Goal: Task Accomplishment & Management: Manage account settings

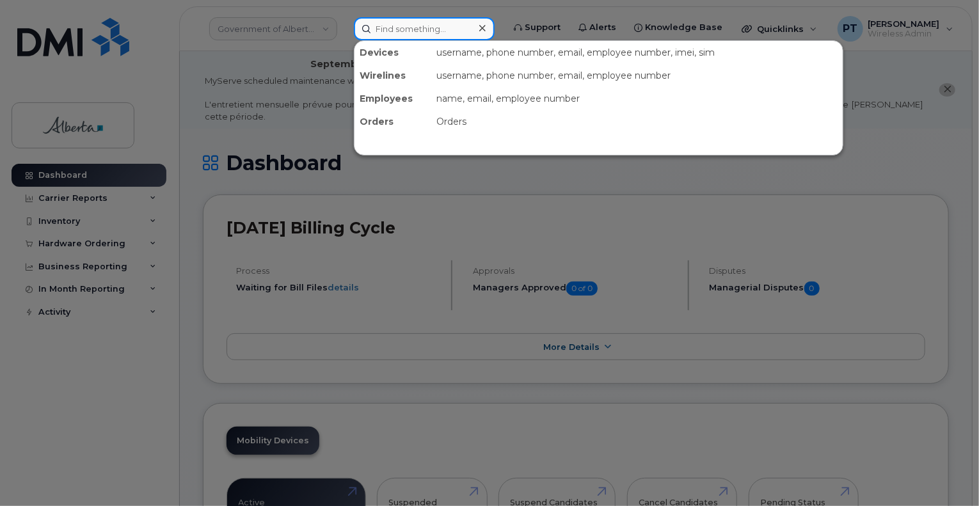
click at [420, 28] on input at bounding box center [424, 28] width 141 height 23
paste input "7809131668"
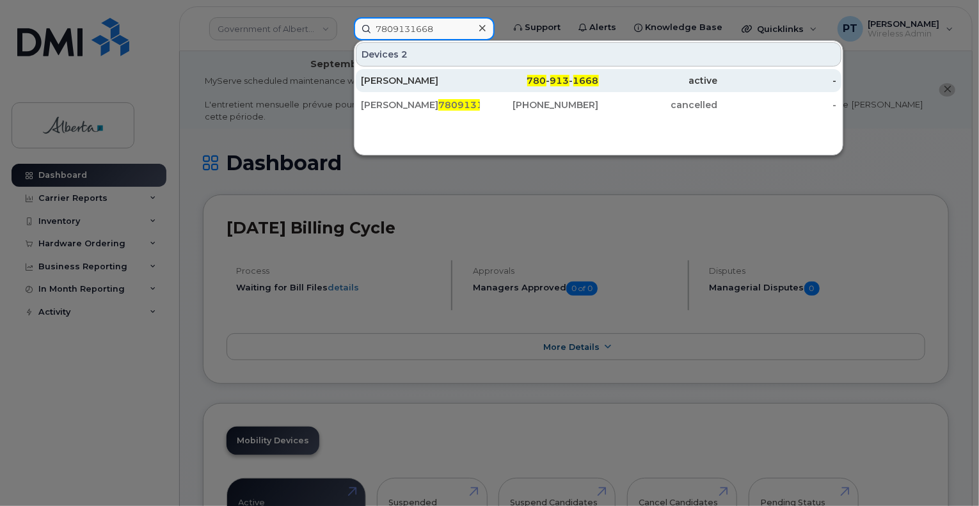
type input "7809131668"
click at [400, 84] on div "[PERSON_NAME]" at bounding box center [420, 80] width 119 height 13
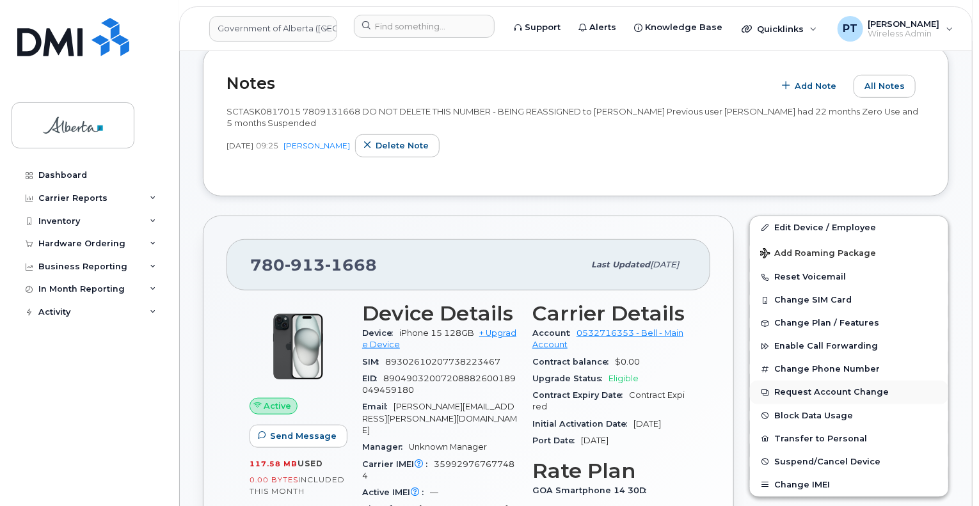
scroll to position [448, 0]
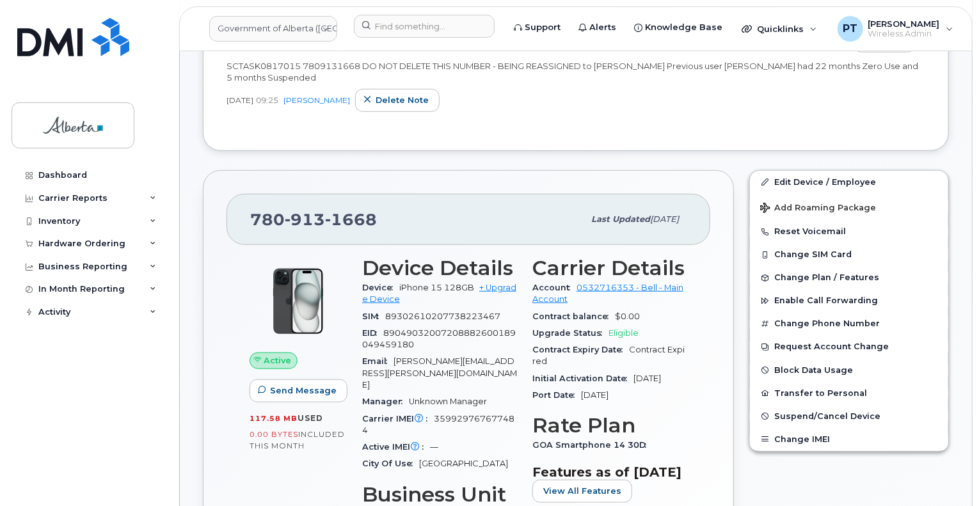
click at [478, 414] on span "359929767677484" at bounding box center [438, 424] width 152 height 21
click at [788, 222] on button "Reset Voicemail" at bounding box center [849, 231] width 198 height 23
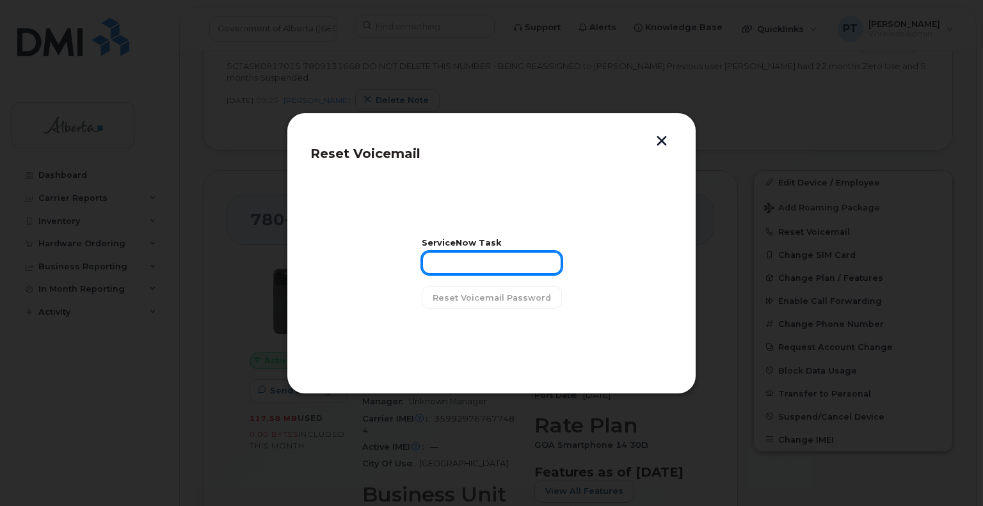
click at [468, 268] on input "text" at bounding box center [492, 262] width 140 height 23
paste input "SCTASK0845016"
type input "SCTASK0845016"
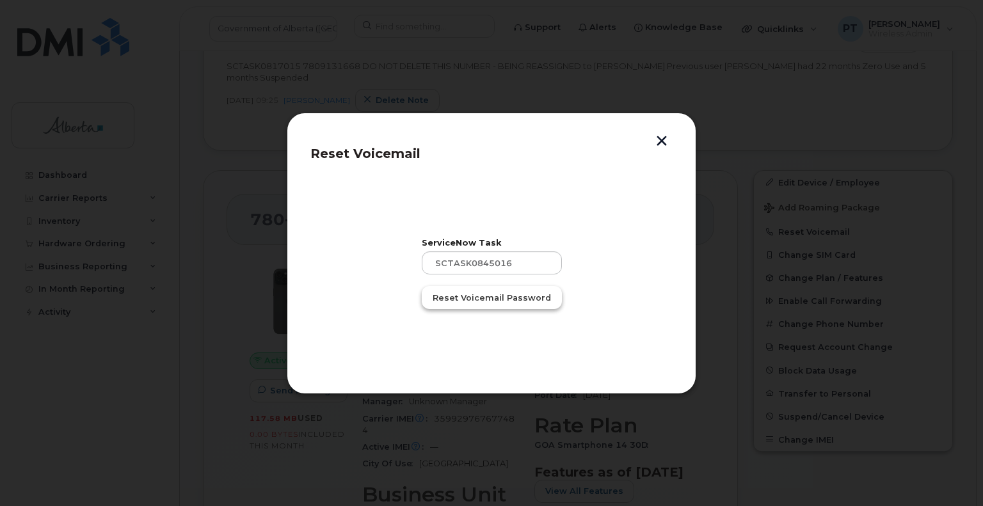
click at [477, 298] on span "Reset Voicemail Password" at bounding box center [491, 298] width 118 height 12
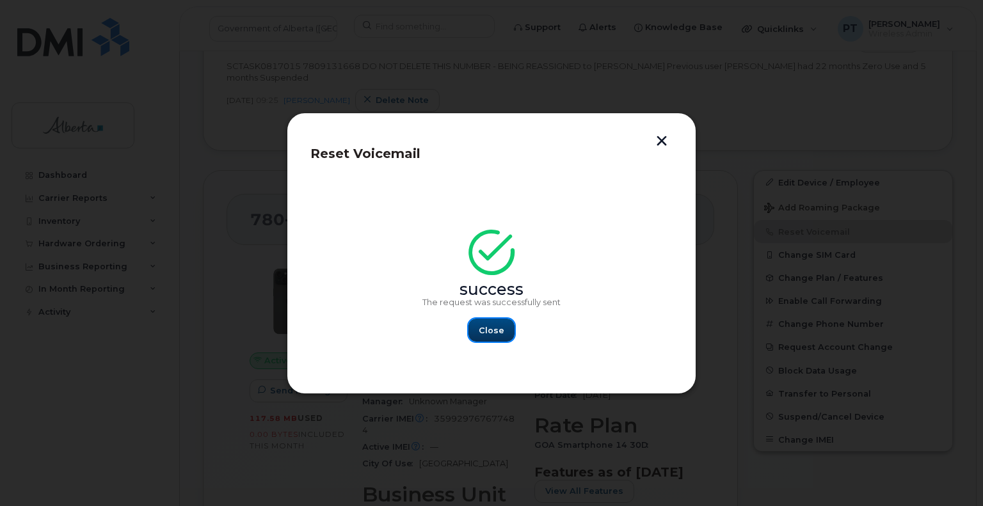
click at [482, 328] on span "Close" at bounding box center [491, 330] width 26 height 12
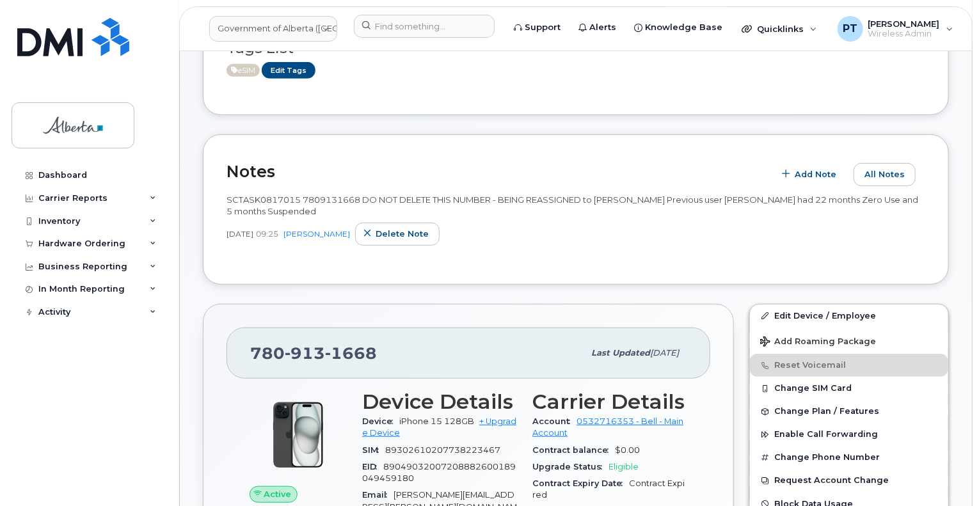
scroll to position [256, 0]
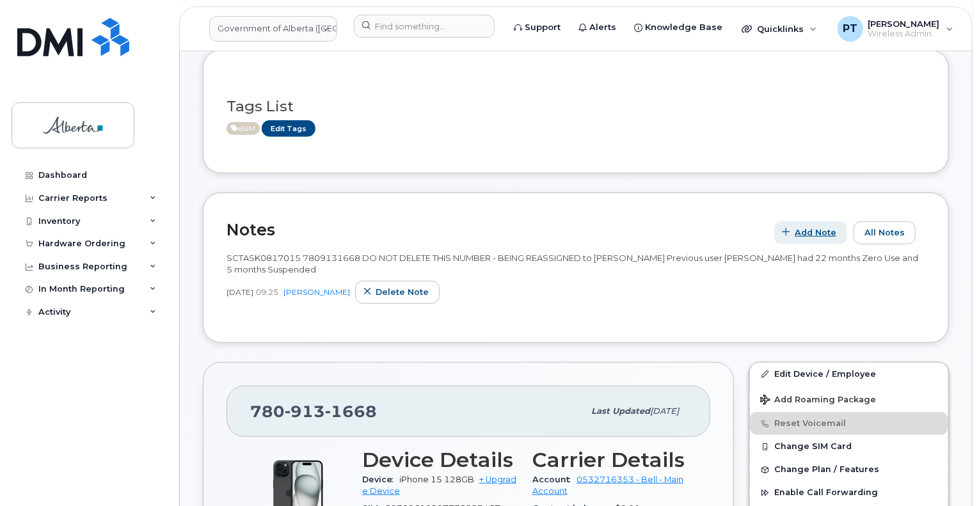
click at [826, 226] on span "Add Note" at bounding box center [815, 232] width 42 height 12
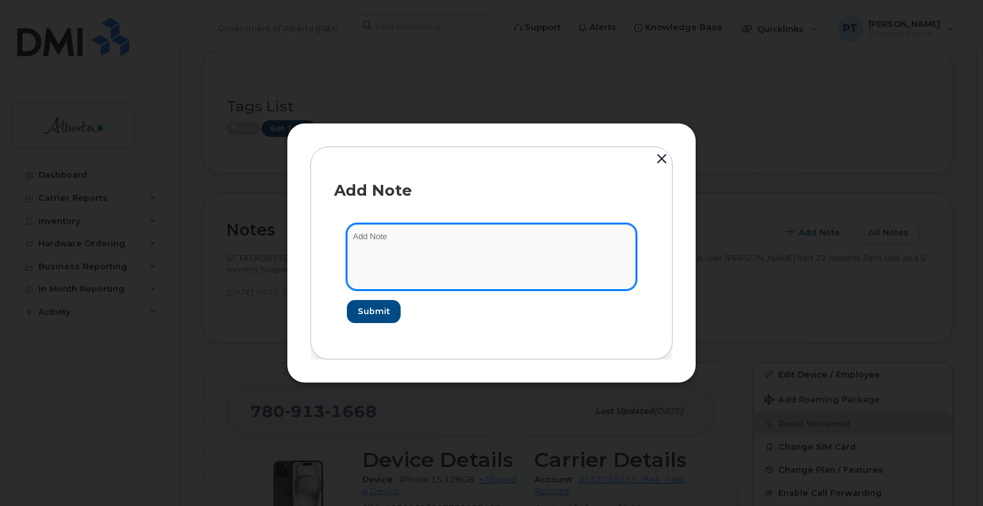
click at [374, 241] on textarea at bounding box center [491, 256] width 289 height 65
paste textarea "SCTASK0845016"
drag, startPoint x: 424, startPoint y: 237, endPoint x: 405, endPoint y: 245, distance: 20.9
click at [423, 237] on textarea "SCTASK0845016 - PLan VM PIN" at bounding box center [491, 256] width 289 height 65
type textarea "SCTASK0845016 - Plan VM PIN"
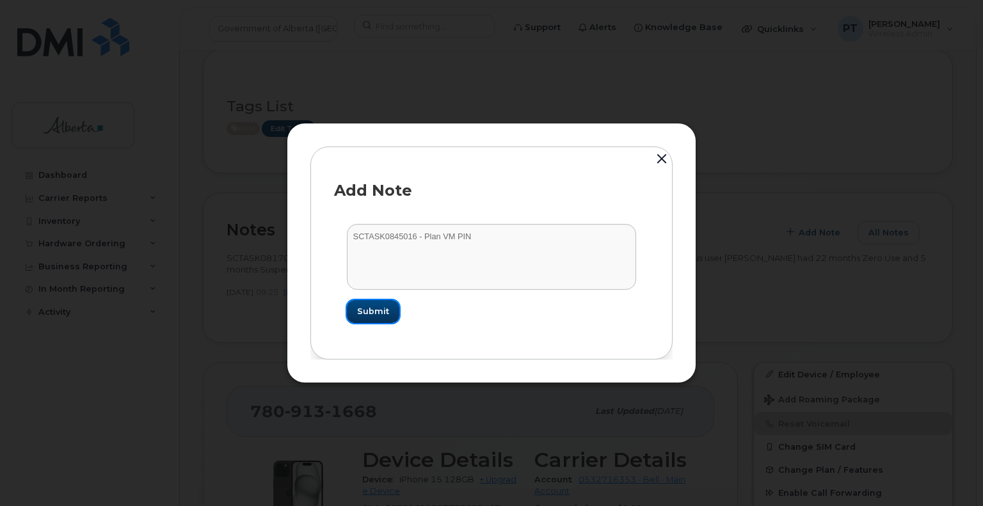
click at [381, 311] on span "Submit" at bounding box center [373, 311] width 32 height 12
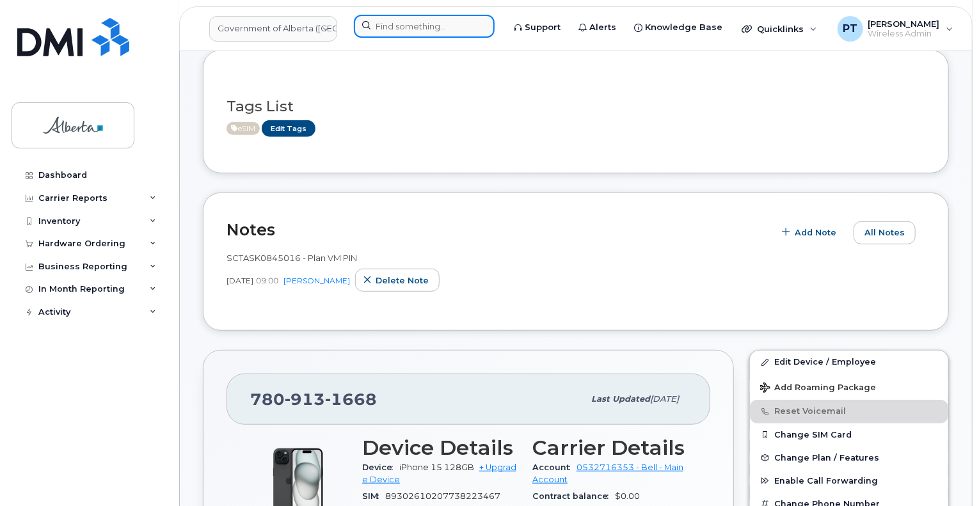
click at [389, 26] on input at bounding box center [424, 26] width 141 height 23
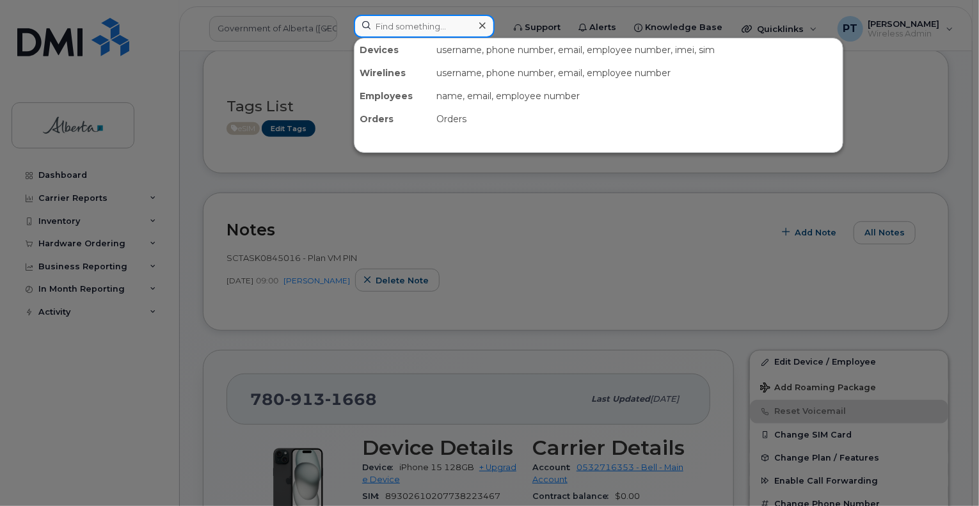
paste input "7802933158"
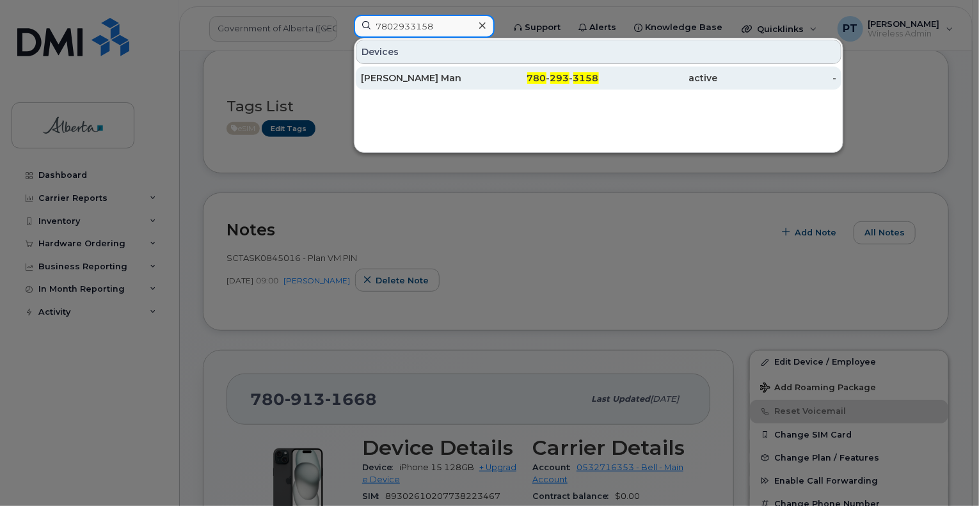
type input "7802933158"
click at [395, 79] on div "Wilson Man" at bounding box center [420, 78] width 119 height 13
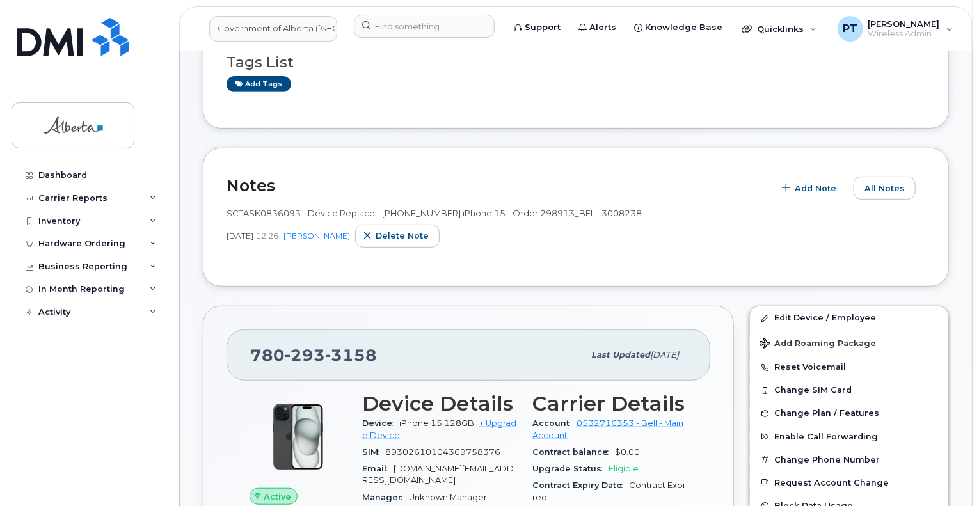
scroll to position [128, 0]
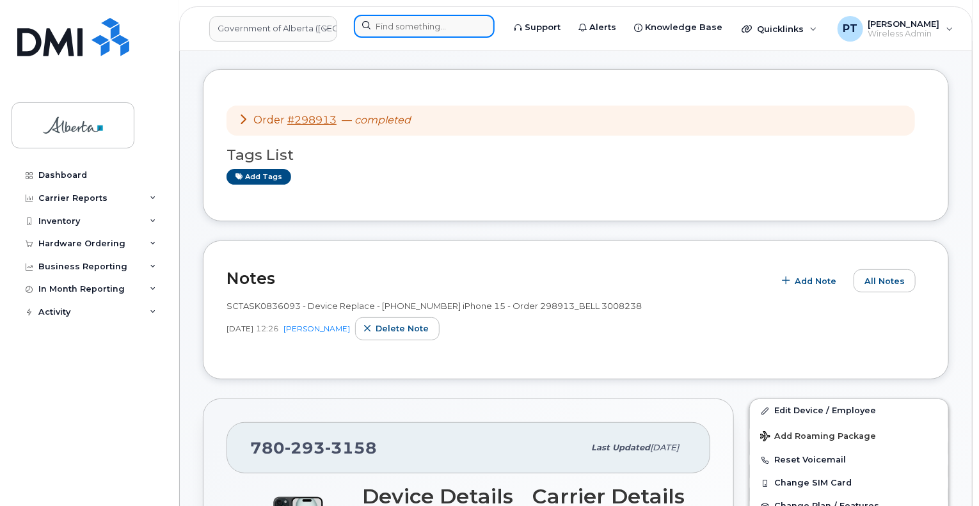
click at [382, 29] on input at bounding box center [424, 26] width 141 height 23
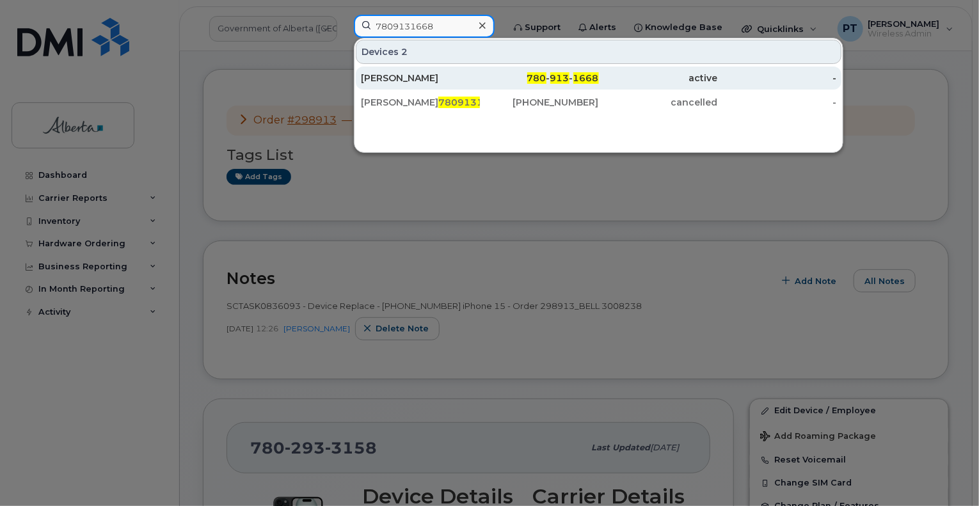
type input "7809131668"
click at [402, 79] on div "[PERSON_NAME]" at bounding box center [420, 78] width 119 height 13
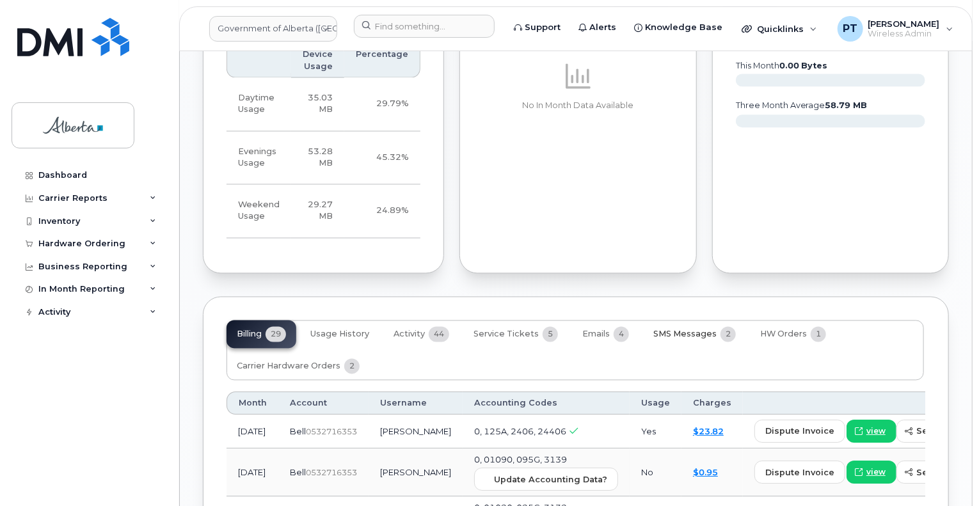
scroll to position [1140, 0]
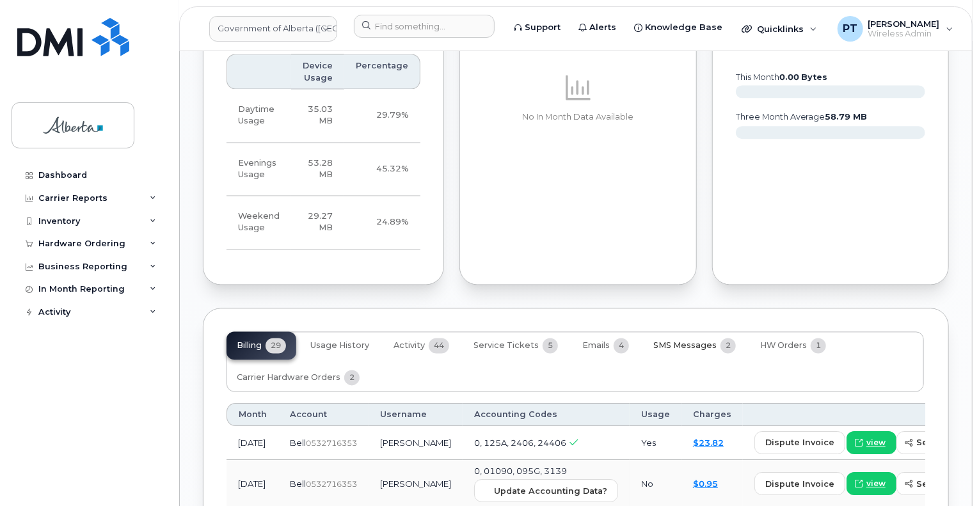
click at [675, 341] on span "SMS Messages" at bounding box center [684, 346] width 63 height 10
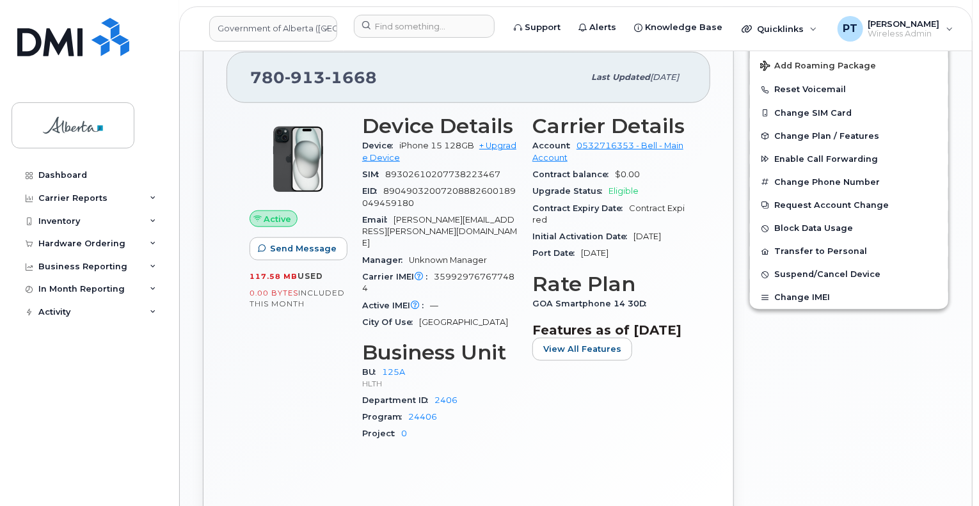
scroll to position [487, 0]
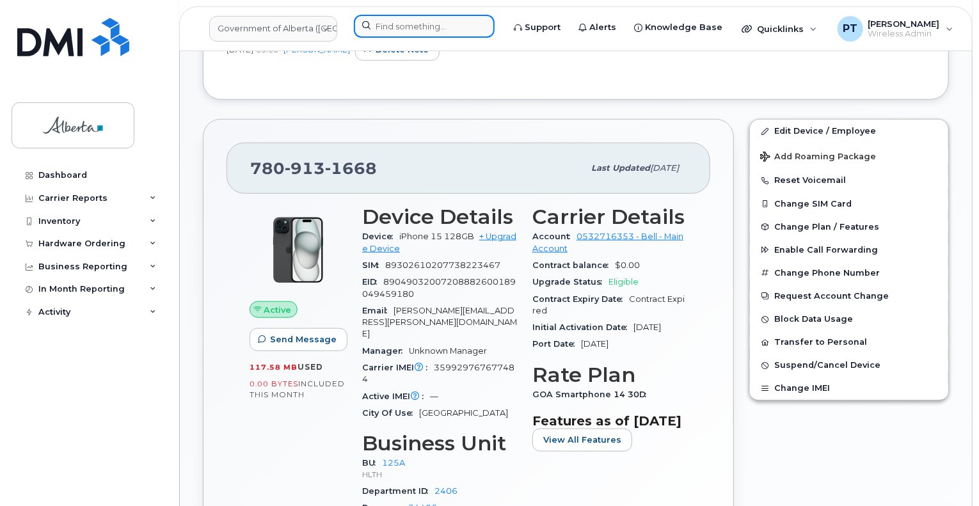
click at [381, 27] on input at bounding box center [424, 26] width 141 height 23
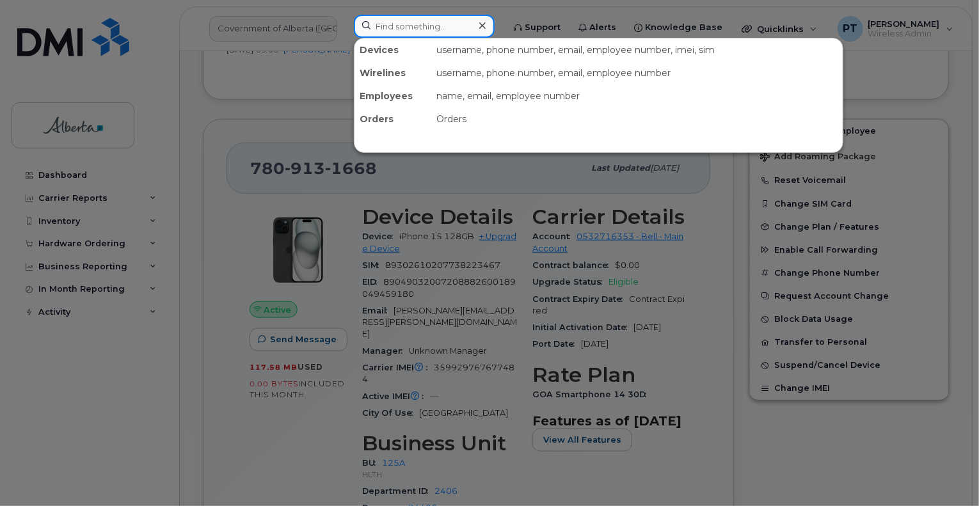
paste input "7803182638"
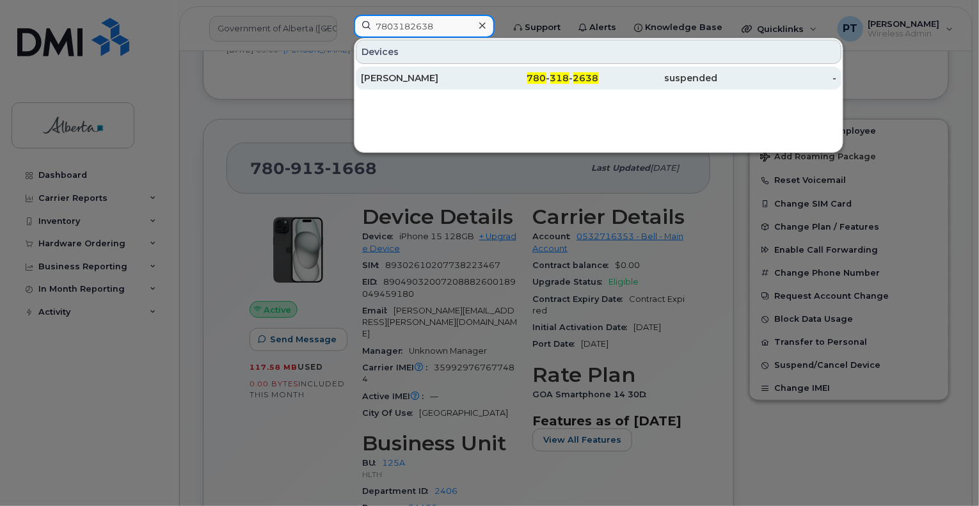
type input "7803182638"
click at [400, 76] on div "[PERSON_NAME]" at bounding box center [420, 78] width 119 height 13
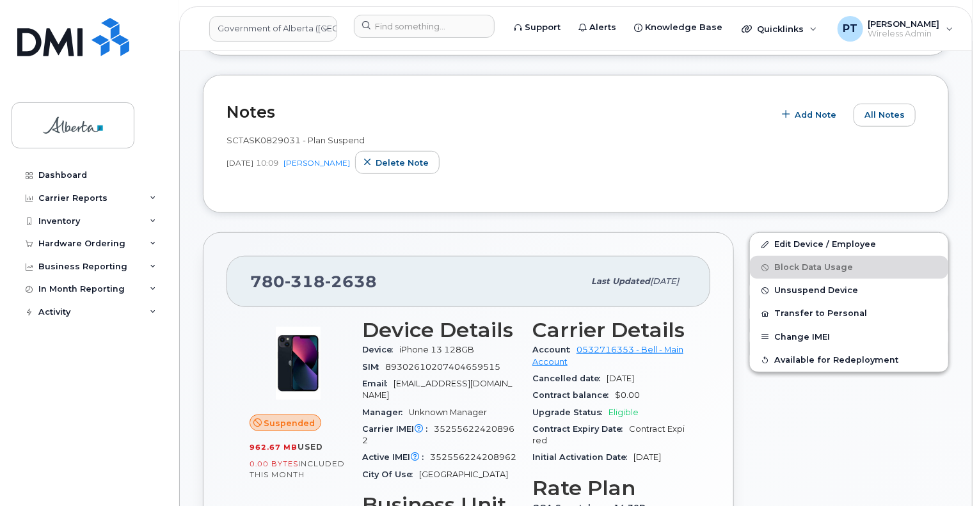
scroll to position [448, 0]
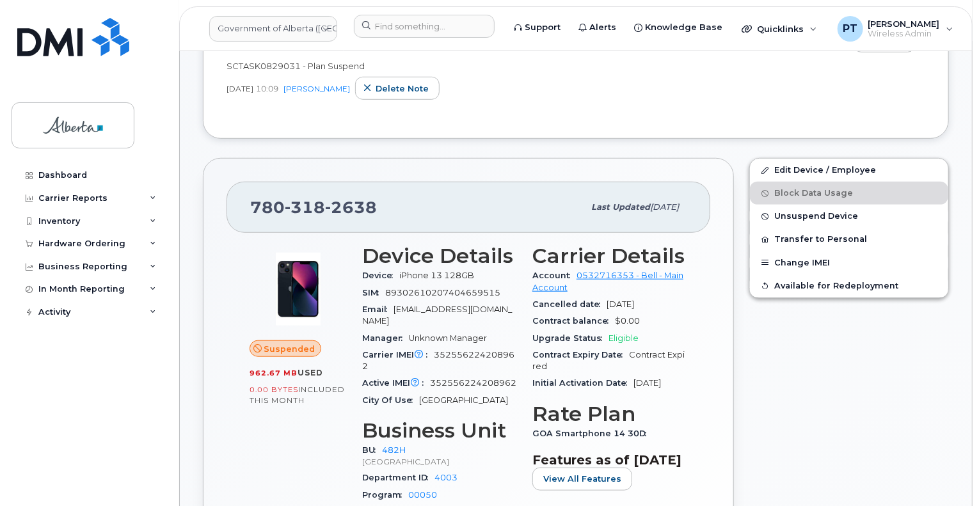
click at [491, 350] on span "352556224208962" at bounding box center [438, 360] width 152 height 21
copy span "352556224208962"
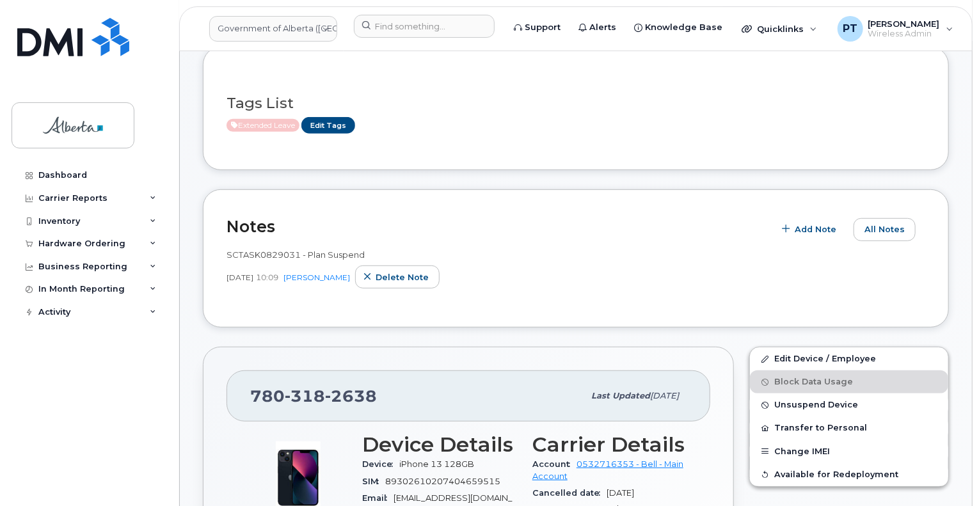
scroll to position [192, 0]
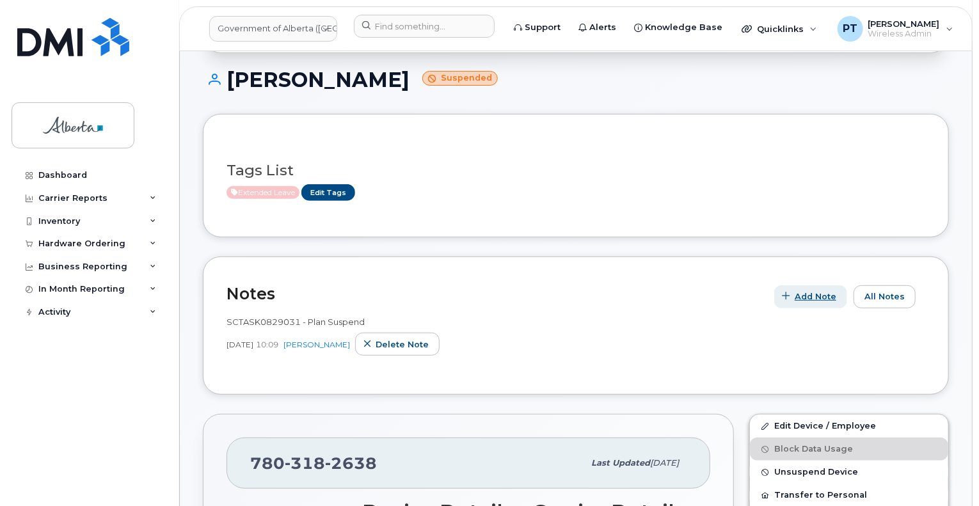
click at [801, 290] on span "Add Note" at bounding box center [815, 296] width 42 height 12
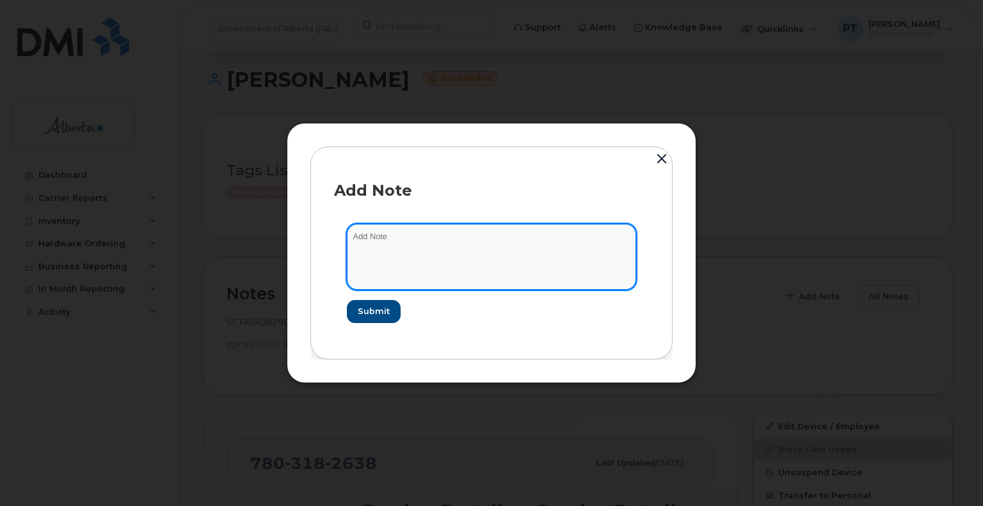
click at [396, 239] on textarea at bounding box center [491, 256] width 289 height 65
paste textarea "SCTASK0843914"
type textarea "SCTASK0843914 - Plan Unsuspend"
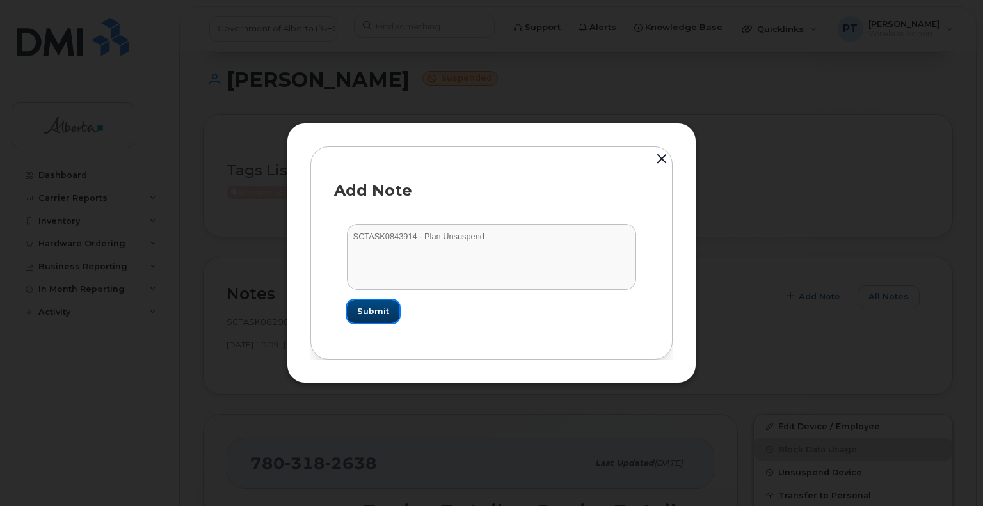
click at [363, 302] on button "Submit" at bounding box center [373, 311] width 52 height 23
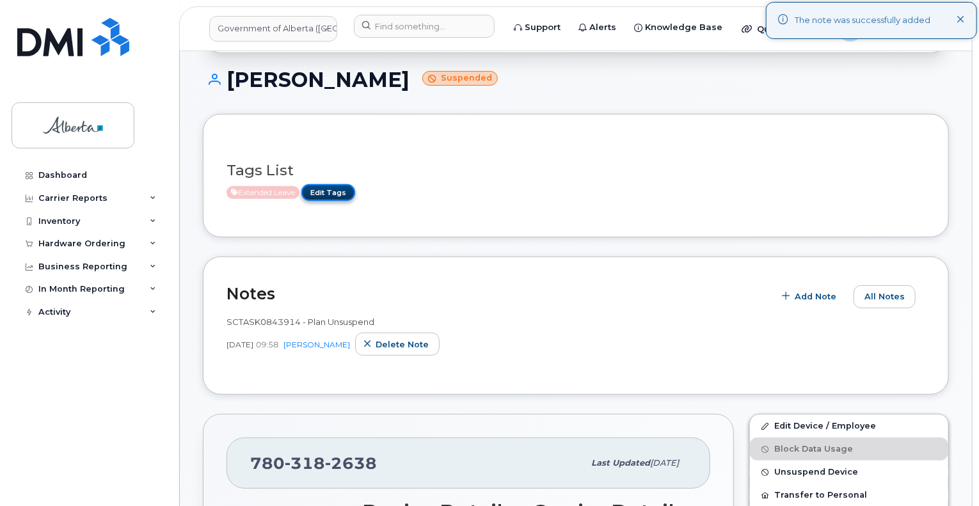
click at [333, 184] on link "Edit Tags" at bounding box center [328, 192] width 54 height 16
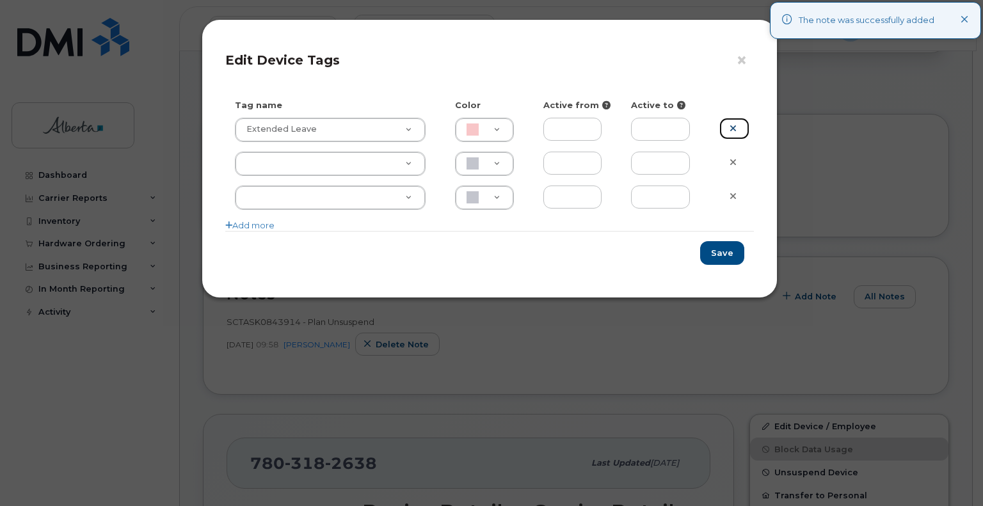
click at [737, 129] on link at bounding box center [734, 129] width 30 height 22
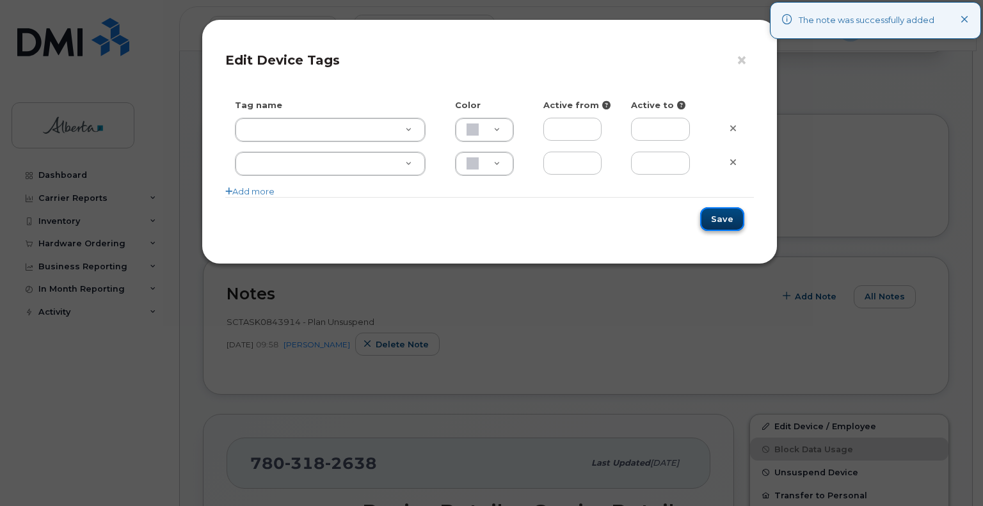
click at [720, 225] on button "Save" at bounding box center [722, 219] width 44 height 24
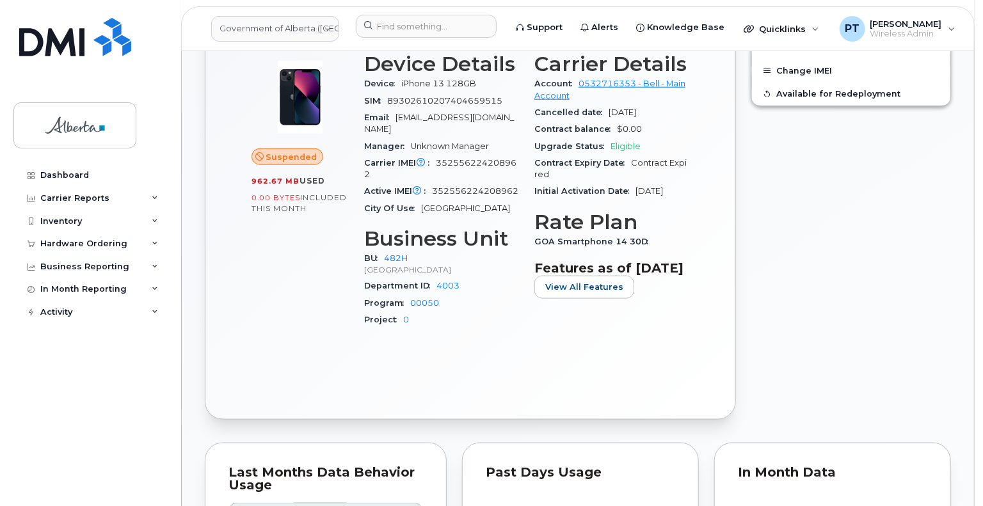
scroll to position [384, 0]
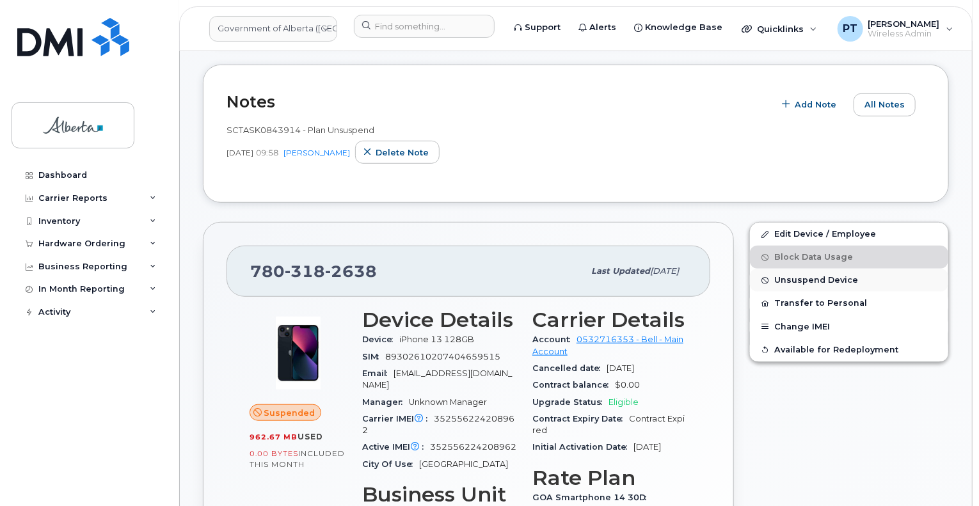
click at [819, 276] on span "Unsuspend Device" at bounding box center [816, 281] width 84 height 10
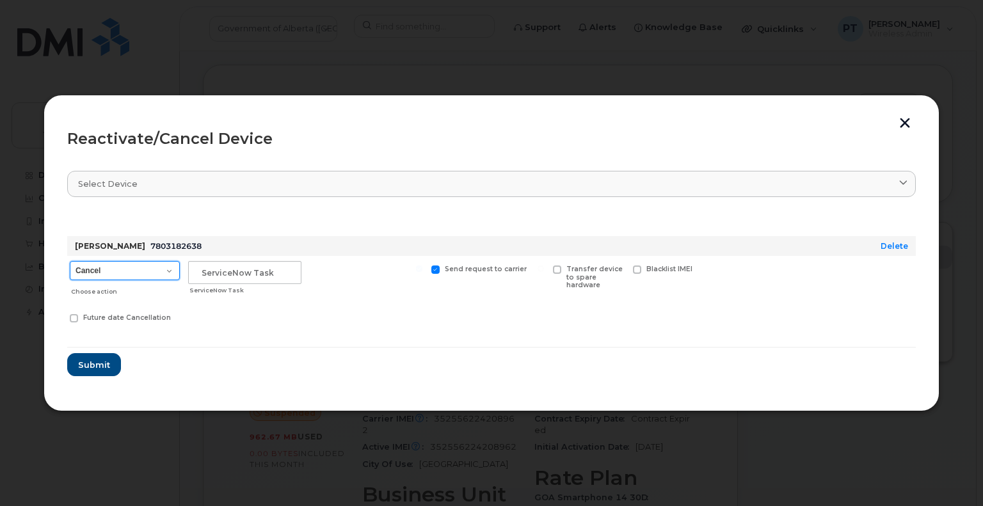
drag, startPoint x: 105, startPoint y: 269, endPoint x: 106, endPoint y: 275, distance: 6.4
click at [105, 268] on select "Cancel Suspend - Extend Suspension Reactivate" at bounding box center [125, 270] width 110 height 19
select select "[object Object]"
click at [70, 261] on select "Cancel Suspend - Extend Suspension Reactivate" at bounding box center [125, 270] width 110 height 19
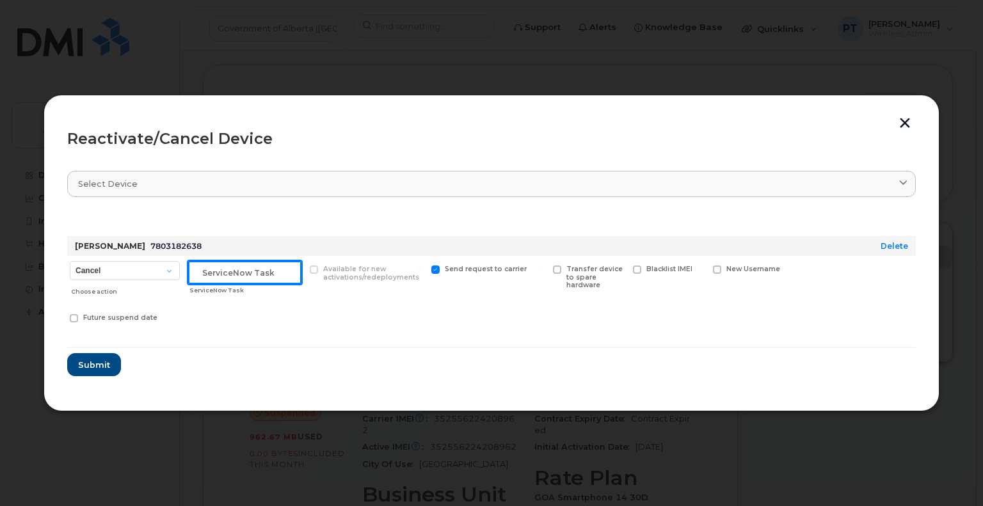
click at [215, 268] on input "text" at bounding box center [244, 272] width 113 height 23
paste input "SCTASK0843914"
type input "SCTASK0843914 Reactivate"
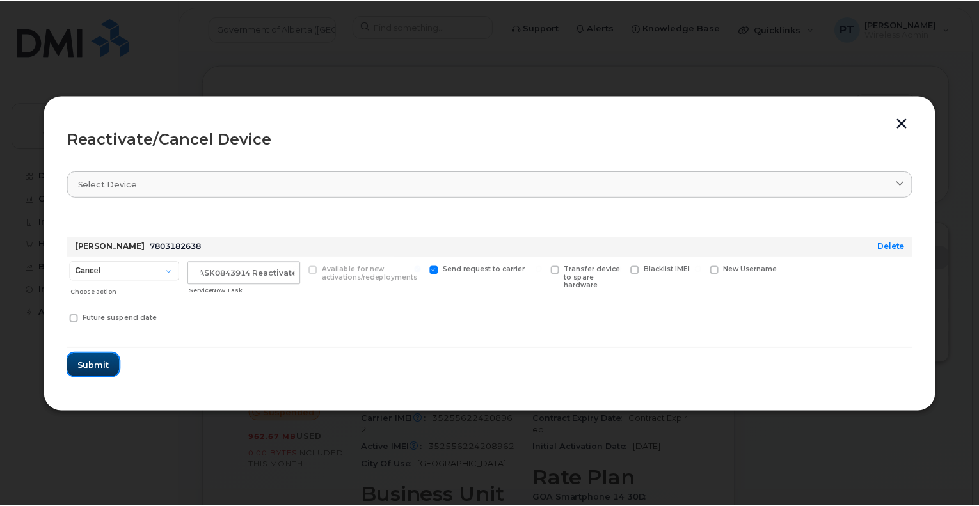
scroll to position [0, 0]
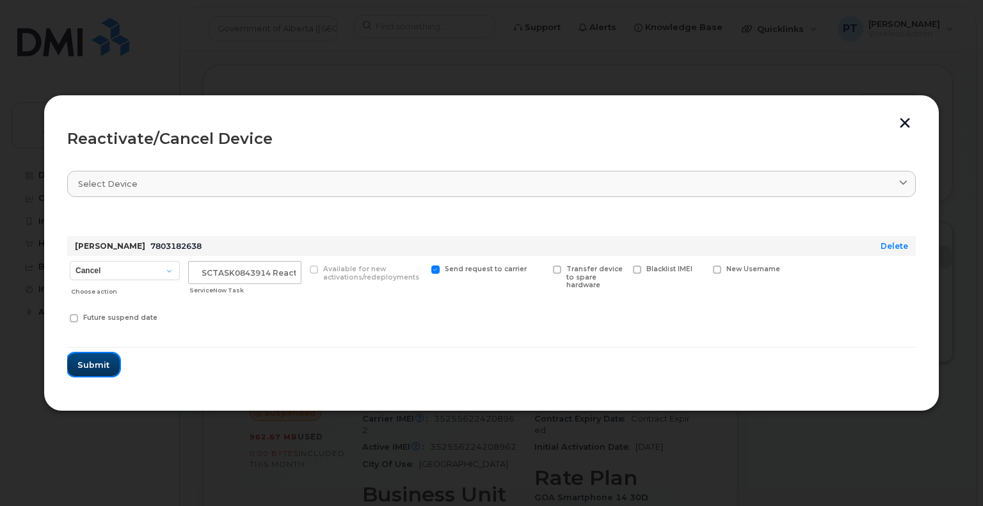
click at [97, 366] on span "Submit" at bounding box center [93, 365] width 32 height 12
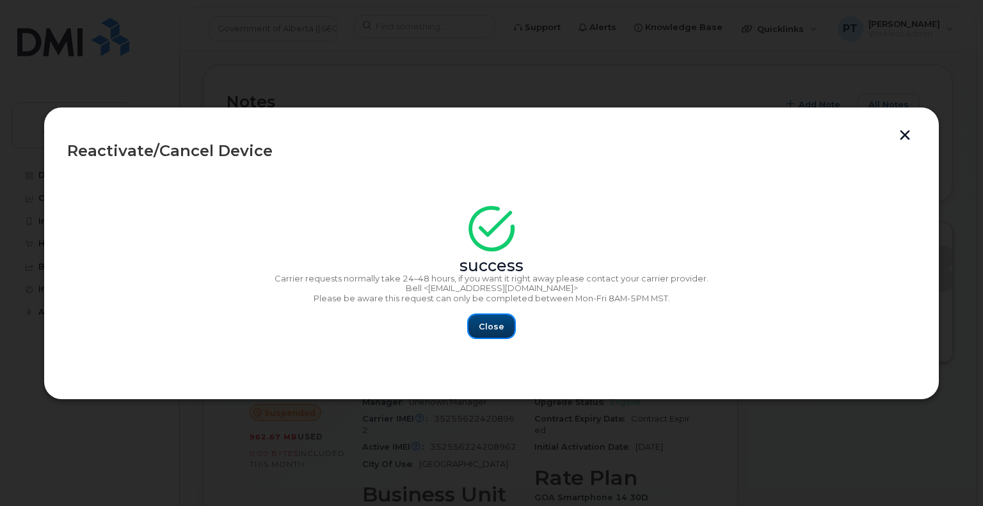
drag, startPoint x: 491, startPoint y: 329, endPoint x: 485, endPoint y: 315, distance: 15.5
click at [493, 327] on span "Close" at bounding box center [491, 326] width 26 height 12
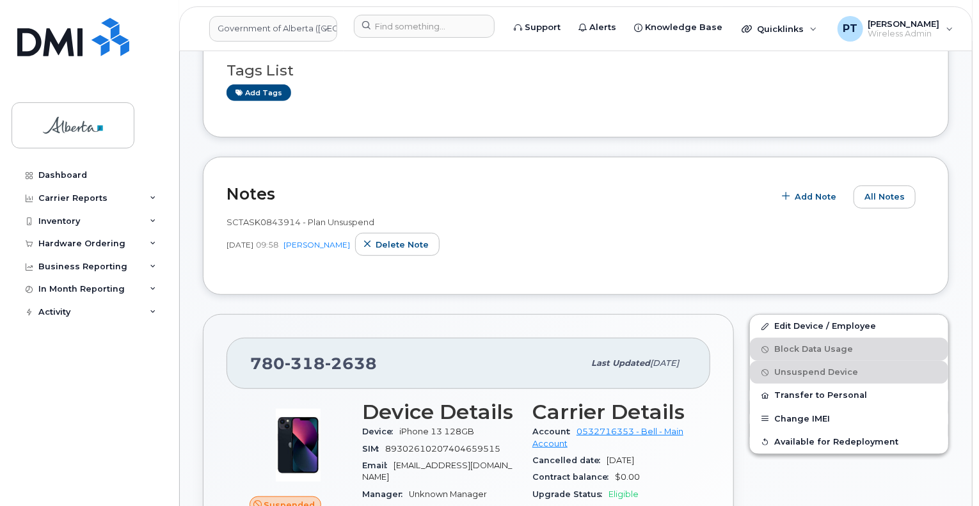
scroll to position [192, 0]
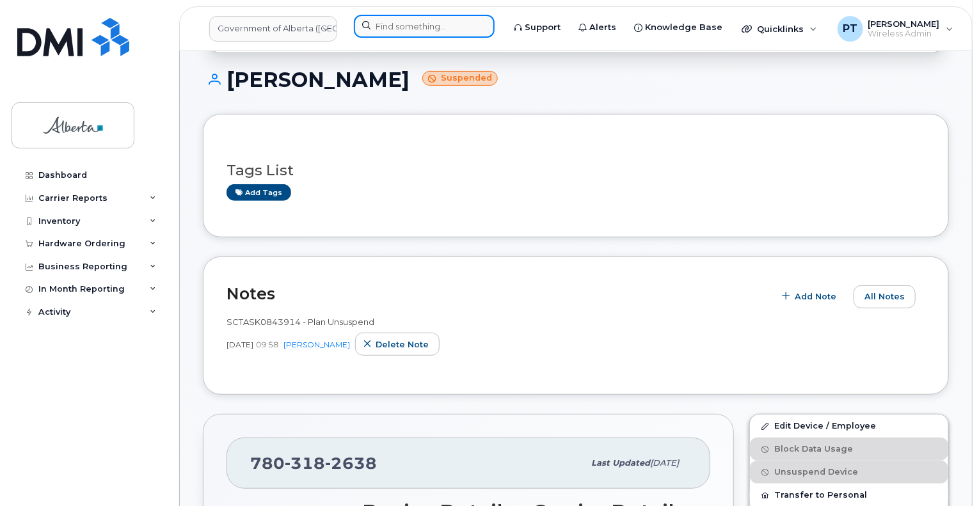
click at [411, 29] on input at bounding box center [424, 26] width 141 height 23
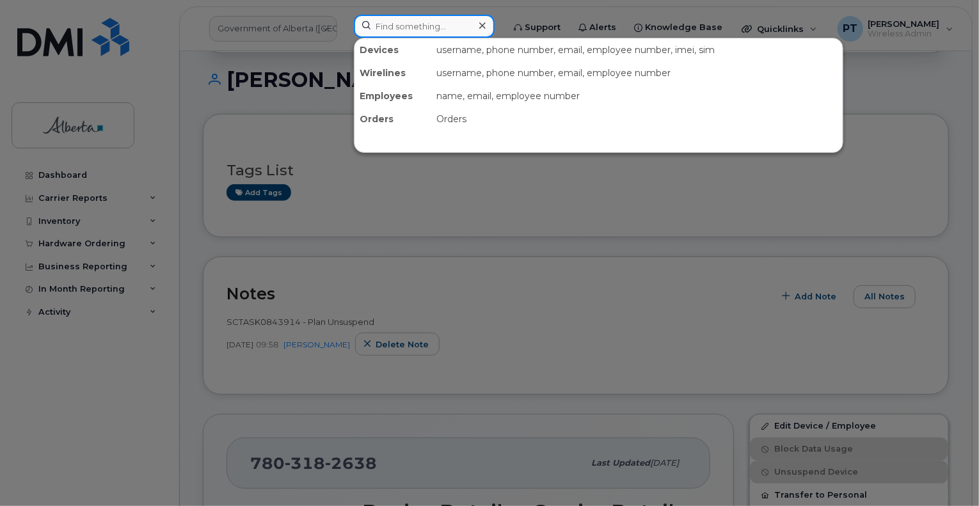
paste input "7802318946"
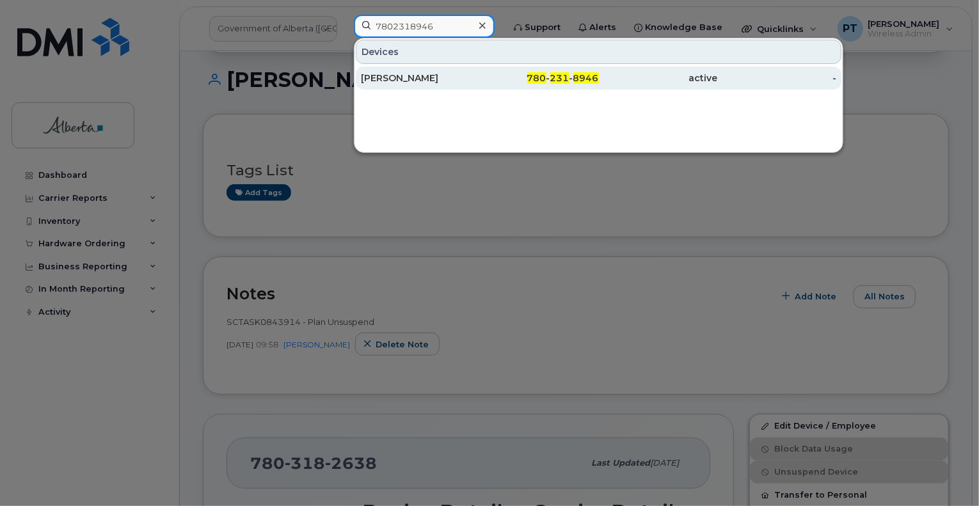
type input "7802318946"
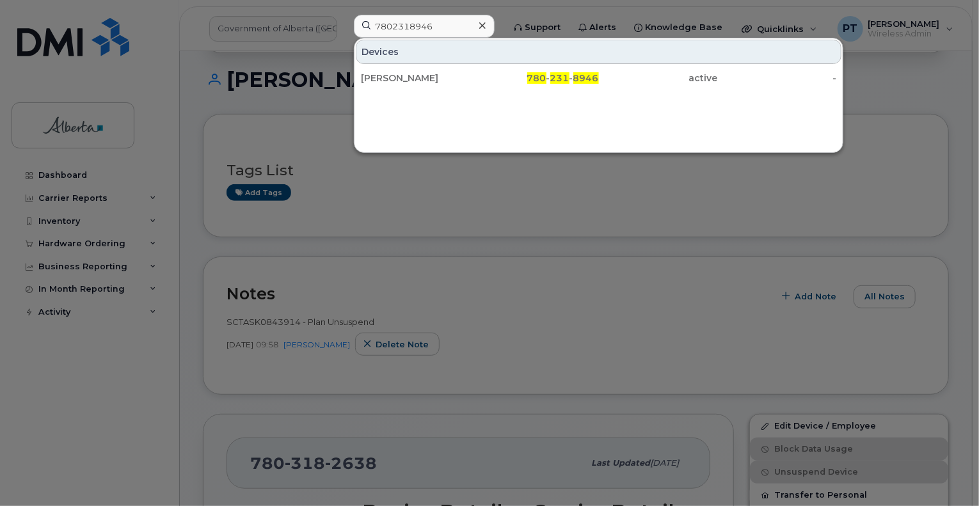
drag, startPoint x: 377, startPoint y: 79, endPoint x: 259, endPoint y: 237, distance: 197.0
click at [377, 78] on div "Shari Oko" at bounding box center [420, 78] width 119 height 13
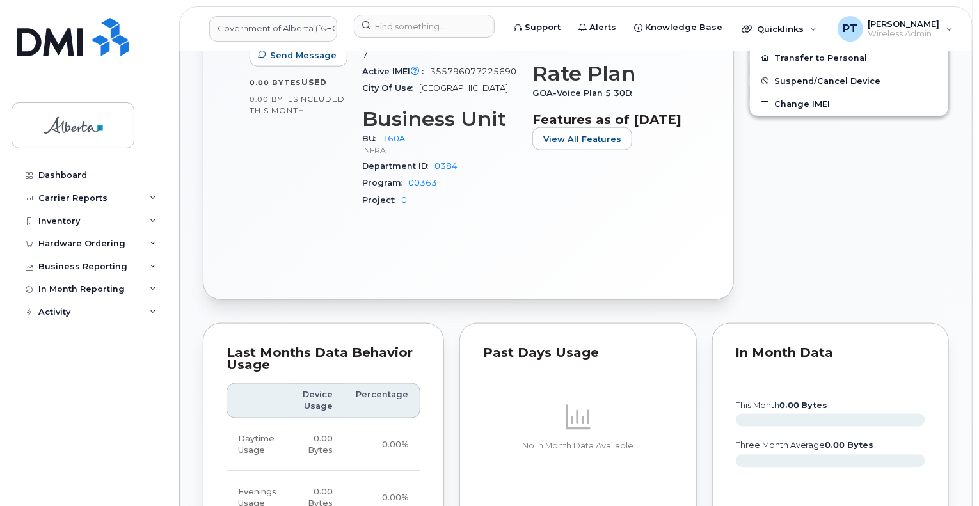
scroll to position [832, 0]
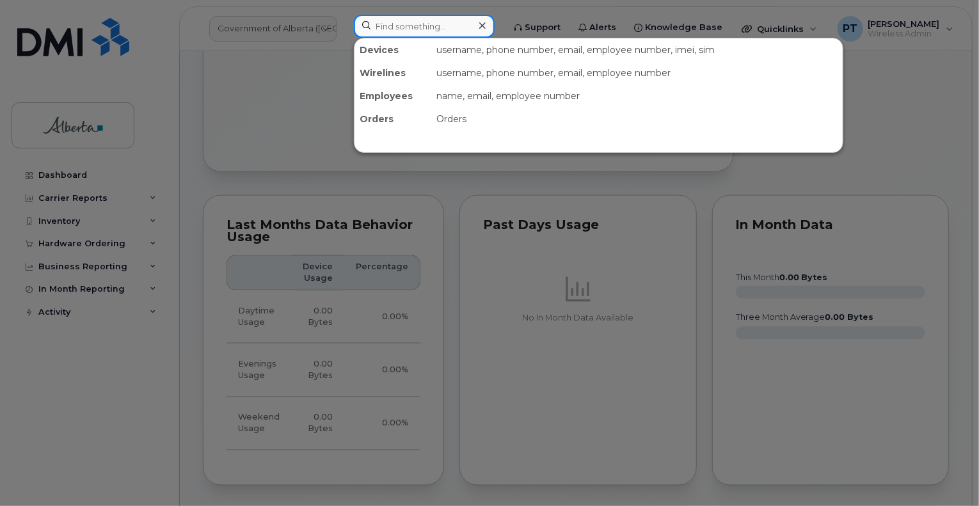
click at [437, 28] on input at bounding box center [424, 26] width 141 height 23
paste input "7803182638"
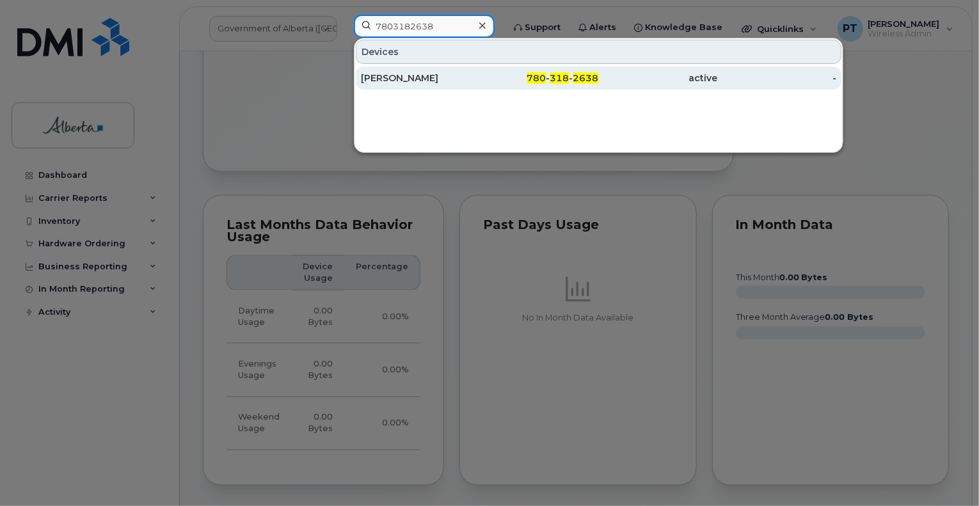
type input "7803182638"
click at [394, 78] on div "[PERSON_NAME]" at bounding box center [420, 78] width 119 height 13
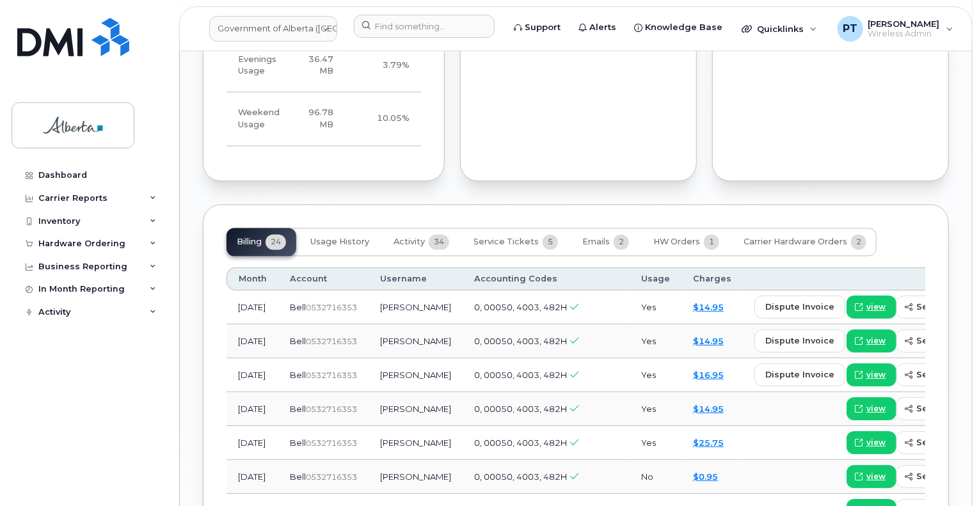
scroll to position [1215, 0]
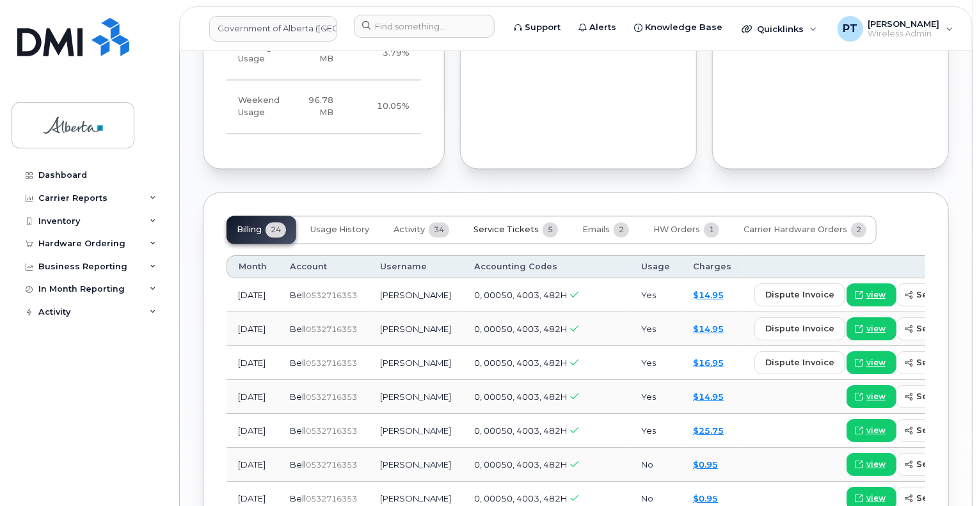
click at [496, 225] on span "Service Tickets" at bounding box center [505, 230] width 65 height 10
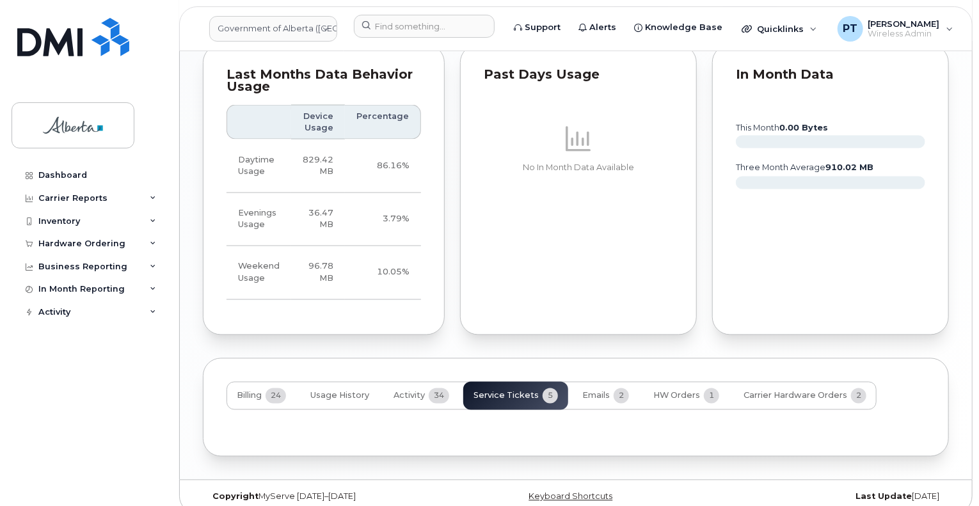
scroll to position [1196, 0]
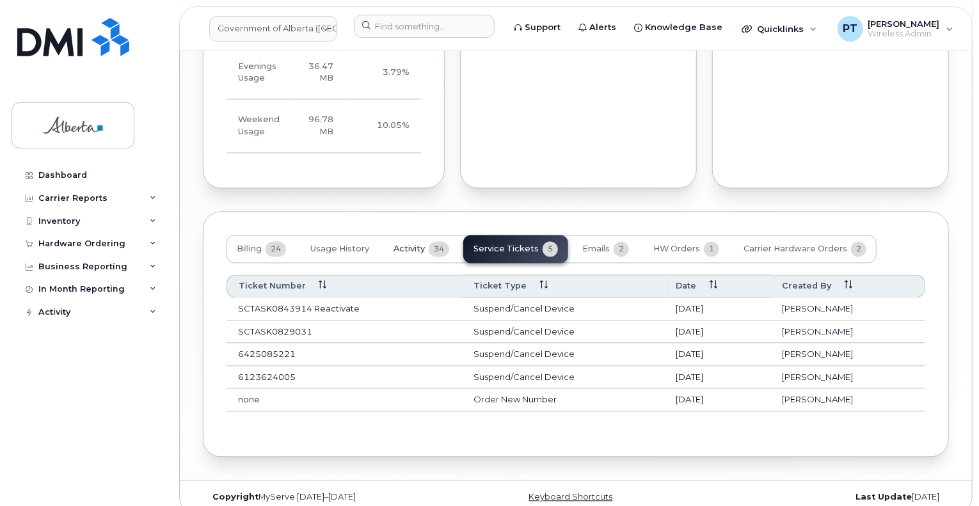
click at [406, 244] on span "Activity" at bounding box center [408, 249] width 31 height 10
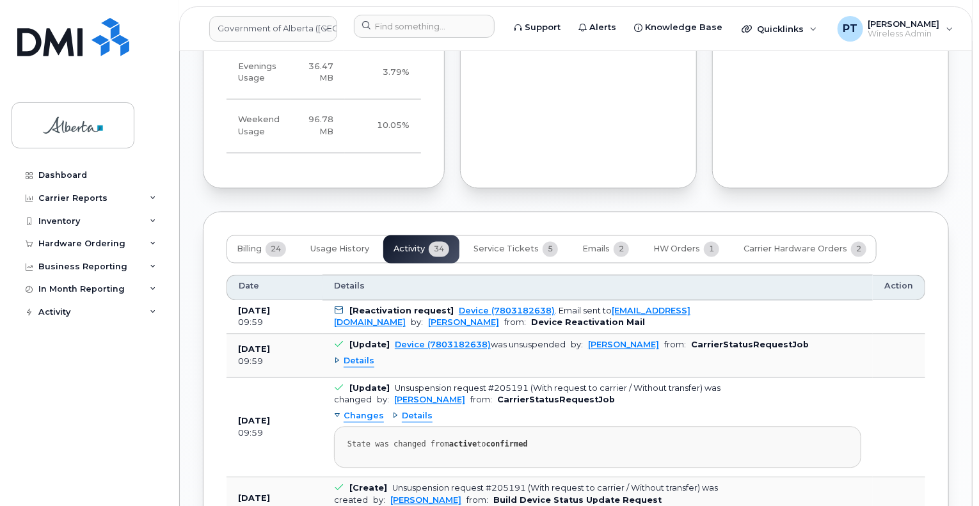
scroll to position [1324, 0]
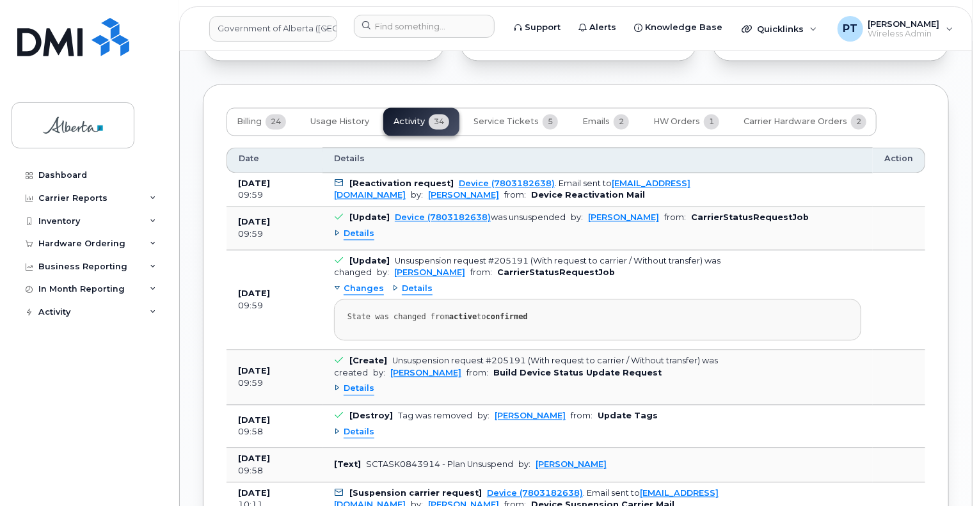
click at [365, 228] on span "Details" at bounding box center [359, 234] width 31 height 12
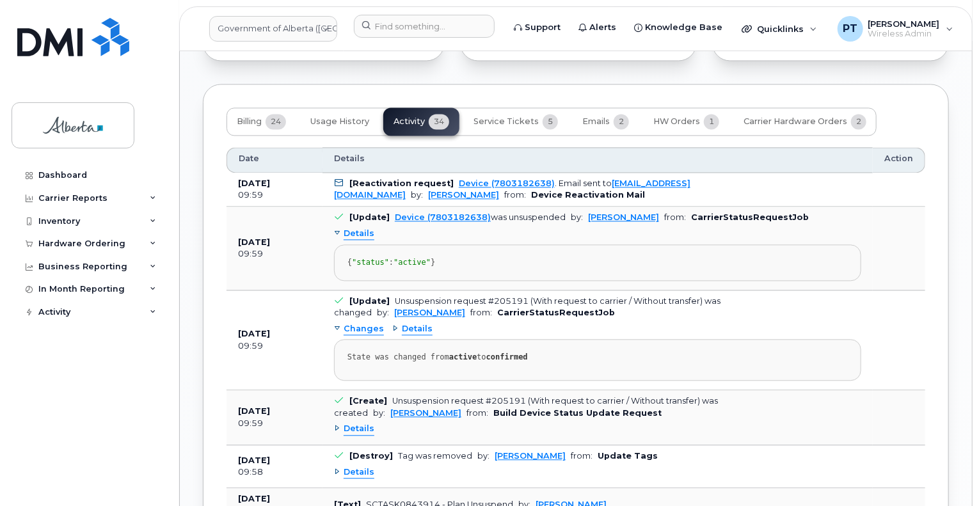
click at [365, 228] on span "Details" at bounding box center [359, 234] width 31 height 12
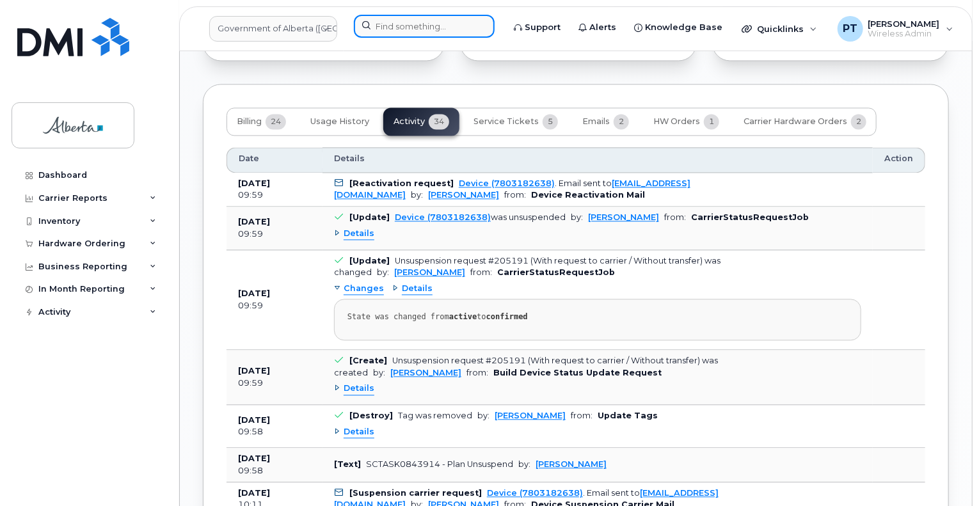
click at [423, 30] on input at bounding box center [424, 26] width 141 height 23
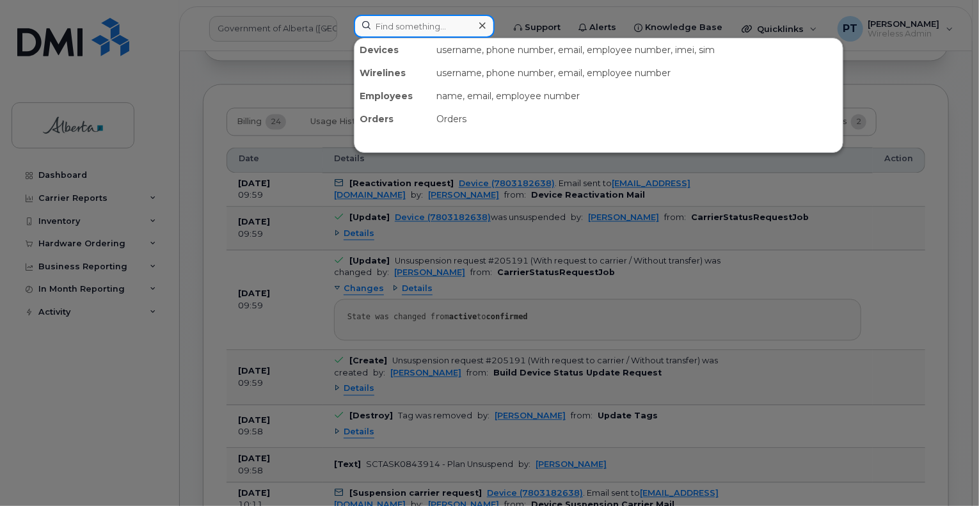
paste input "5876431547"
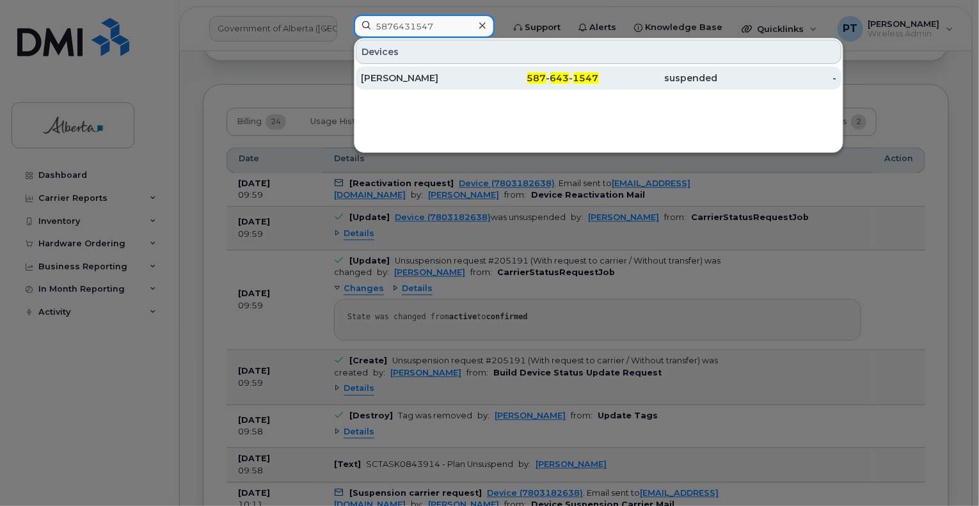
type input "5876431547"
click at [391, 77] on div "[PERSON_NAME]" at bounding box center [420, 78] width 119 height 13
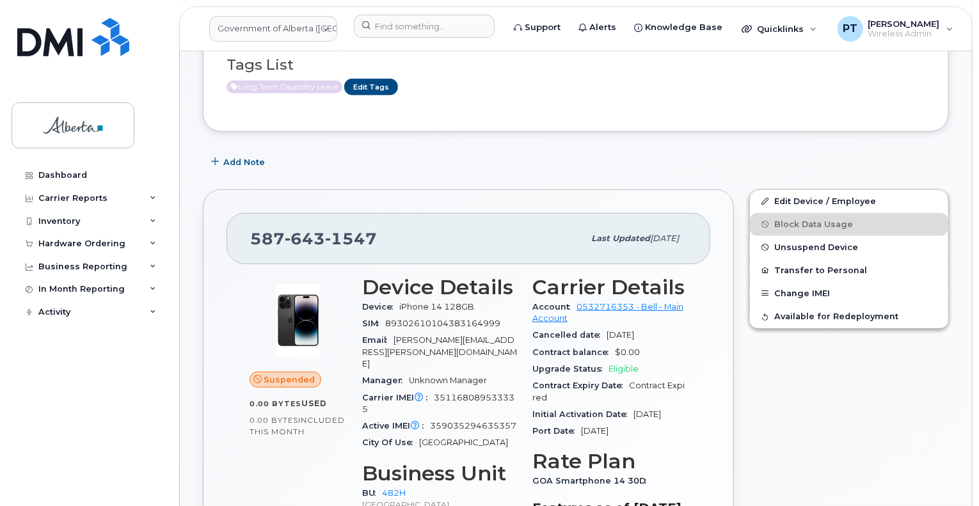
scroll to position [320, 0]
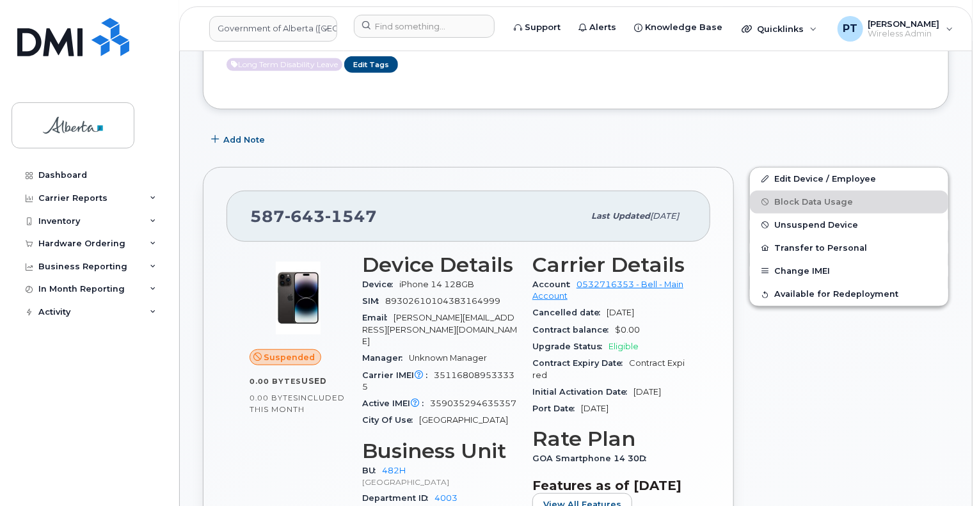
click at [486, 370] on span "351168089533335" at bounding box center [438, 380] width 152 height 21
copy span "351168089533335"
click at [480, 395] on div "Active IMEI Active IMEI is refreshed daily with a delay of up to 48 hours follo…" at bounding box center [439, 403] width 155 height 17
click at [480, 399] on span "359035294635357" at bounding box center [473, 404] width 86 height 10
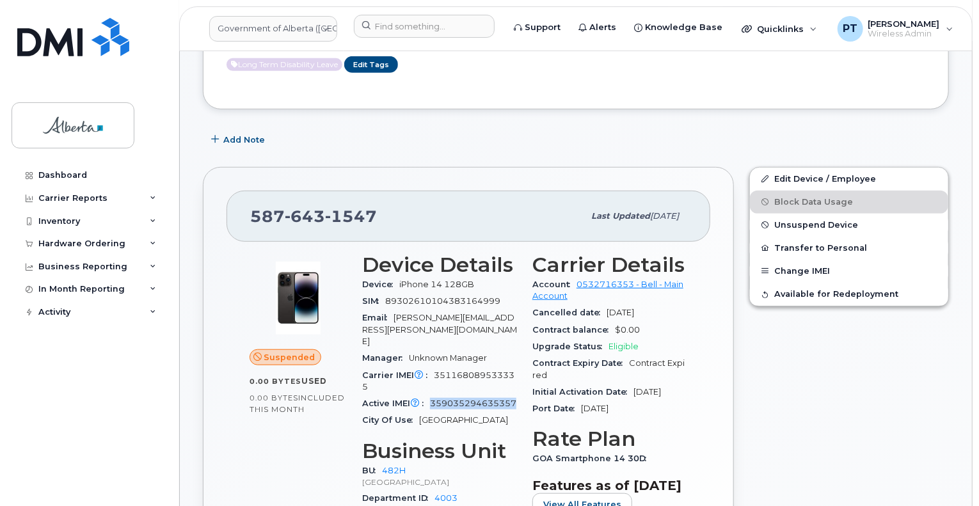
click at [480, 399] on span "359035294635357" at bounding box center [473, 404] width 86 height 10
copy span "359035294635357"
click at [476, 370] on span "351168089533335" at bounding box center [438, 380] width 152 height 21
copy span "351168089533335"
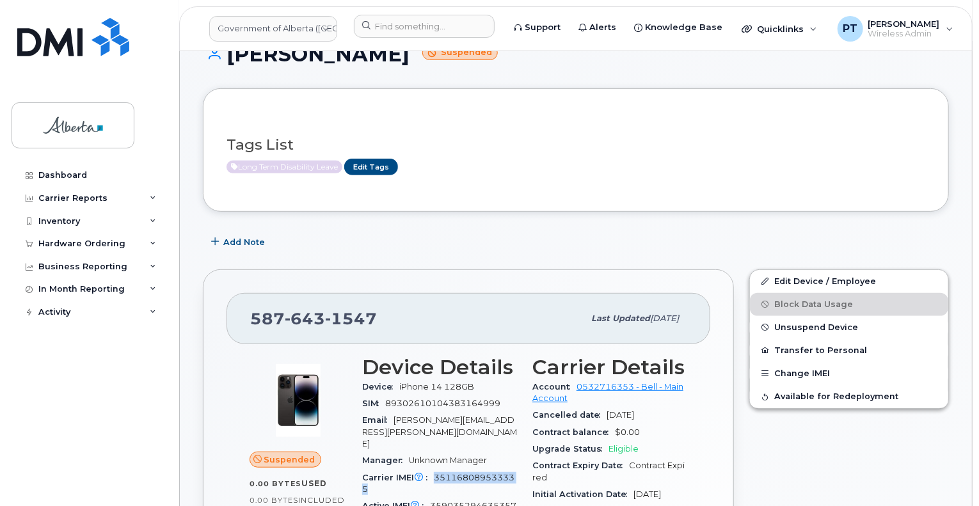
scroll to position [128, 0]
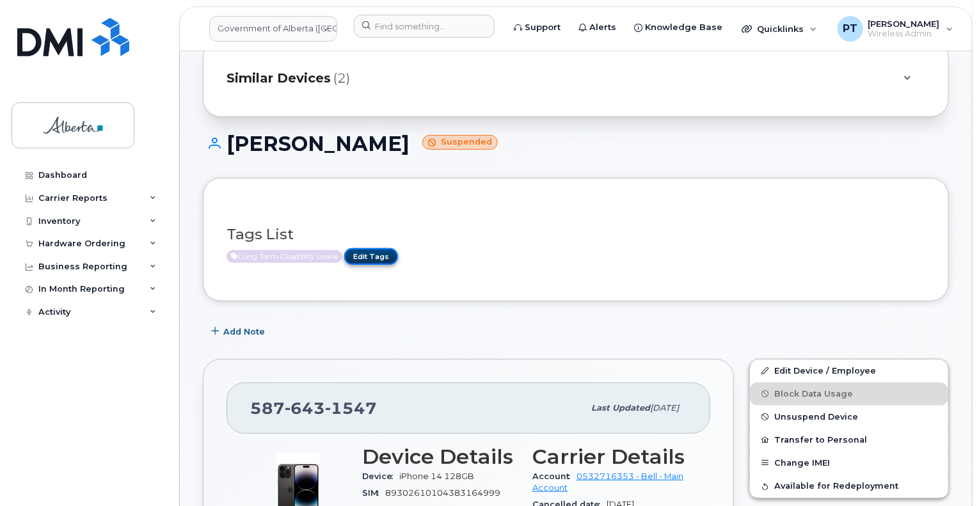
click at [372, 248] on link "Edit Tags" at bounding box center [371, 256] width 54 height 16
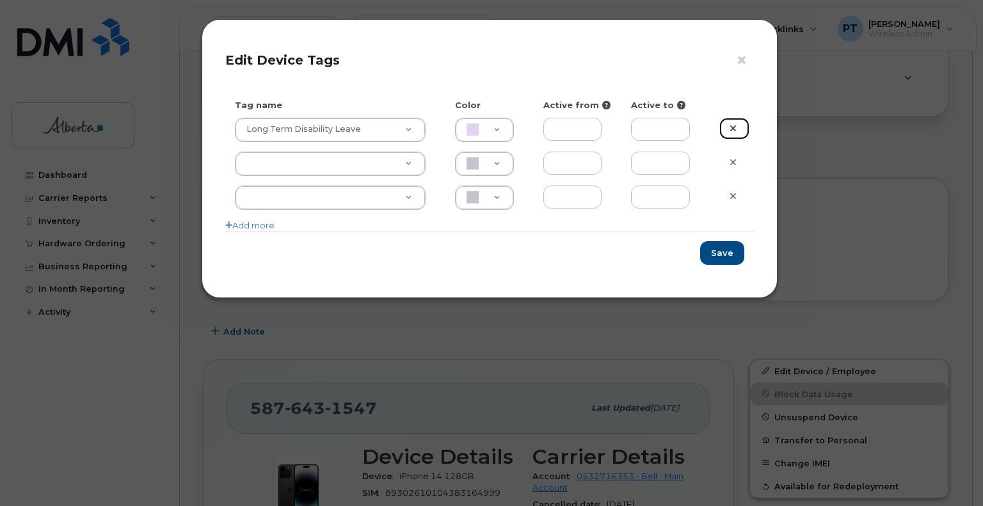
click at [734, 125] on icon at bounding box center [732, 128] width 7 height 10
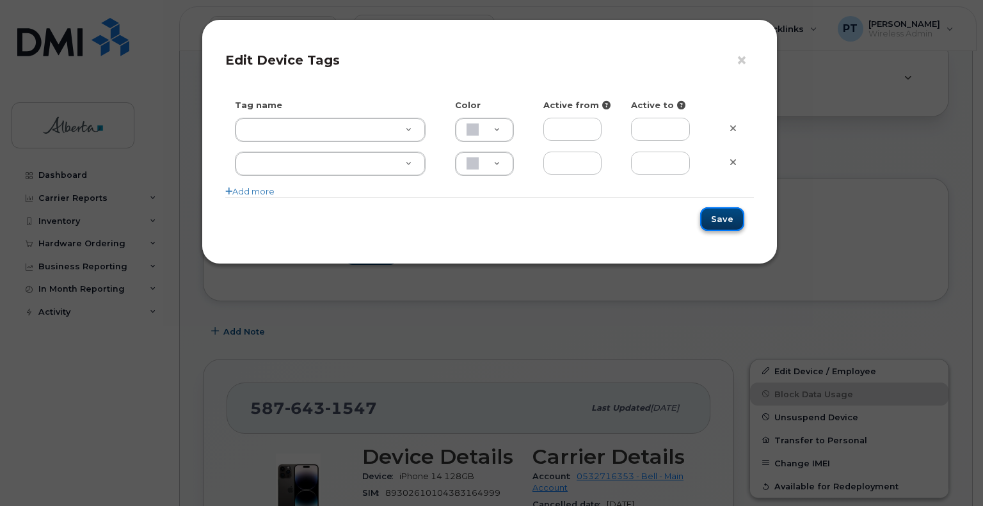
click at [729, 225] on button "Save" at bounding box center [722, 219] width 44 height 24
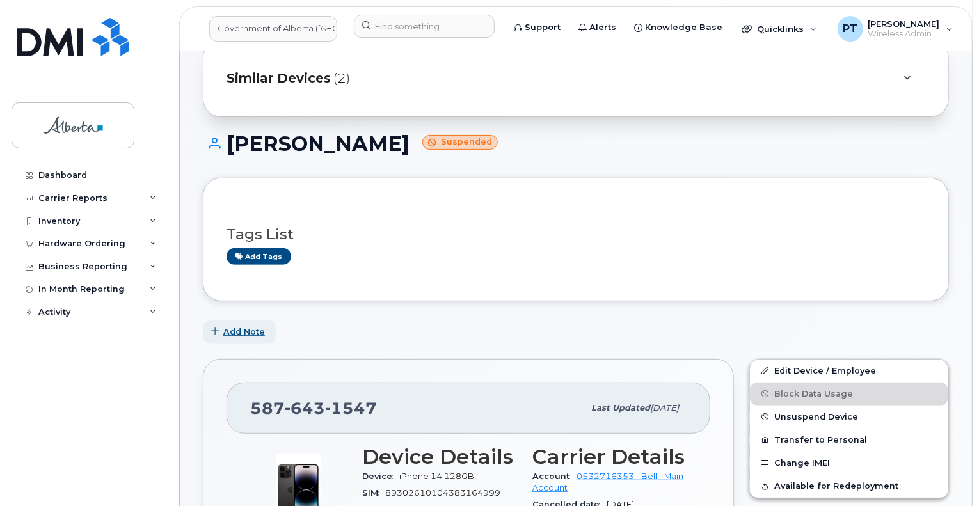
click at [226, 326] on span "Add Note" at bounding box center [244, 332] width 42 height 12
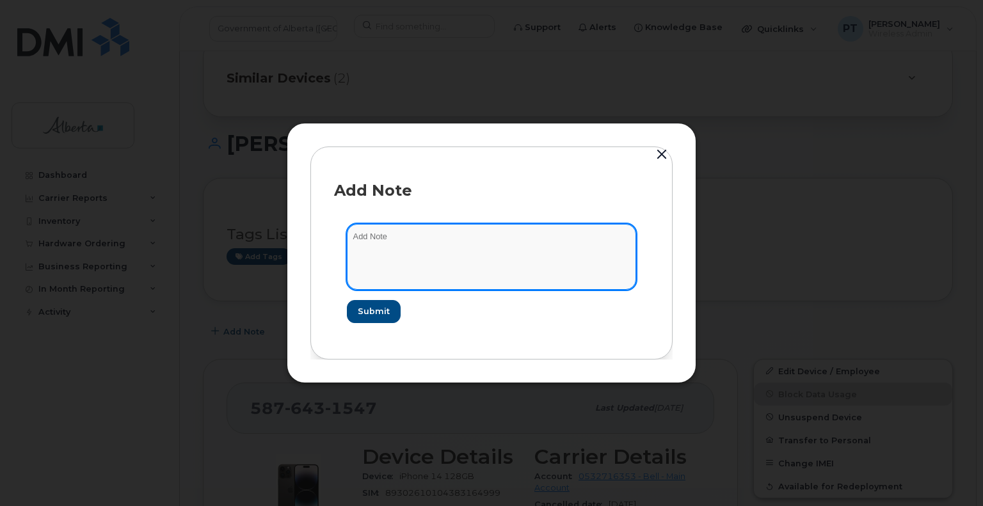
click at [384, 240] on textarea at bounding box center [491, 256] width 289 height 65
paste textarea "SCTASK0843918"
type textarea "SCTASK0843918 - Plan Unsuspend"
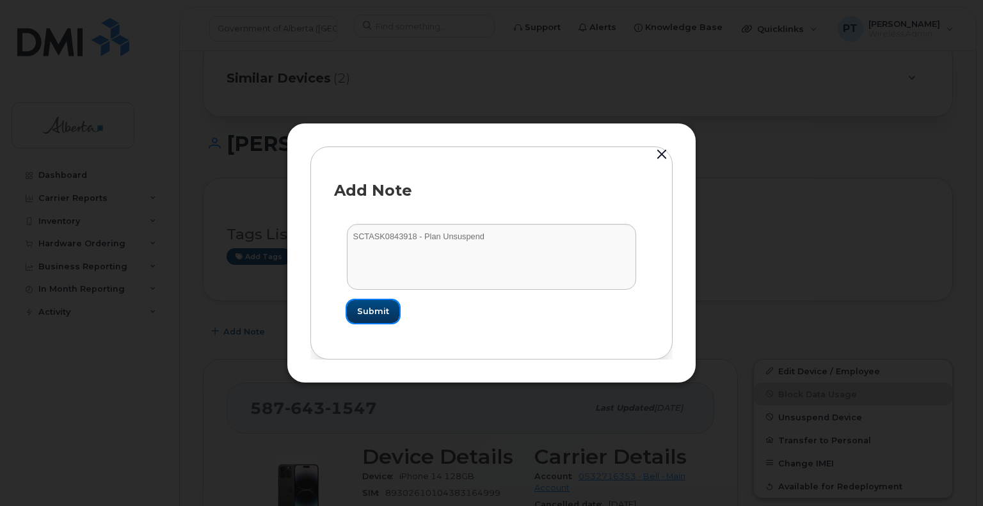
click at [381, 306] on span "Submit" at bounding box center [373, 311] width 32 height 12
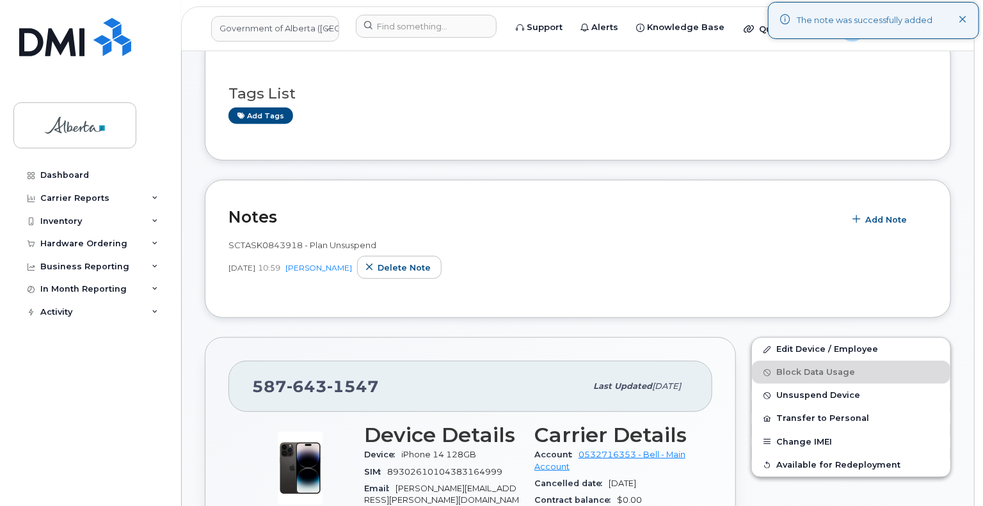
scroll to position [320, 0]
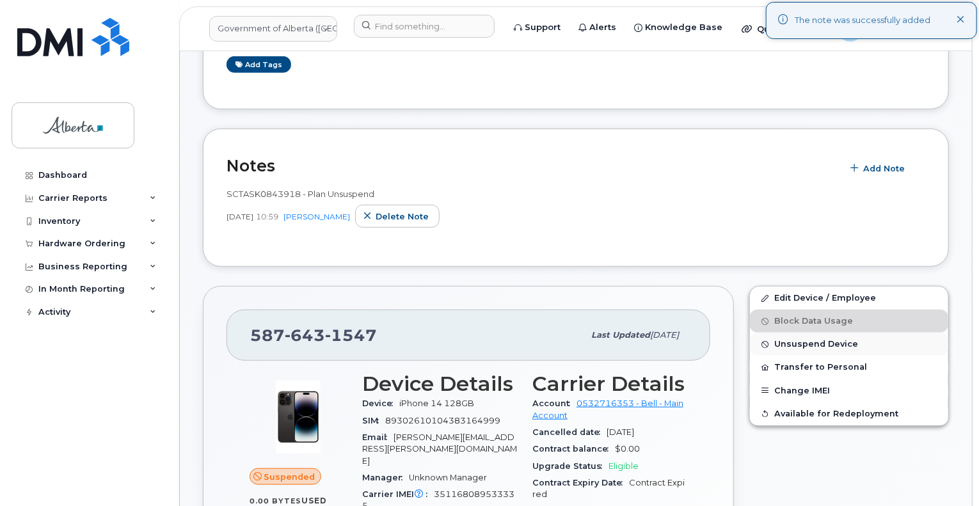
click at [798, 340] on span "Unsuspend Device" at bounding box center [816, 345] width 84 height 10
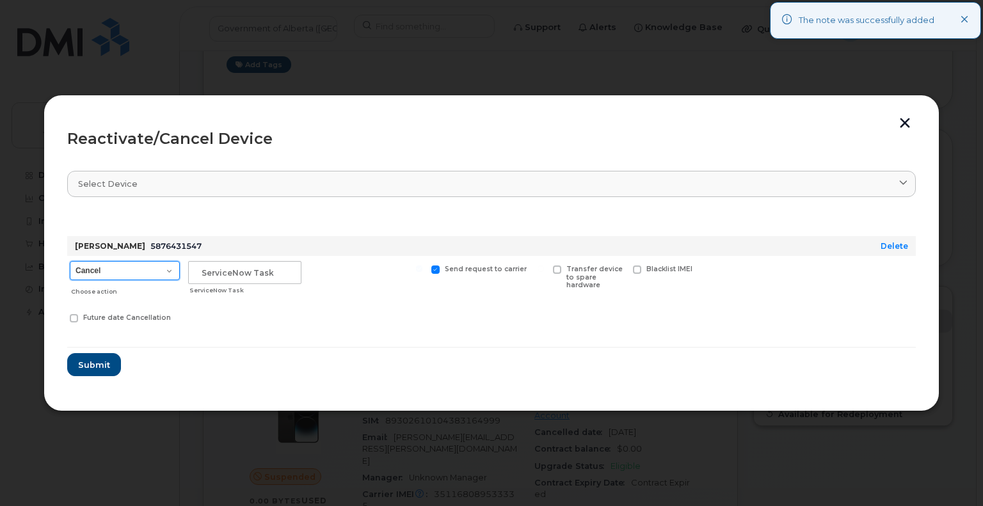
click at [97, 271] on select "Cancel Suspend - Extend Suspension Reactivate" at bounding box center [125, 270] width 110 height 19
select select "[object Object]"
click at [70, 261] on select "Cancel Suspend - Extend Suspension Reactivate" at bounding box center [125, 270] width 110 height 19
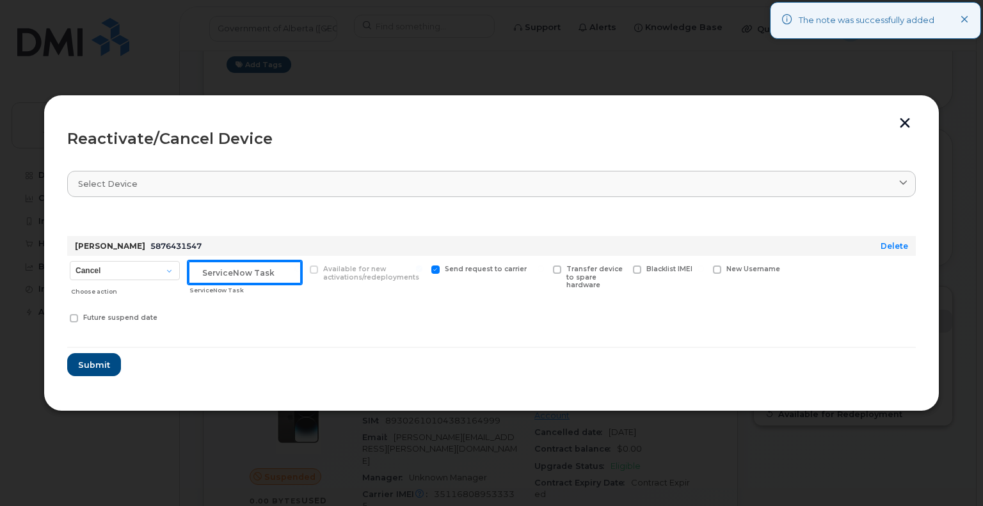
click at [212, 273] on input "text" at bounding box center [244, 272] width 113 height 23
paste input "SCTASK0843918"
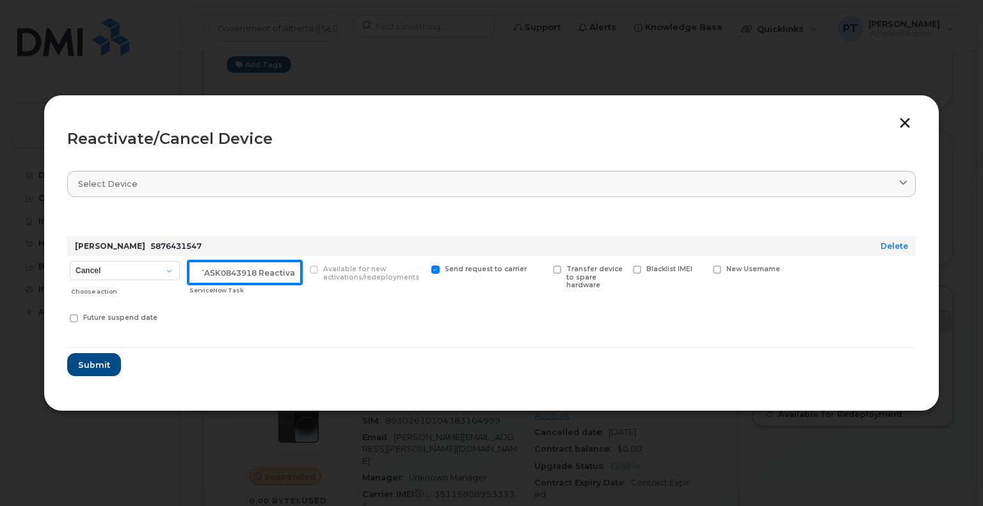
scroll to position [0, 19]
type input "SCTASK0843918 Reactivate"
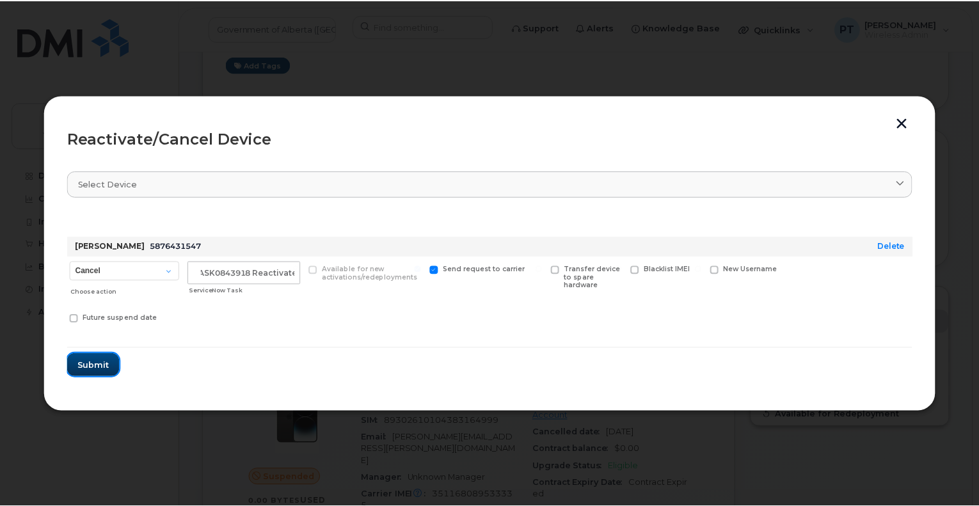
scroll to position [0, 0]
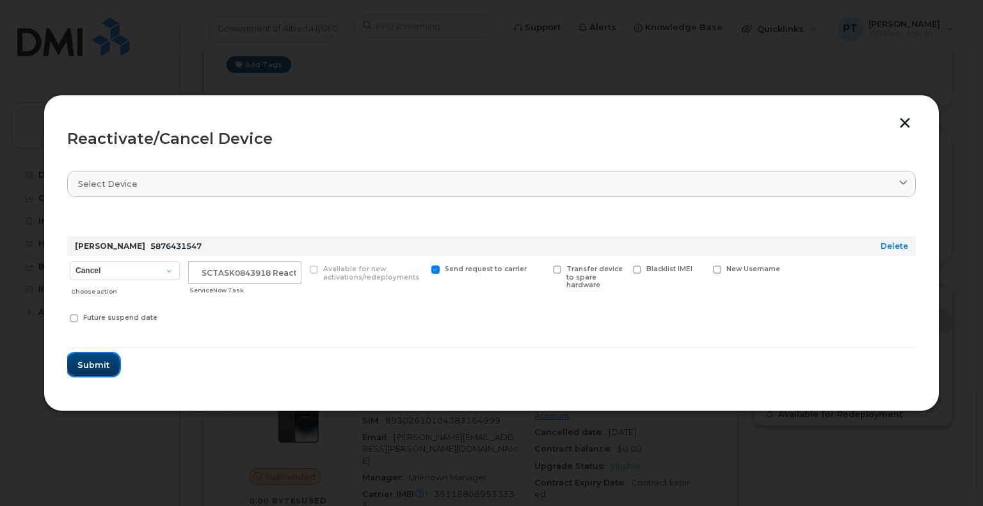
click at [96, 360] on span "Submit" at bounding box center [93, 365] width 32 height 12
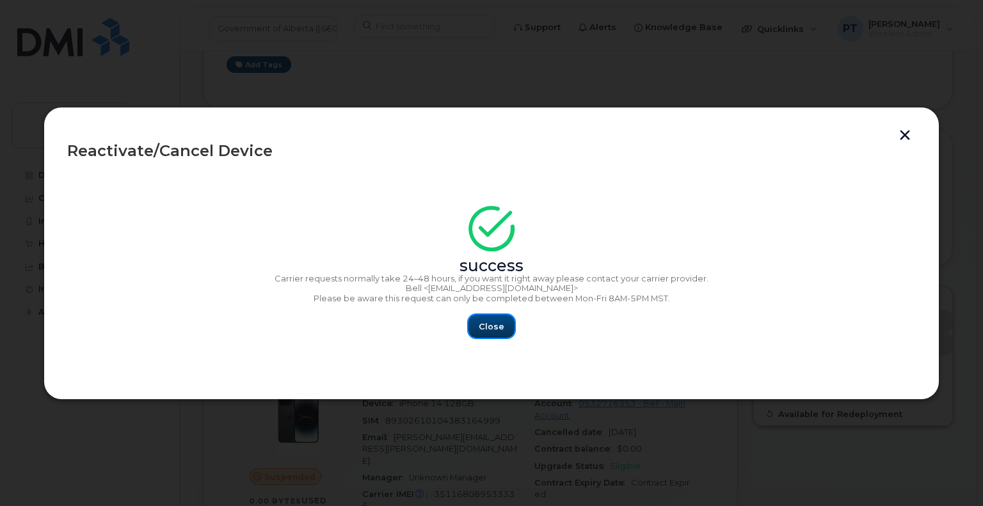
click at [484, 325] on span "Close" at bounding box center [491, 326] width 26 height 12
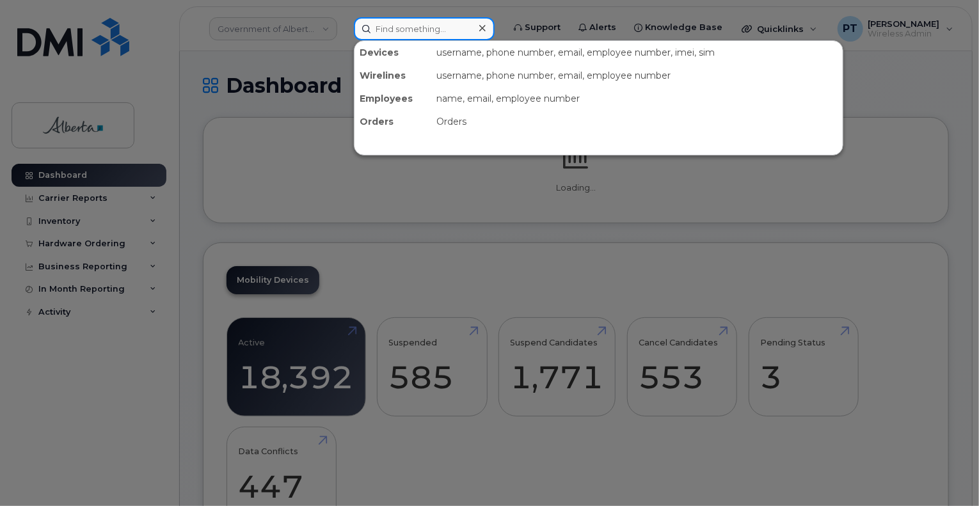
click at [409, 27] on input at bounding box center [424, 28] width 141 height 23
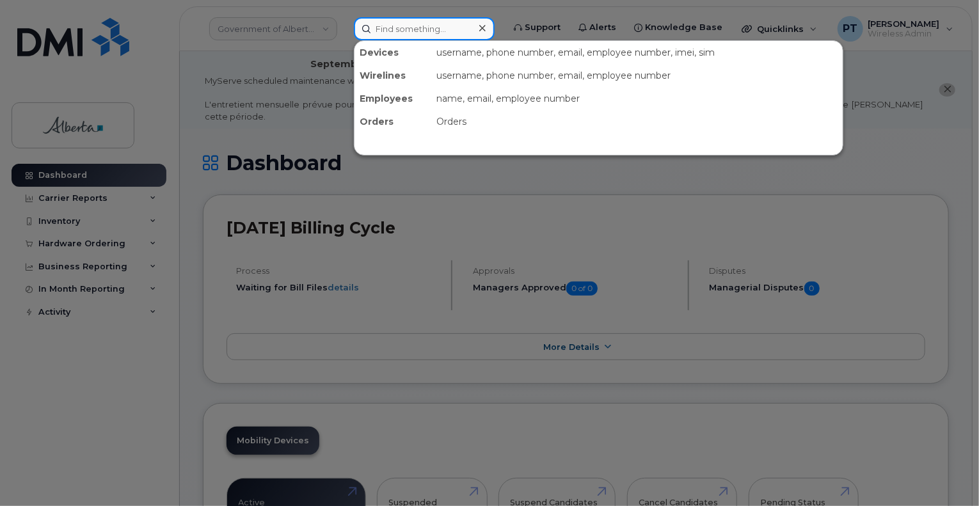
paste input "4035968587"
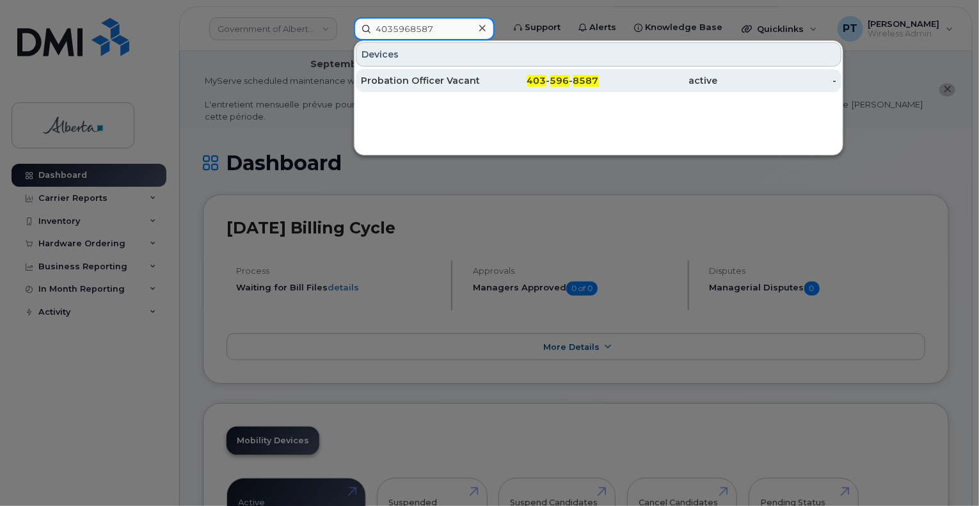
type input "4035968587"
click at [398, 81] on div "Probation Officer Vacant" at bounding box center [420, 80] width 119 height 13
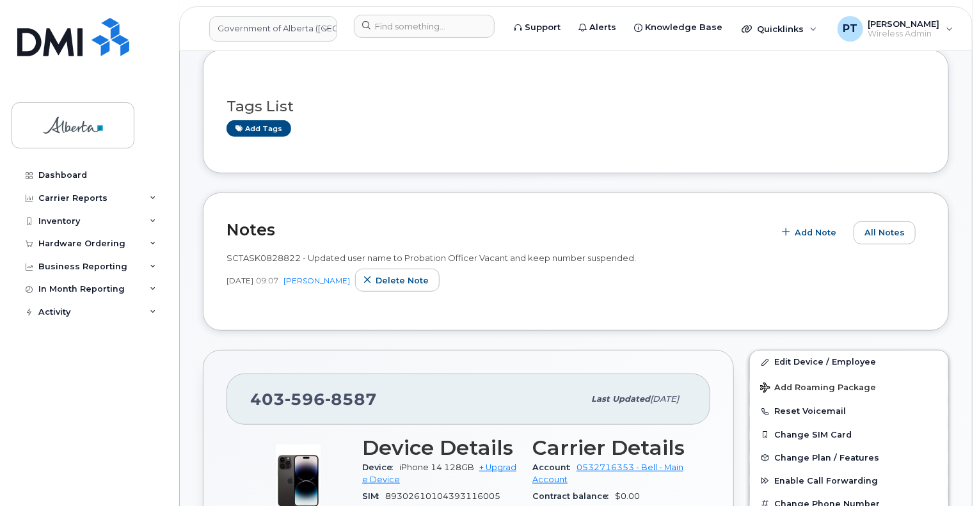
scroll to position [320, 0]
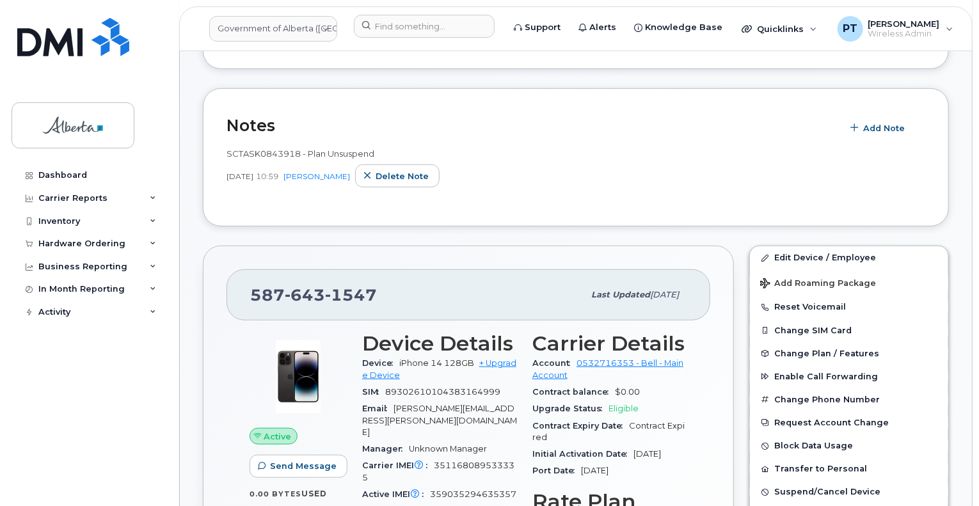
scroll to position [512, 0]
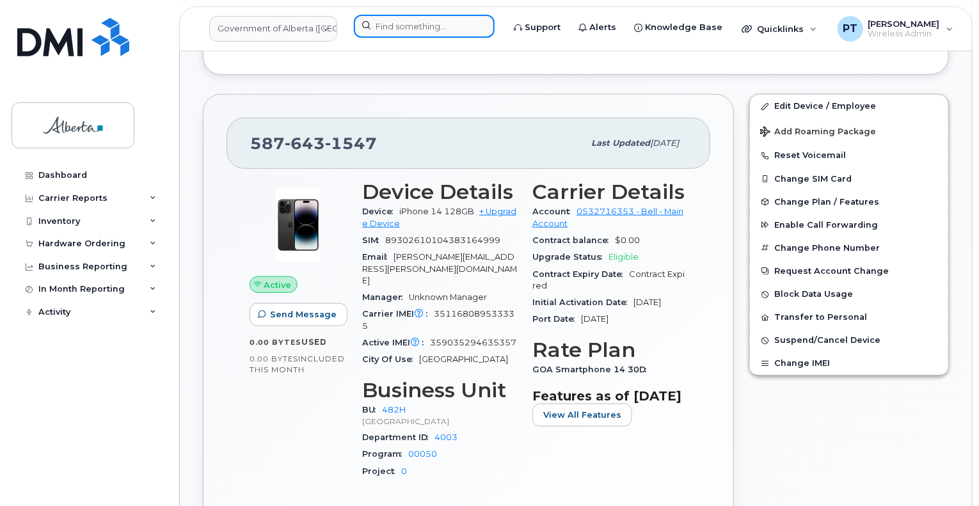
click at [428, 28] on input at bounding box center [424, 26] width 141 height 23
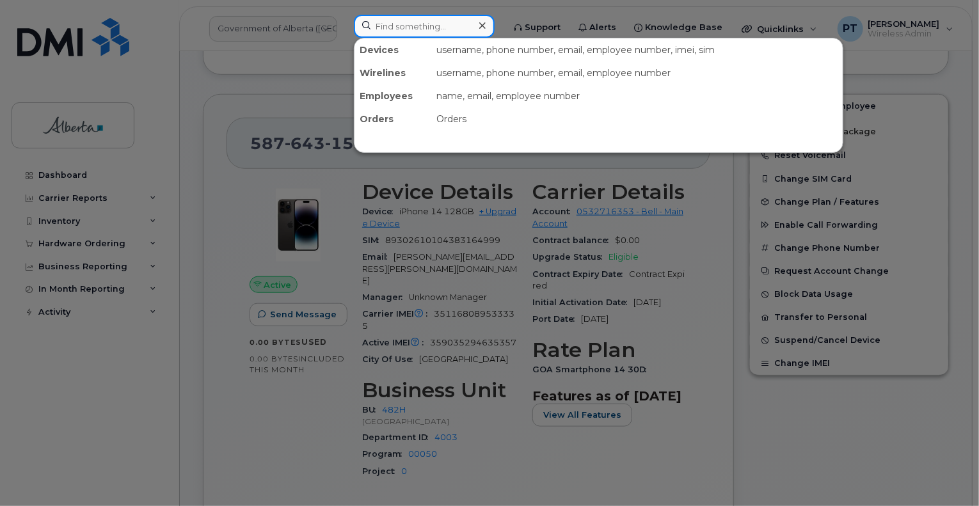
paste input "Shannon Minshull"
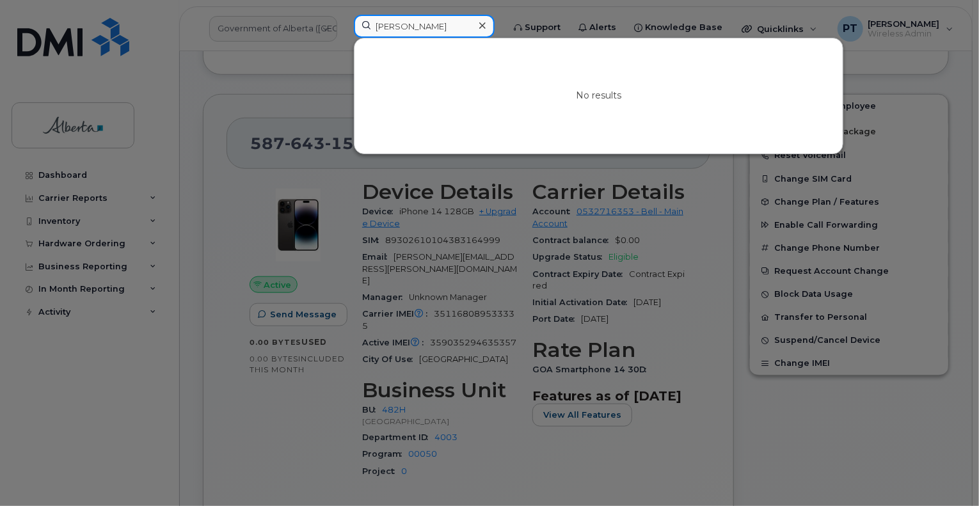
type input "Shannon Minshull"
click at [486, 26] on icon at bounding box center [482, 25] width 6 height 10
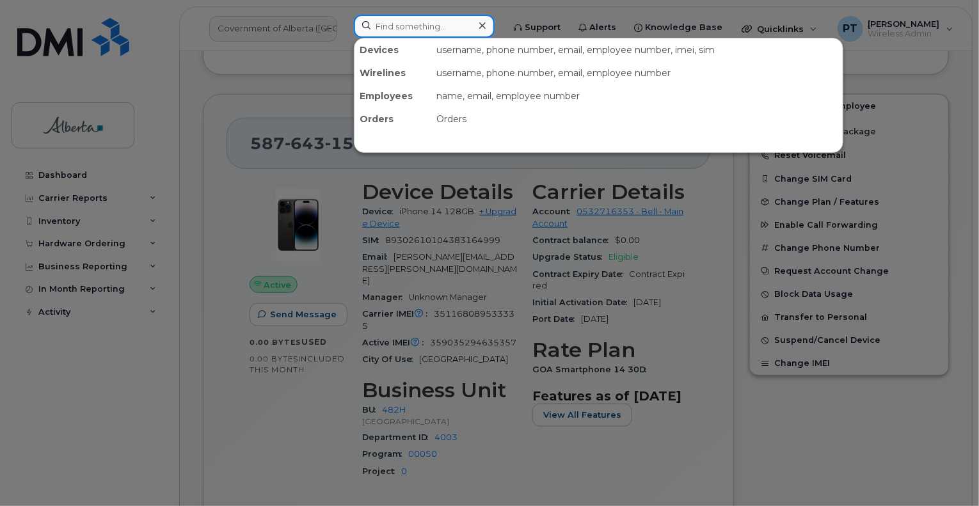
paste input "359879854590225"
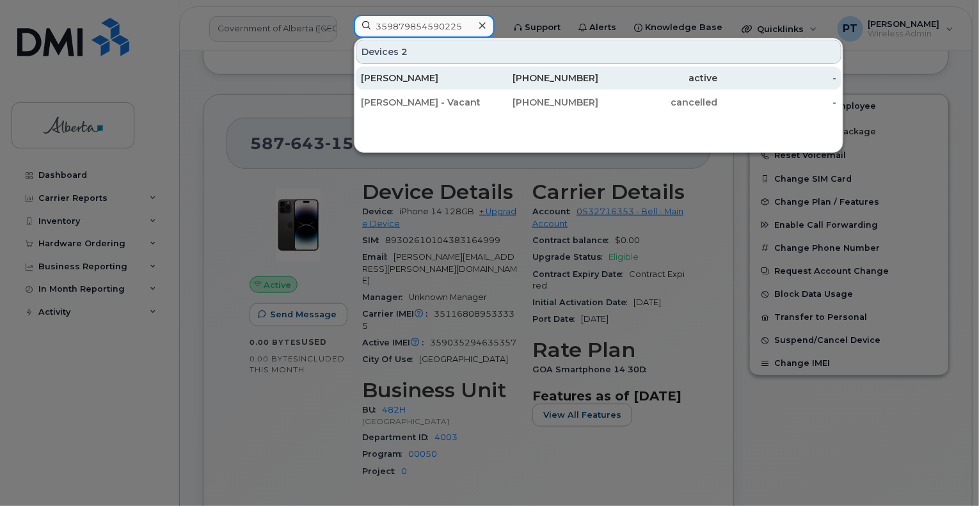
type input "359879854590225"
click at [399, 76] on div "[PERSON_NAME]" at bounding box center [420, 78] width 119 height 13
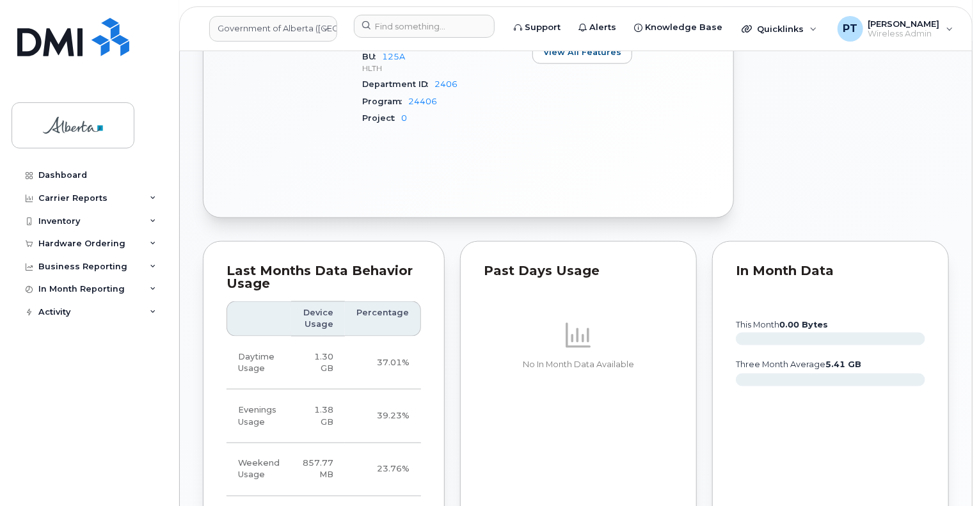
scroll to position [1151, 0]
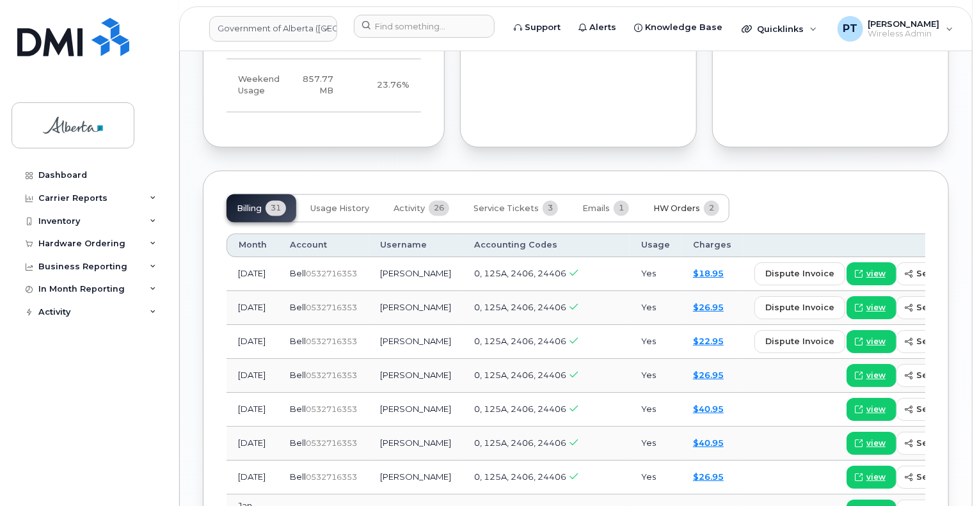
click at [681, 204] on span "HW Orders" at bounding box center [676, 209] width 47 height 10
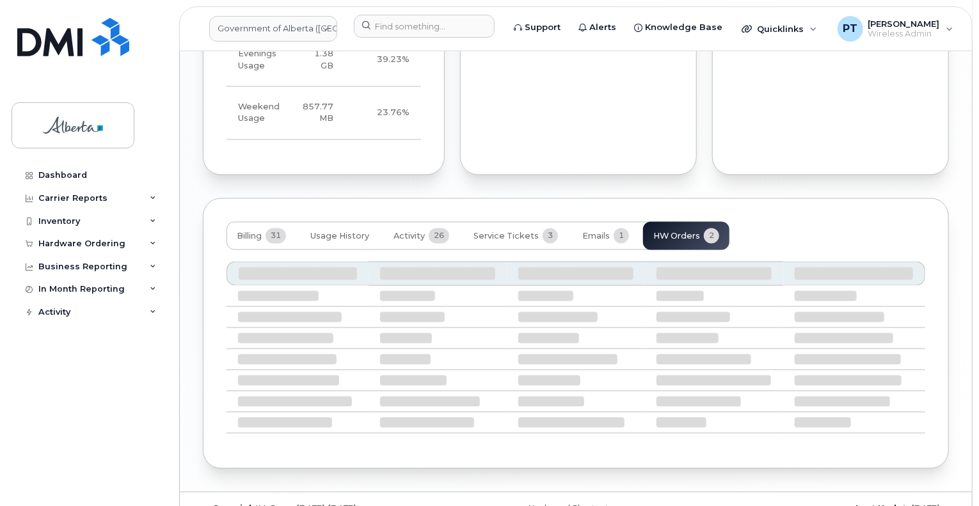
scroll to position [1091, 0]
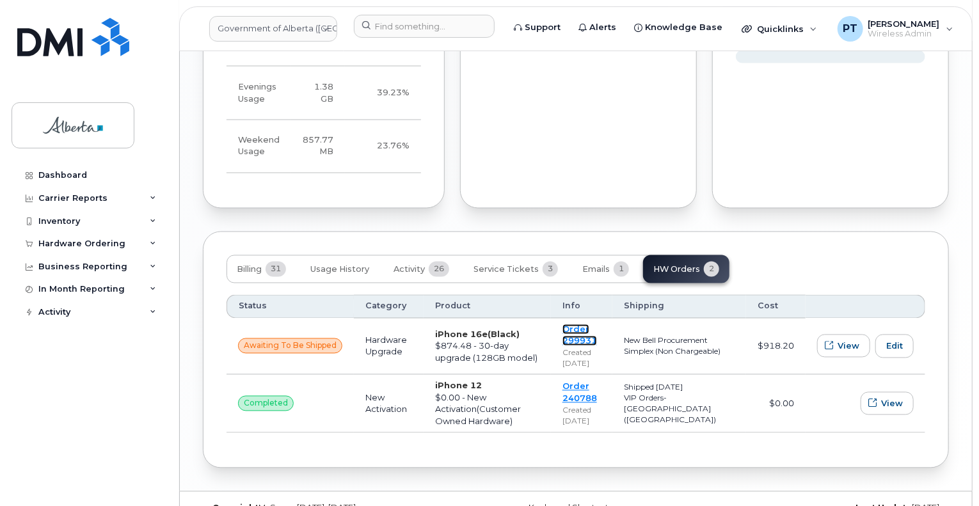
click at [594, 324] on link "Order 299931" at bounding box center [579, 335] width 35 height 22
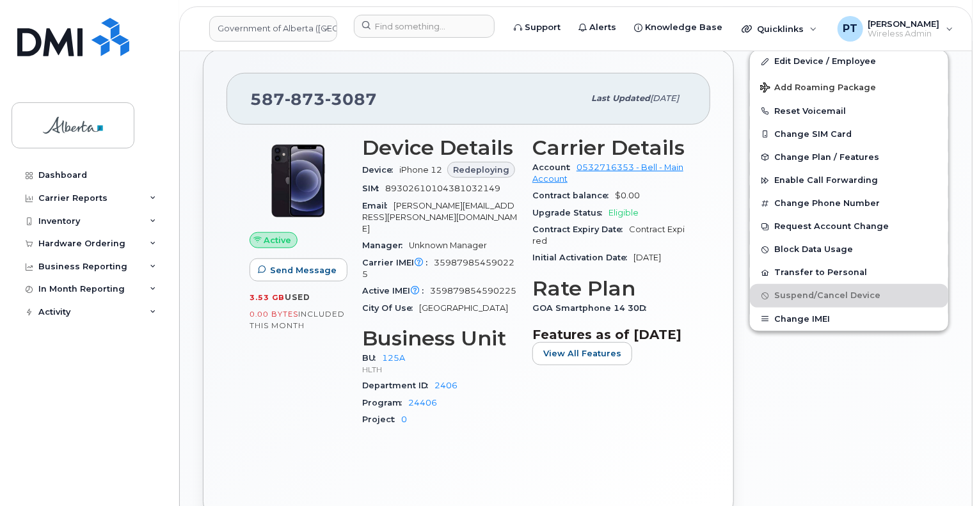
scroll to position [387, 0]
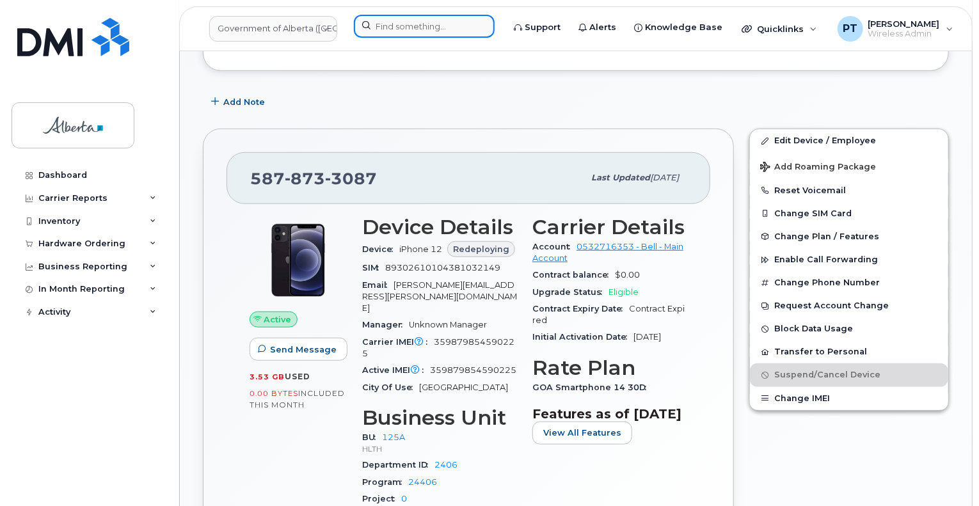
click at [425, 30] on input at bounding box center [424, 26] width 141 height 23
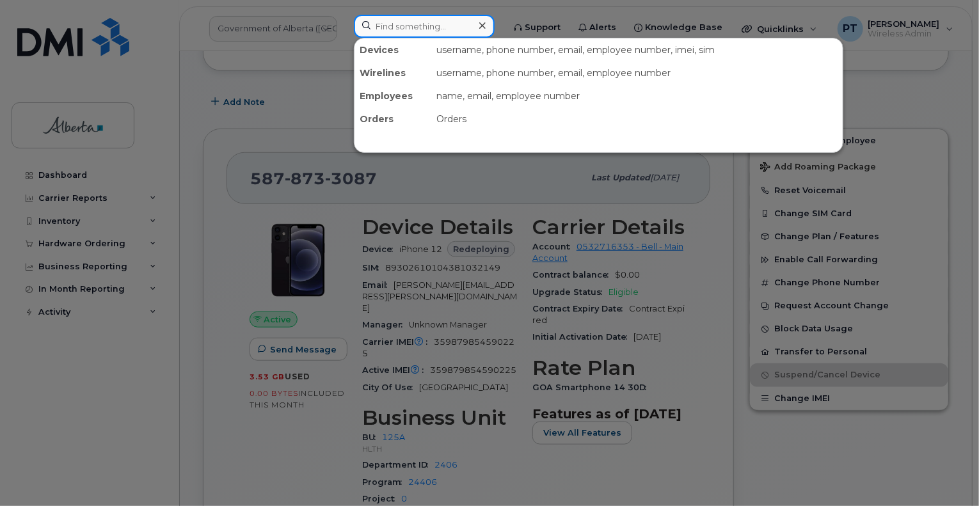
paste input "359879854590225"
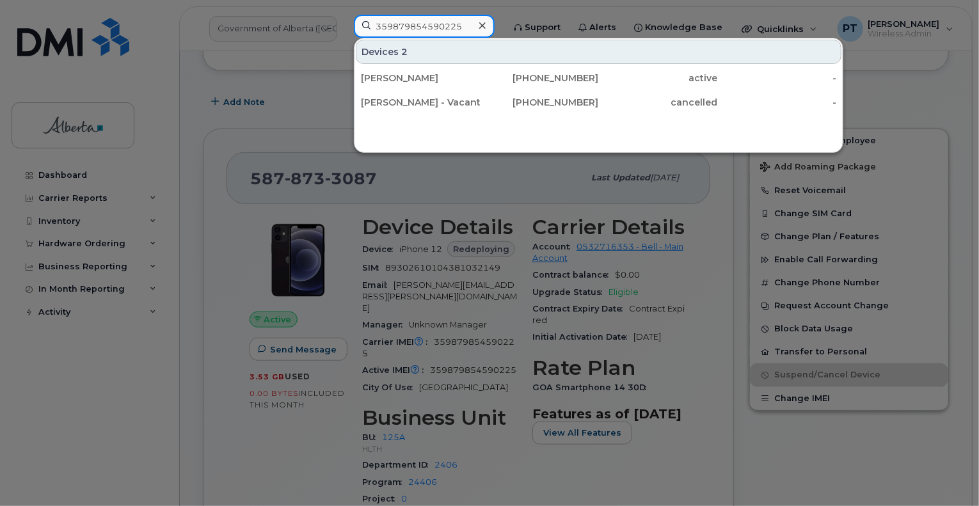
type input "359879854590225"
drag, startPoint x: 494, startPoint y: 26, endPoint x: 486, endPoint y: 28, distance: 8.5
click at [491, 26] on div at bounding box center [482, 26] width 19 height 19
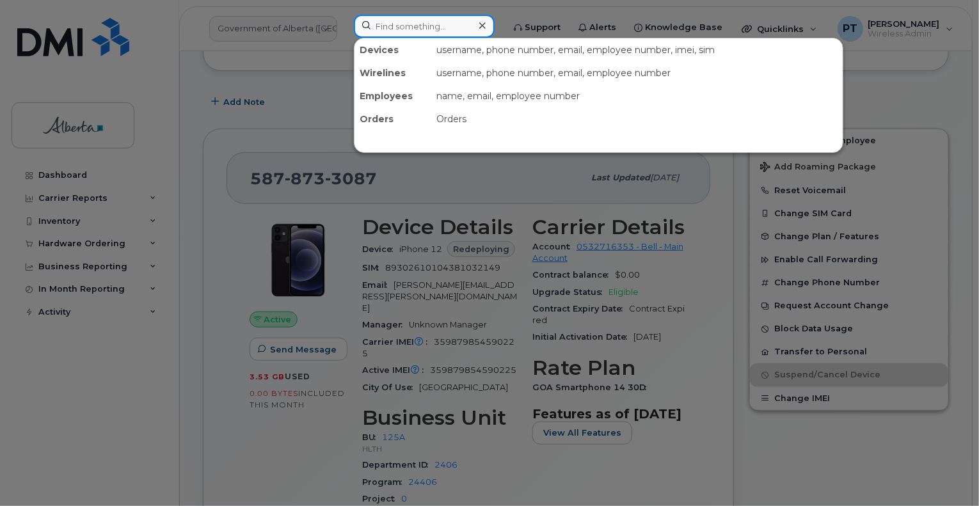
paste input "7802644901"
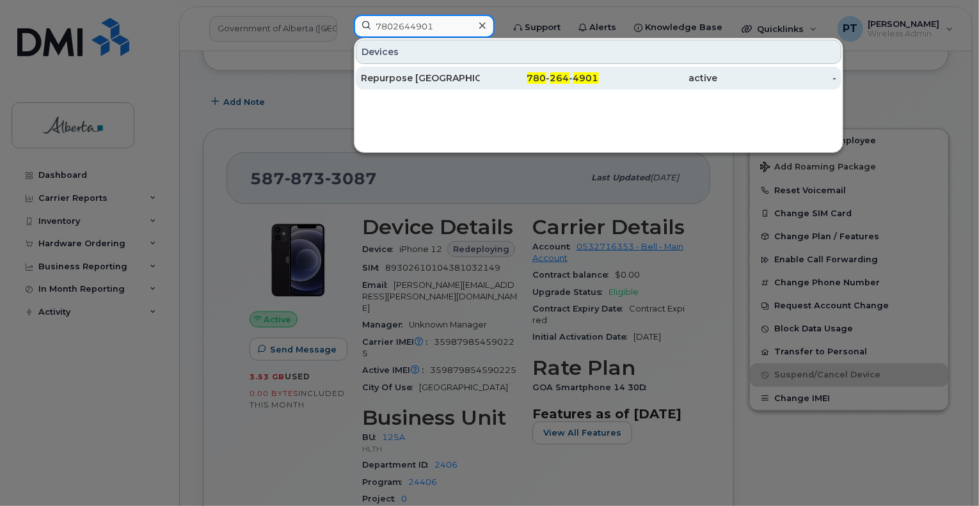
type input "7802644901"
click at [397, 78] on div "Repurpose [GEOGRAPHIC_DATA]" at bounding box center [420, 78] width 119 height 13
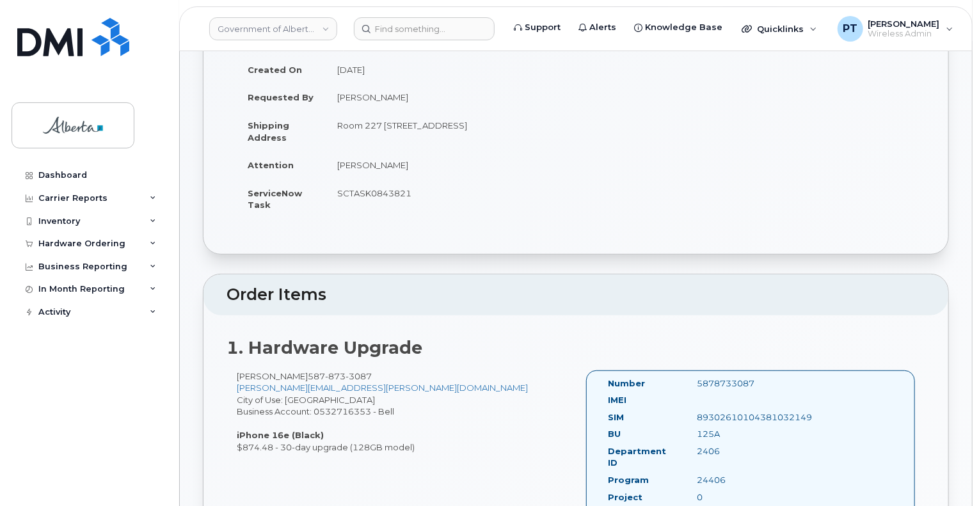
scroll to position [192, 0]
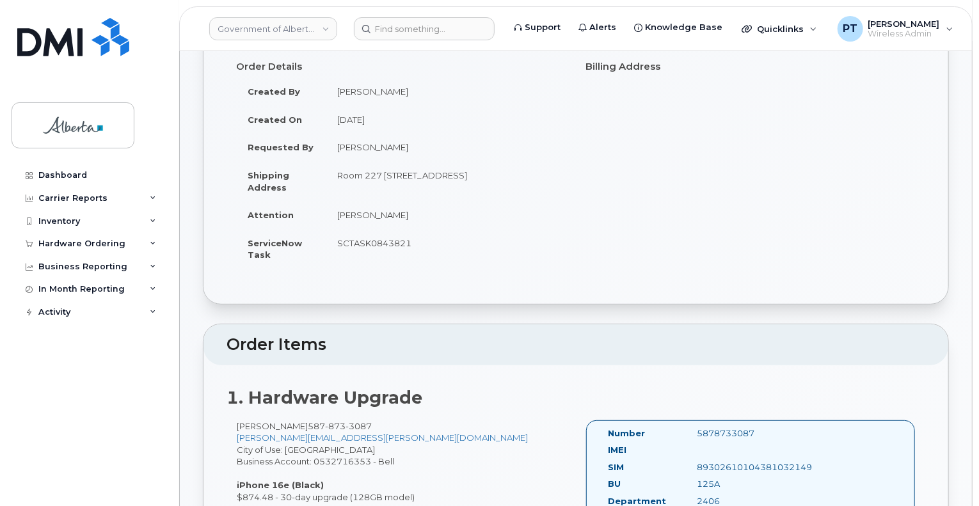
click at [362, 232] on td "SCTASK0843821" at bounding box center [446, 249] width 241 height 40
copy td "SCTASK0843821"
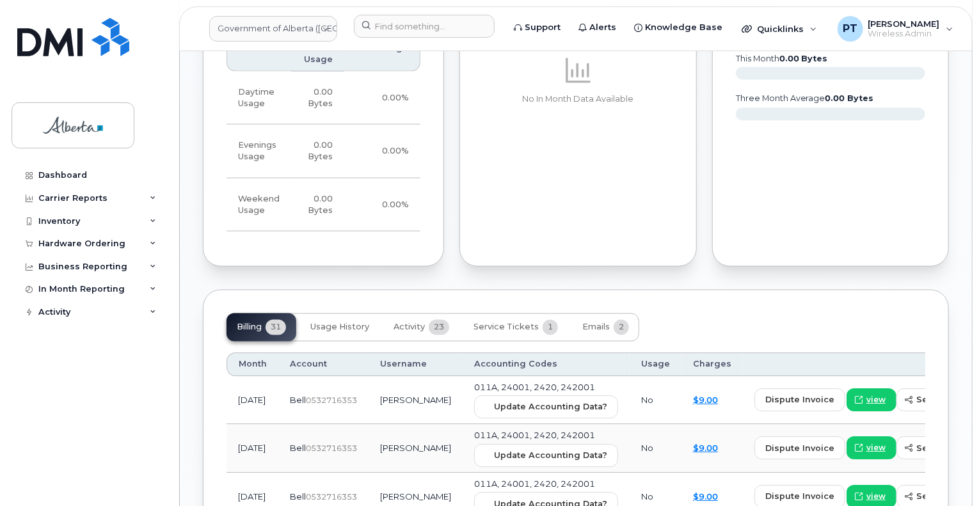
scroll to position [1151, 0]
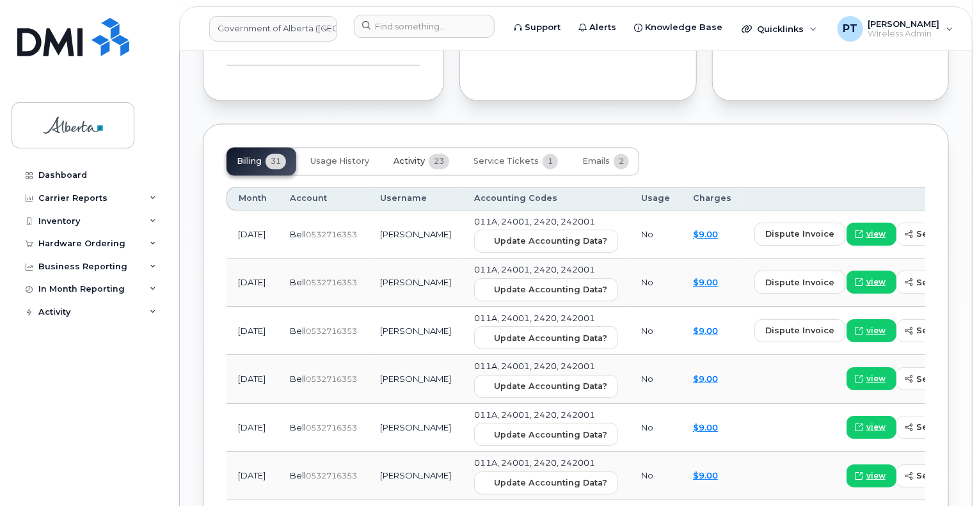
click at [404, 160] on span "Activity" at bounding box center [408, 162] width 31 height 10
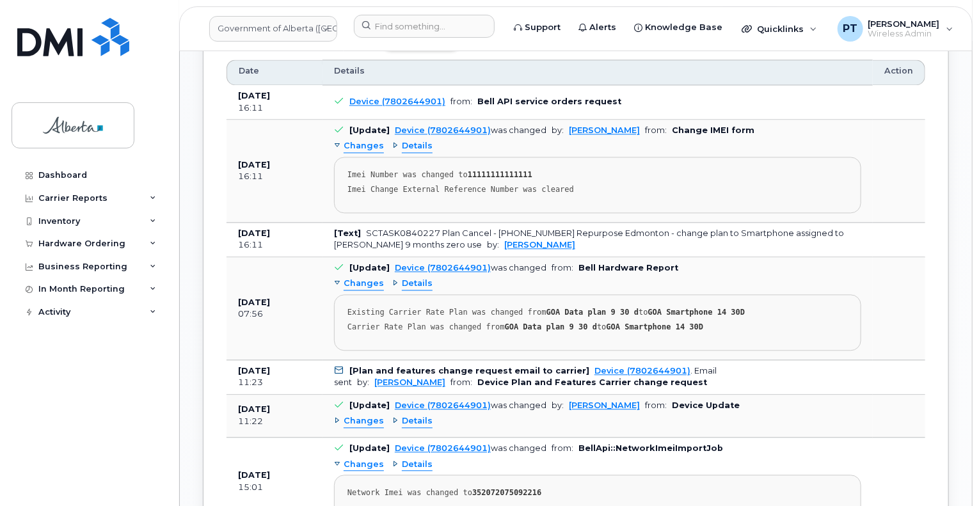
scroll to position [1343, 0]
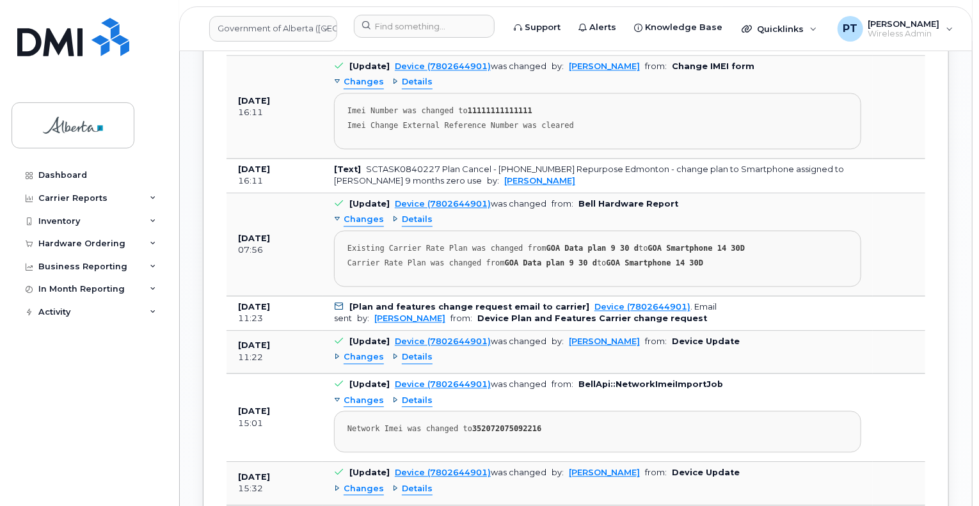
click at [356, 355] on span "Changes" at bounding box center [364, 357] width 40 height 12
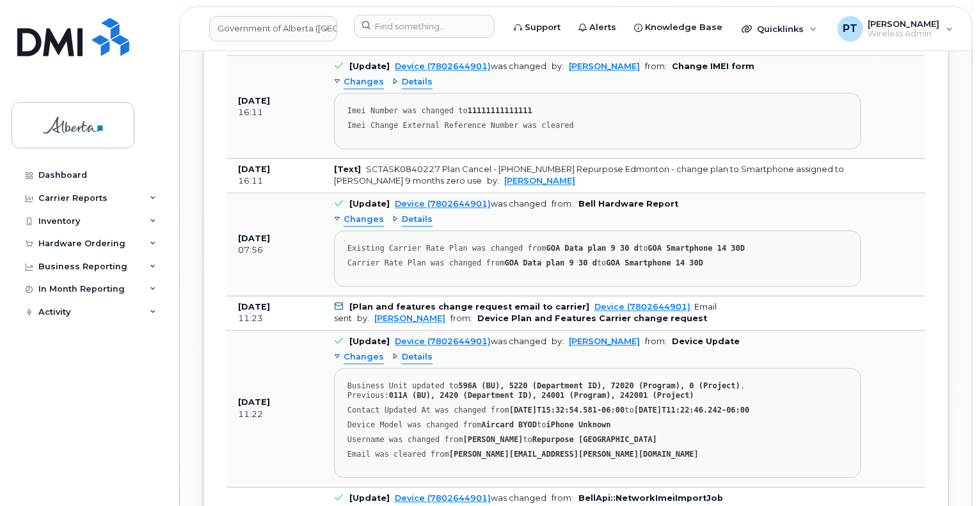
click at [356, 355] on span "Changes" at bounding box center [364, 357] width 40 height 12
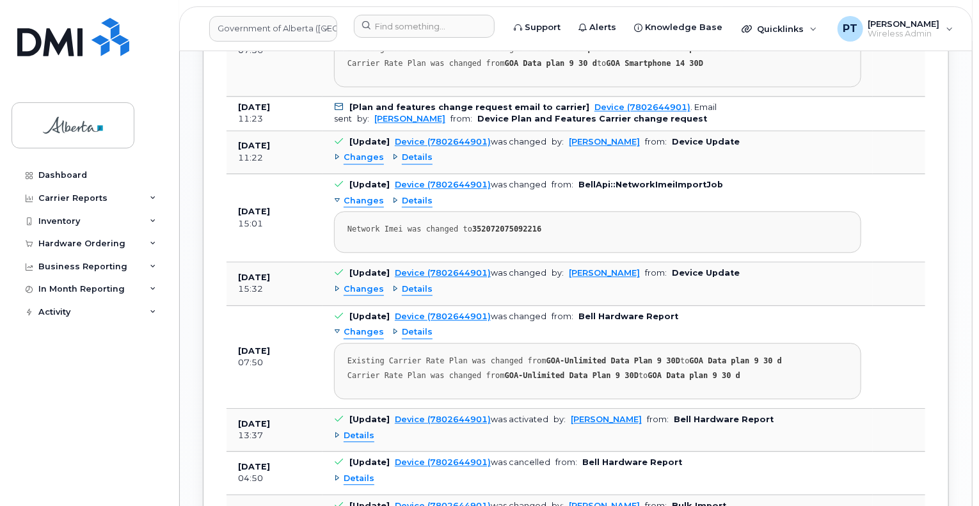
scroll to position [1535, 0]
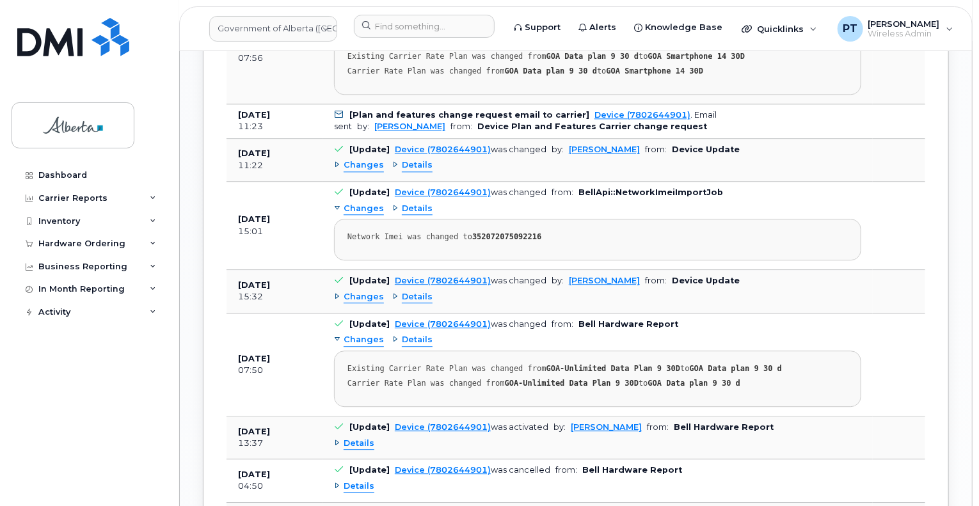
click at [358, 294] on span "Changes" at bounding box center [364, 297] width 40 height 12
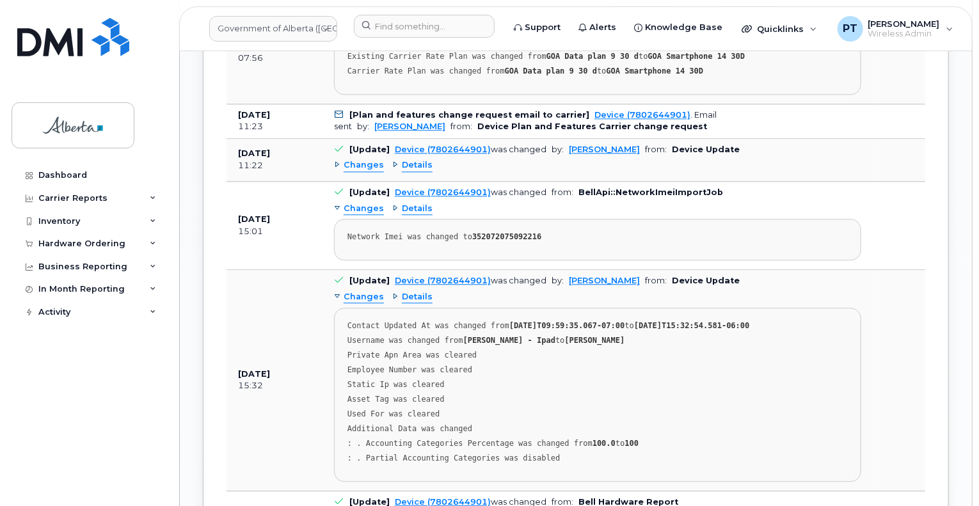
click at [358, 294] on span "Changes" at bounding box center [364, 297] width 40 height 12
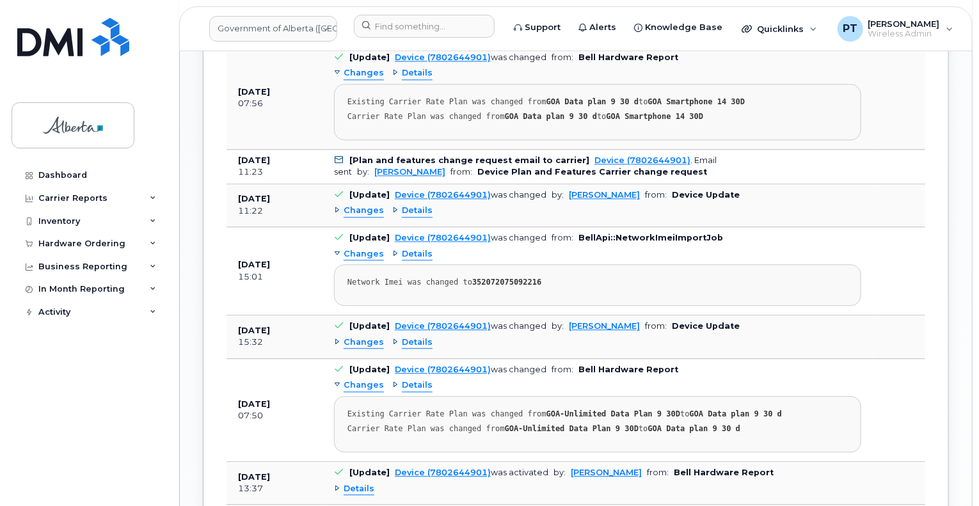
scroll to position [1471, 0]
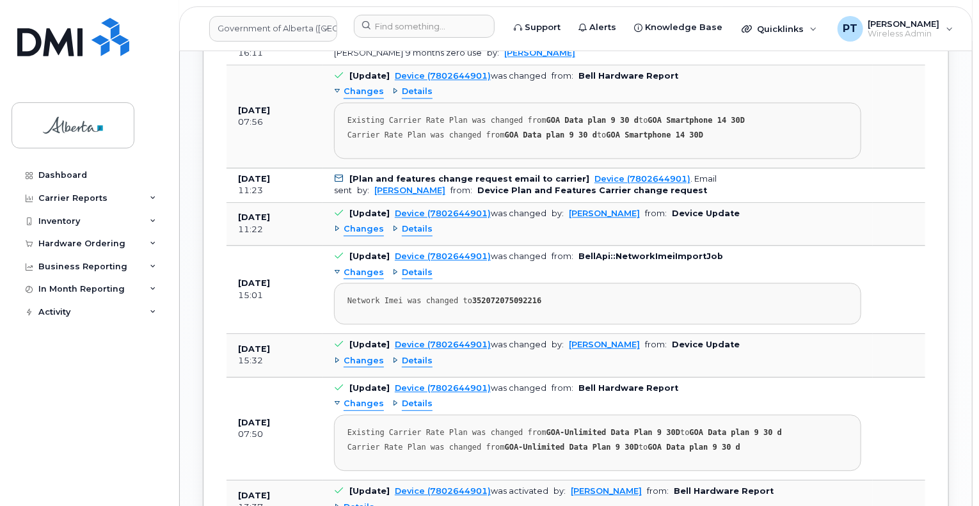
click at [365, 229] on span "Changes" at bounding box center [364, 229] width 40 height 12
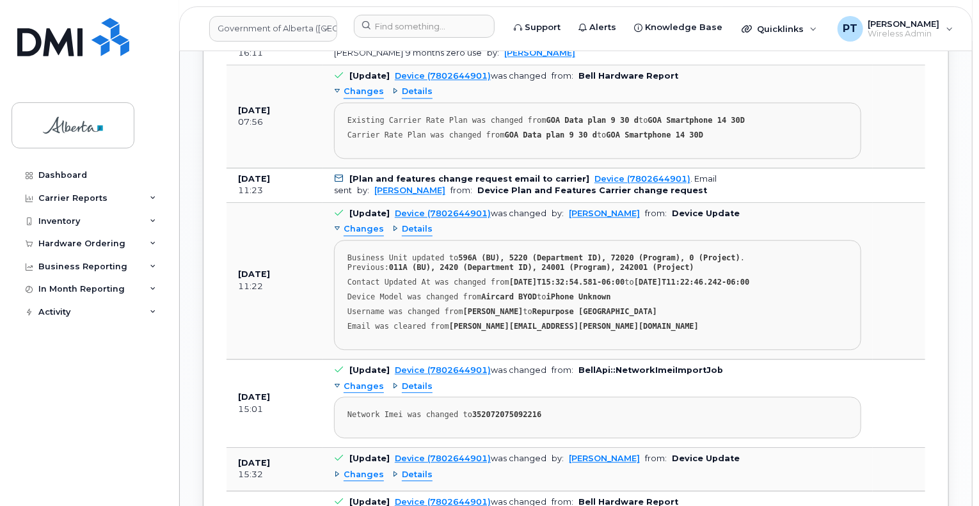
click at [365, 229] on span "Changes" at bounding box center [364, 229] width 40 height 12
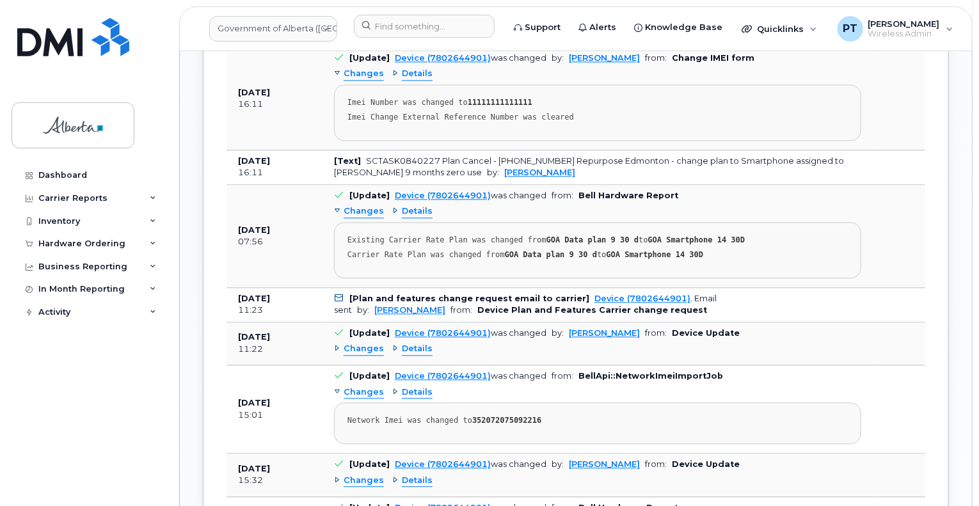
scroll to position [1162, 0]
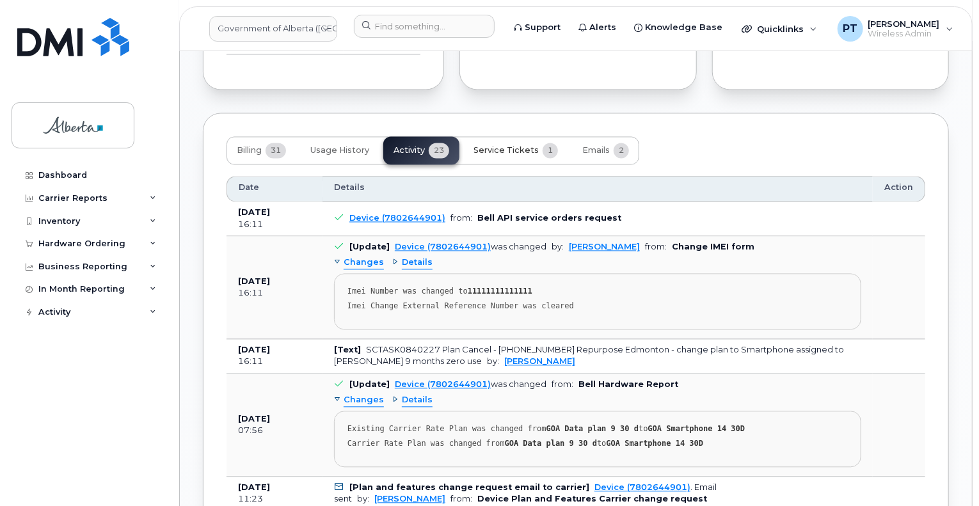
click at [480, 155] on button "Service Tickets 1" at bounding box center [515, 151] width 105 height 28
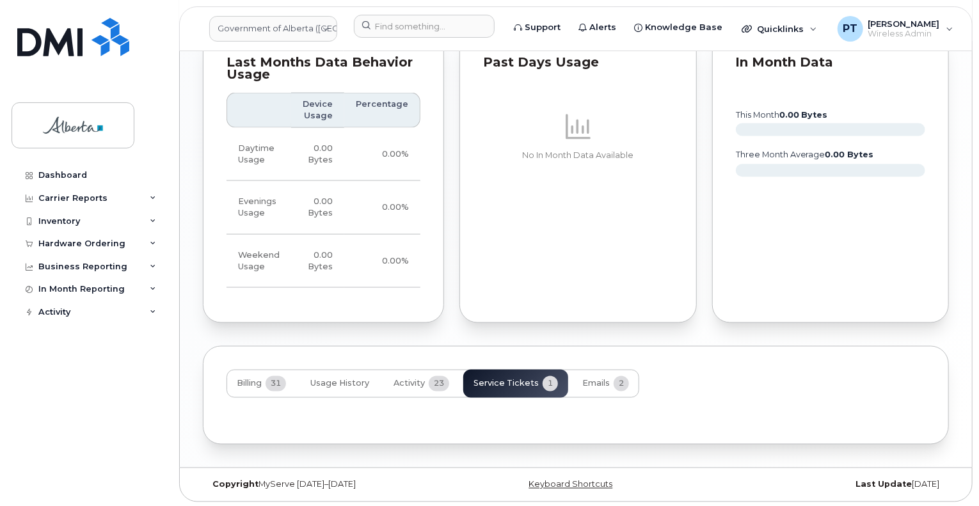
scroll to position [985, 0]
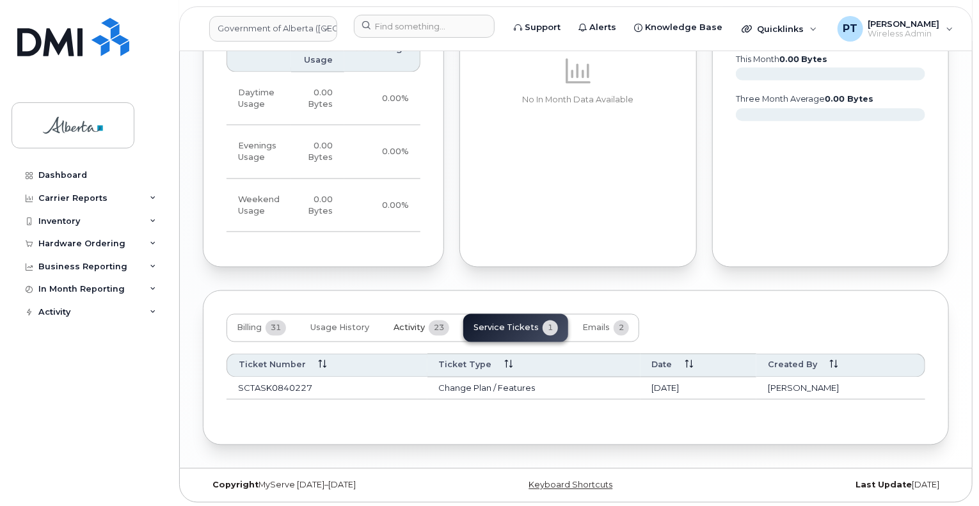
click at [409, 330] on span "Activity" at bounding box center [408, 328] width 31 height 10
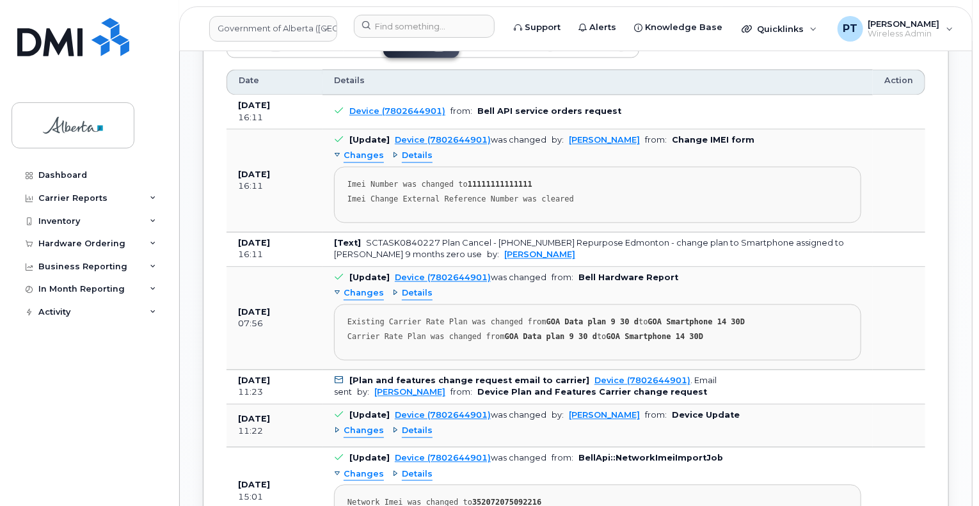
scroll to position [1241, 0]
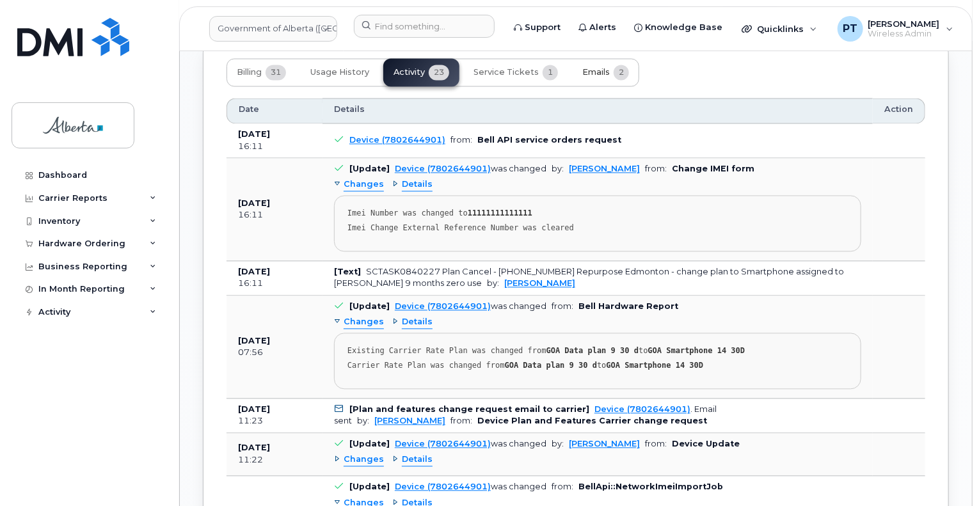
click at [594, 72] on span "Emails" at bounding box center [596, 72] width 28 height 10
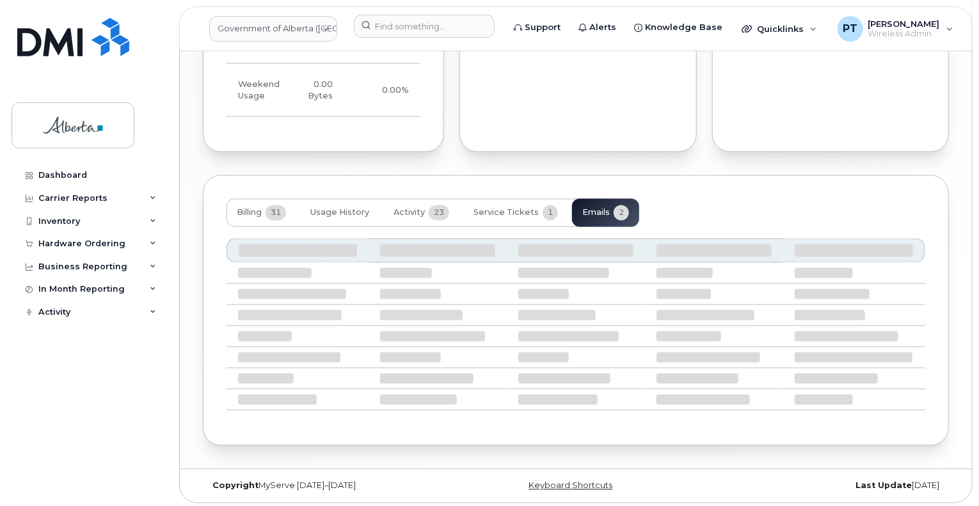
scroll to position [998, 0]
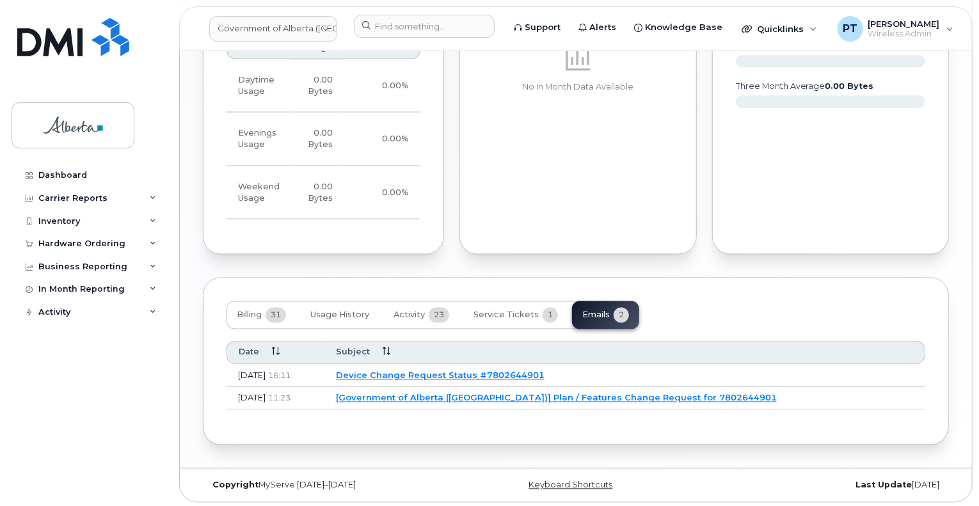
click at [435, 375] on link "Device Change Request Status #7802644901" at bounding box center [440, 375] width 209 height 10
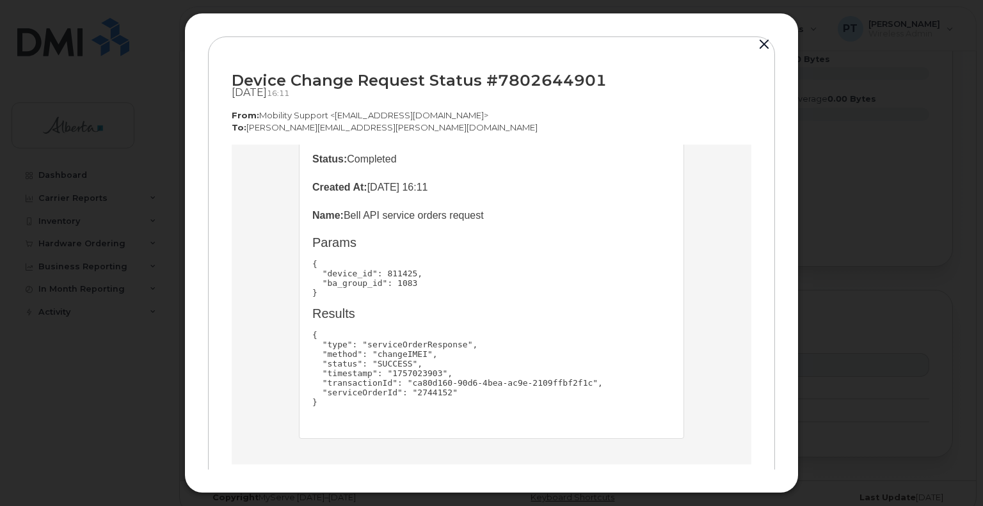
scroll to position [0, 0]
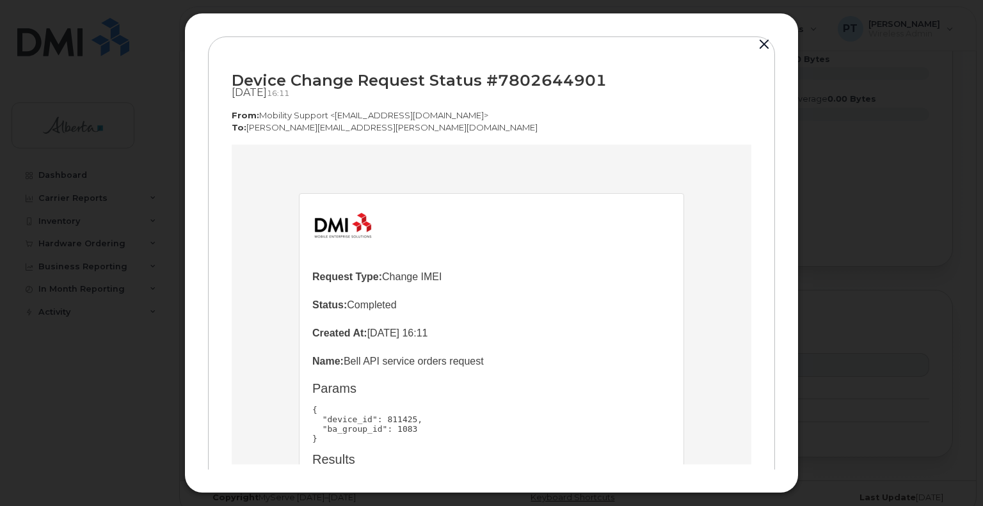
drag, startPoint x: 767, startPoint y: 43, endPoint x: 489, endPoint y: 12, distance: 280.0
click at [767, 43] on button "button" at bounding box center [763, 45] width 19 height 18
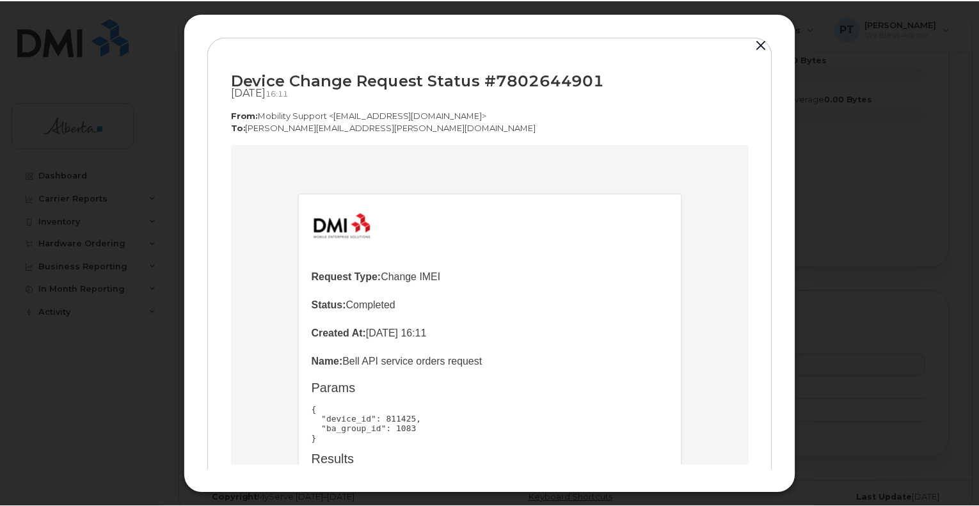
scroll to position [998, 0]
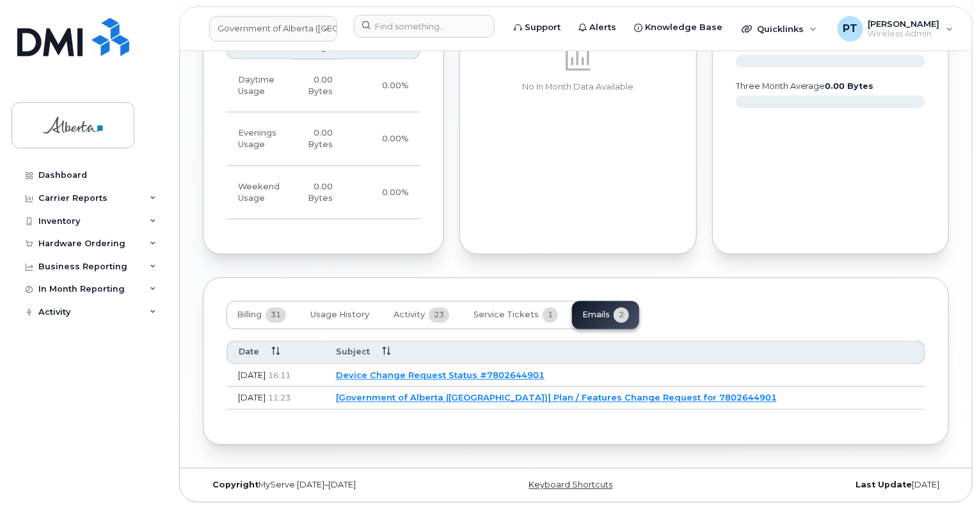
click at [494, 393] on link "[Government of Alberta (GOA)] Plan / Features Change Request for 7802644901" at bounding box center [556, 398] width 441 height 10
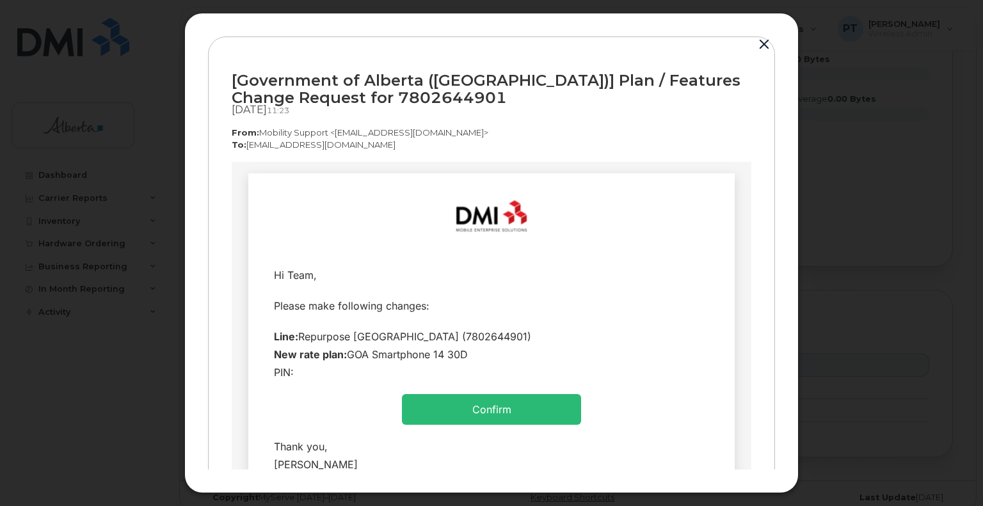
scroll to position [0, 0]
click at [763, 44] on button "button" at bounding box center [763, 45] width 19 height 18
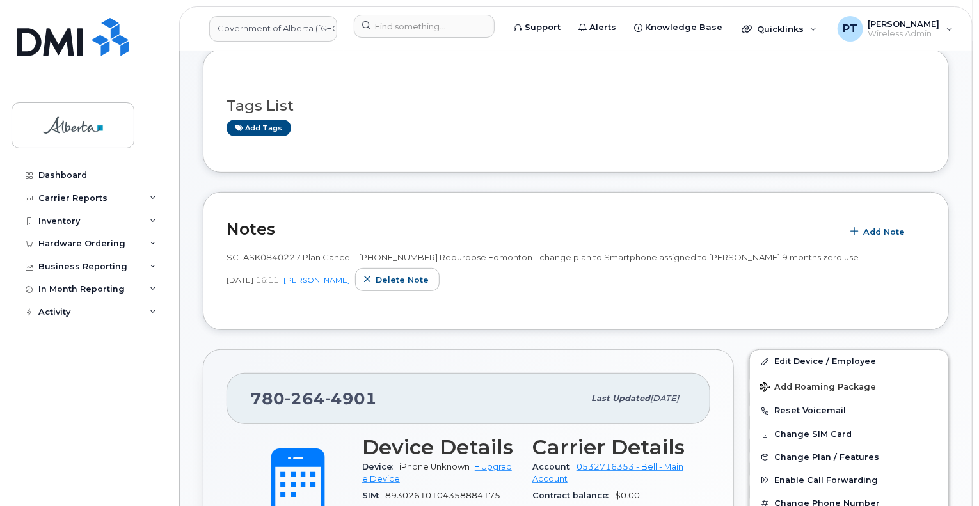
scroll to position [38, 0]
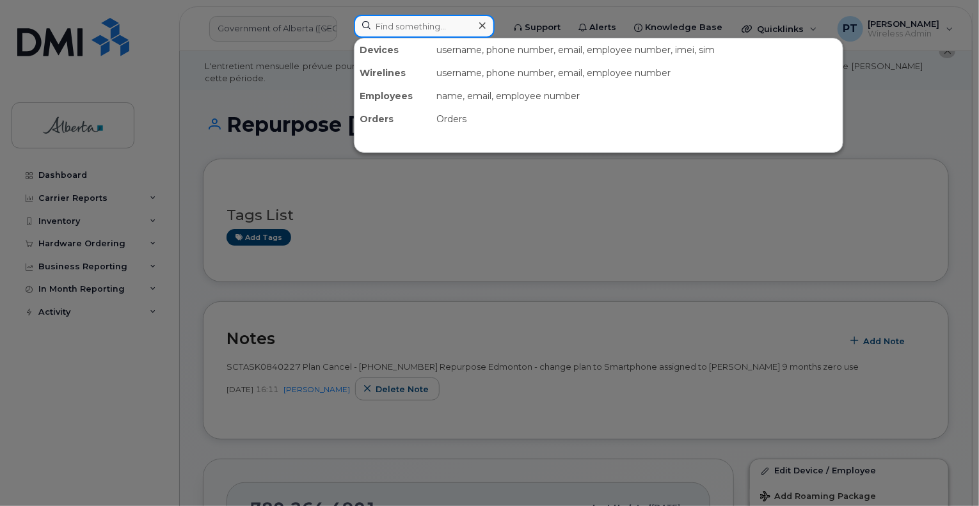
click at [422, 30] on input at bounding box center [424, 26] width 141 height 23
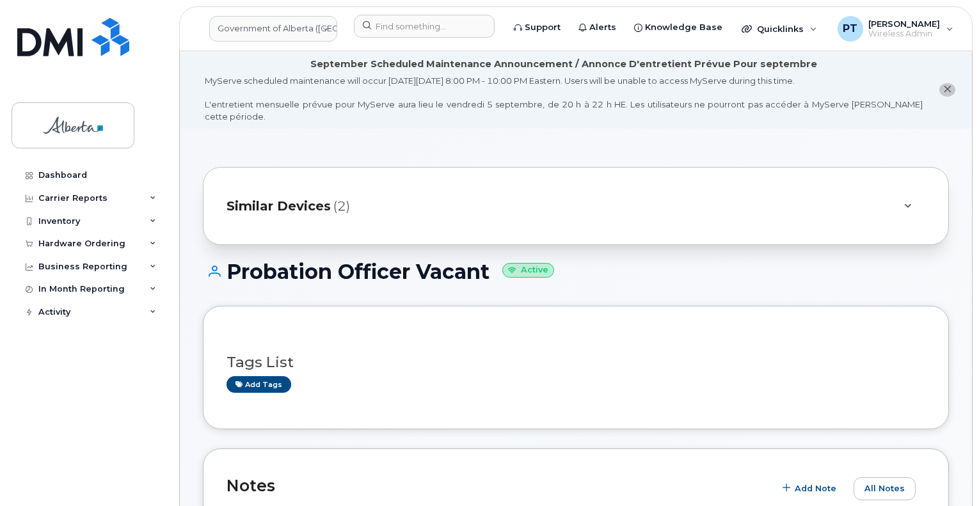
scroll to position [320, 0]
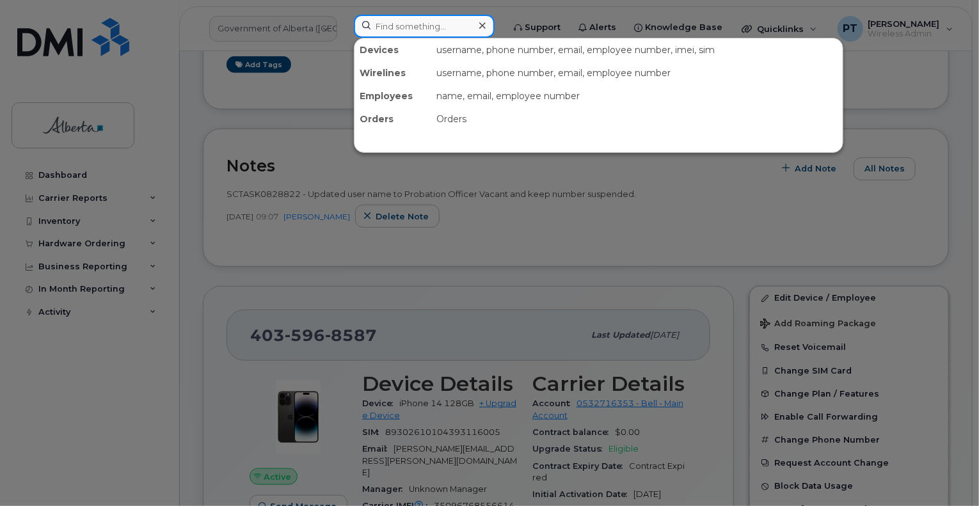
click at [394, 24] on input at bounding box center [424, 26] width 141 height 23
paste input "4035968587"
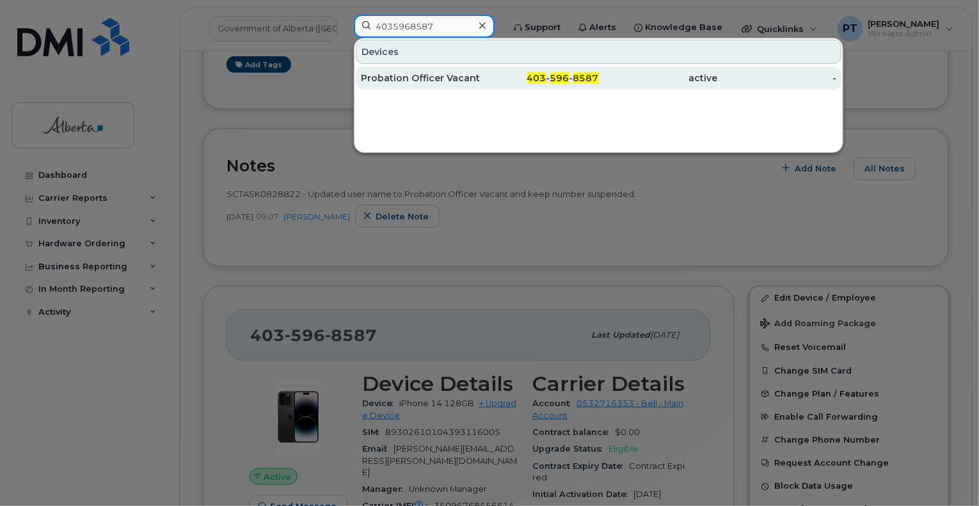
type input "4035968587"
click at [416, 79] on div "Probation Officer Vacant" at bounding box center [420, 78] width 119 height 13
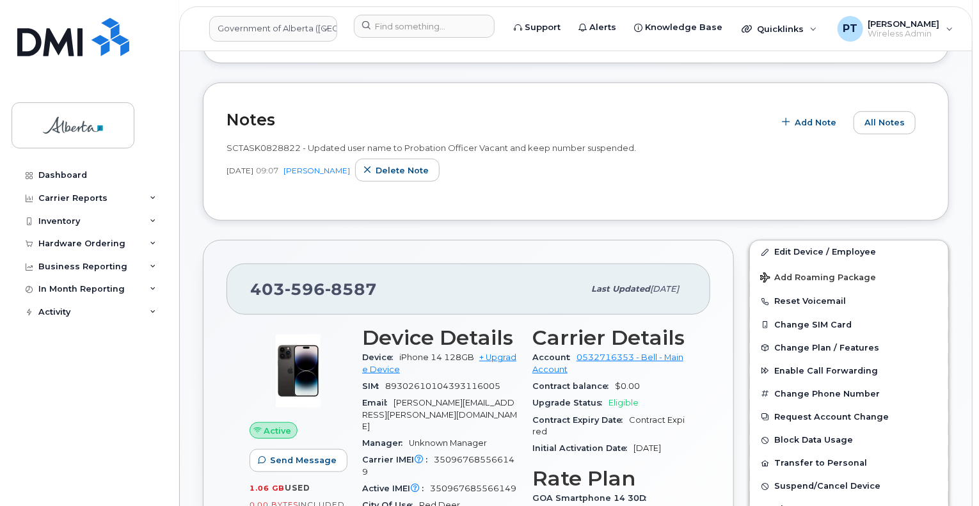
scroll to position [384, 0]
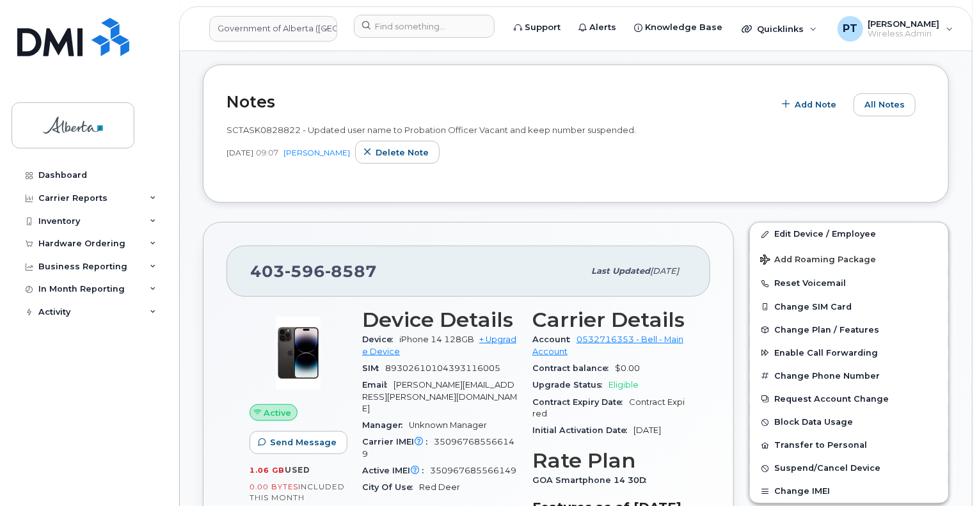
click at [461, 437] on span "350967685566149" at bounding box center [438, 447] width 152 height 21
copy span "350967685566149"
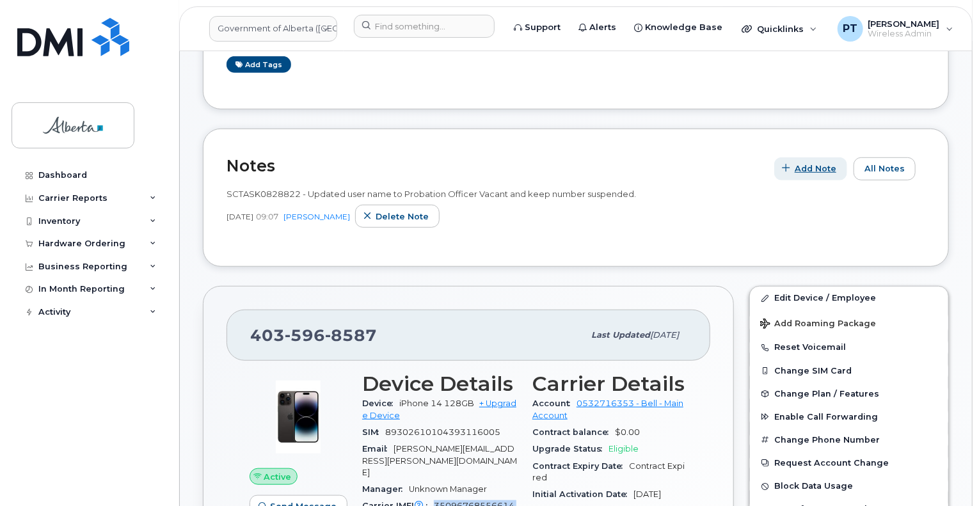
click at [803, 162] on button "Add Note" at bounding box center [810, 168] width 73 height 23
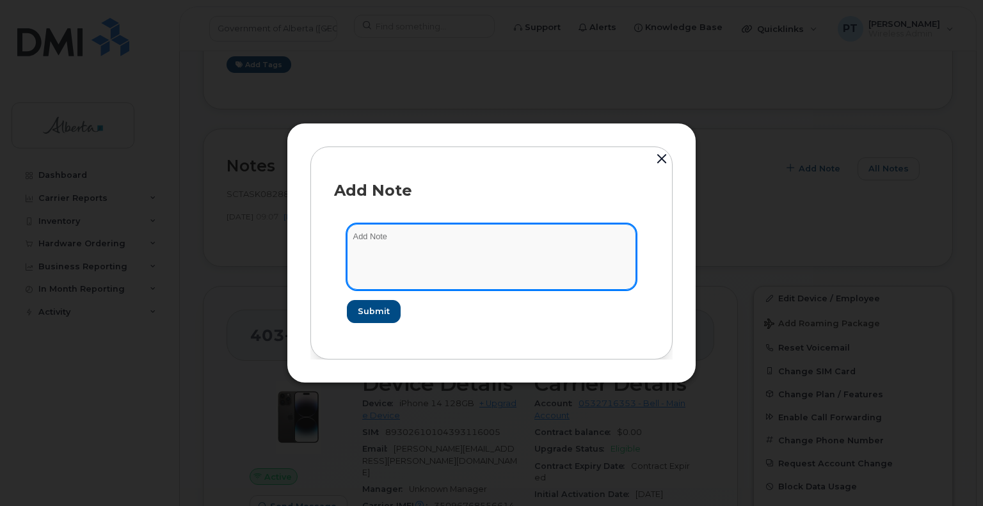
click at [360, 234] on textarea at bounding box center [491, 256] width 289 height 65
paste textarea "SCTASK0844841"
click at [438, 253] on textarea "SCTASK0844841 - Plan Unsuspend and also updated user name from Probation Office…" at bounding box center [491, 256] width 289 height 65
paste textarea "[PERSON_NAME]"
type textarea "SCTASK0844841 - Plan Unsuspend and also updated user name from Probation Office…"
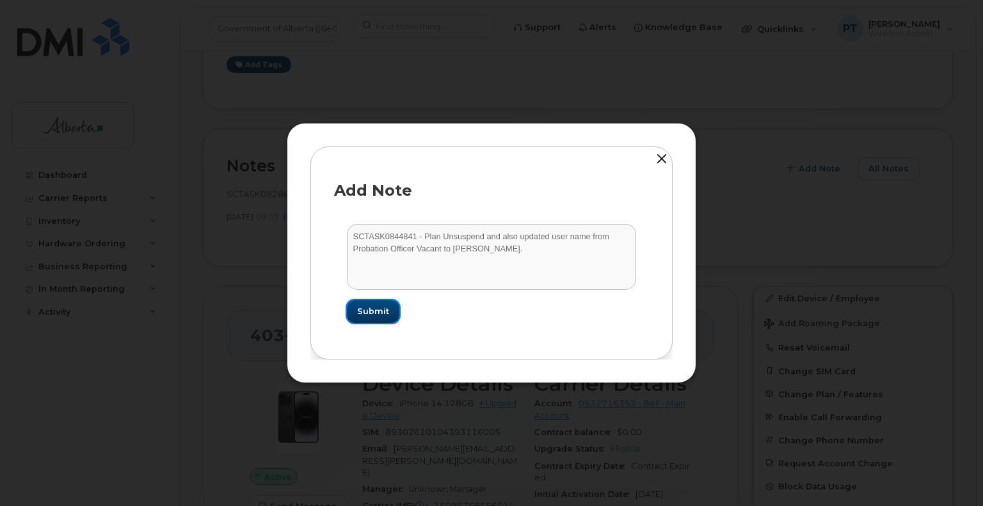
click at [382, 312] on span "Submit" at bounding box center [373, 311] width 32 height 12
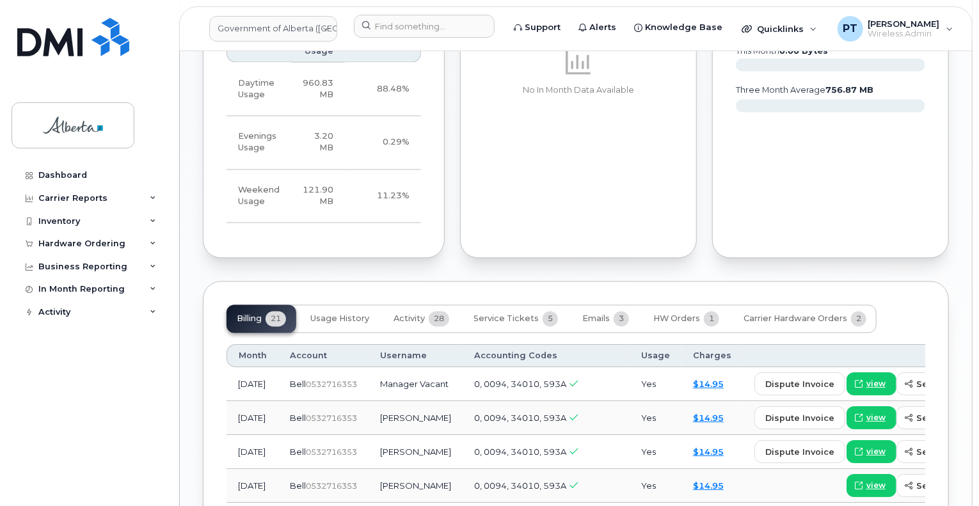
scroll to position [1215, 0]
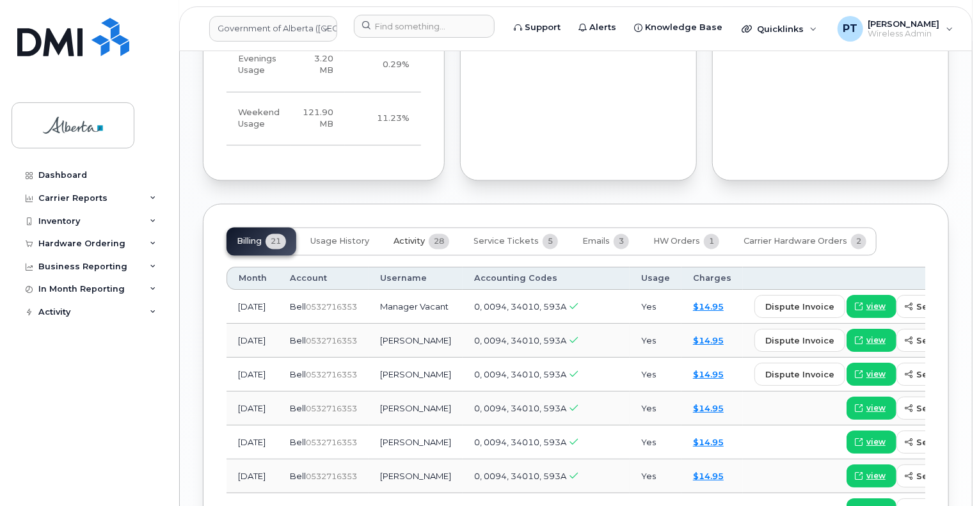
click at [417, 237] on span "Activity" at bounding box center [408, 242] width 31 height 10
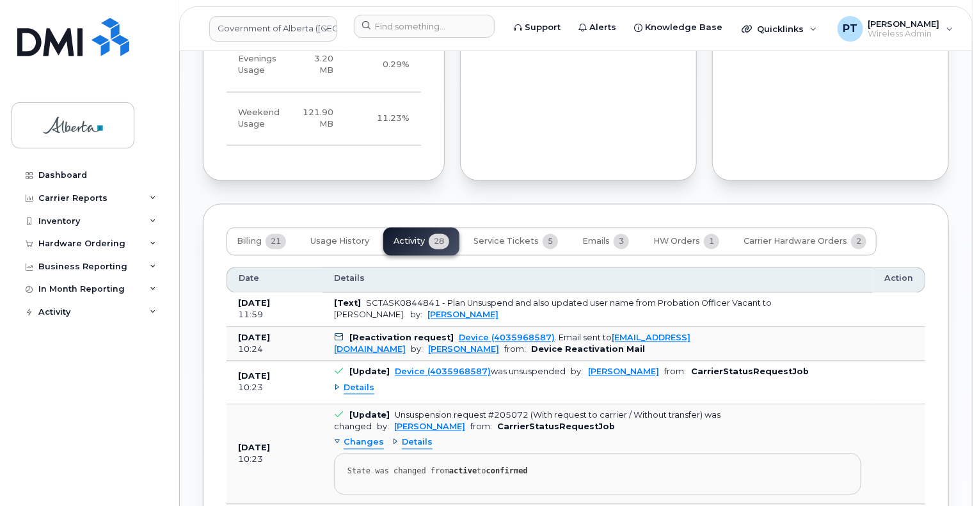
click at [356, 383] on span "Details" at bounding box center [359, 389] width 31 height 12
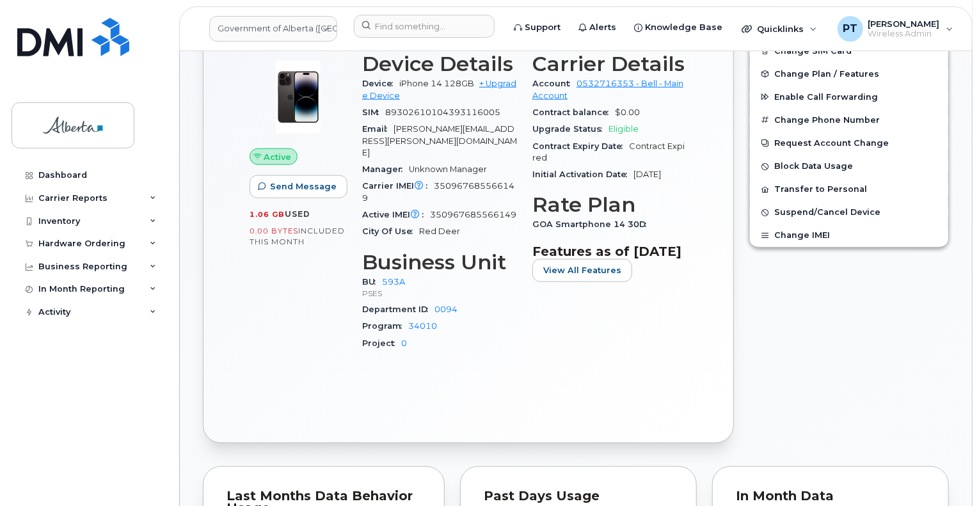
scroll to position [320, 0]
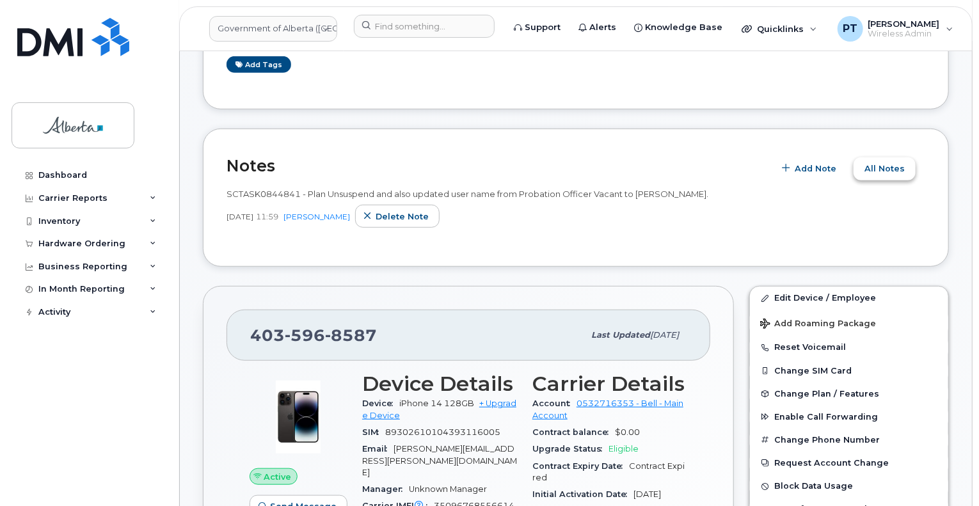
click at [876, 162] on span "All Notes" at bounding box center [884, 168] width 40 height 12
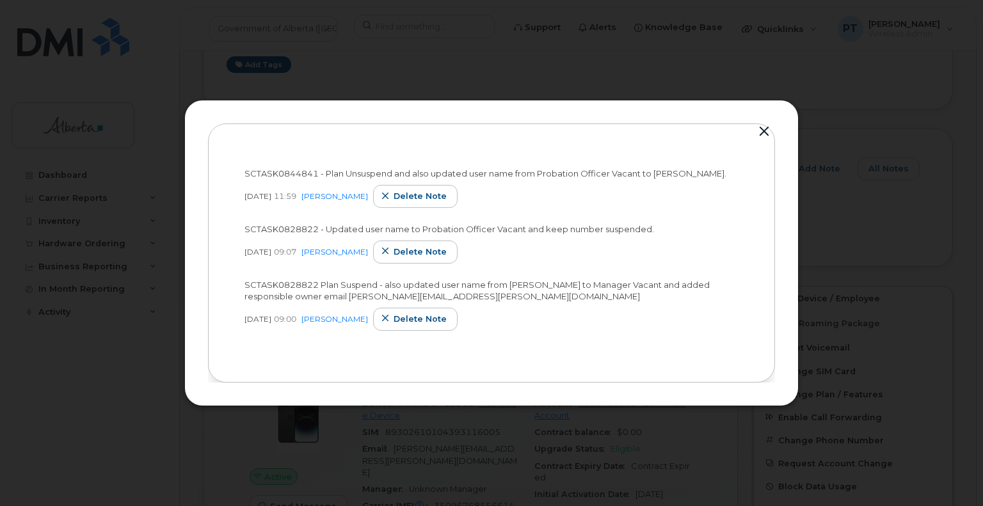
click at [764, 135] on button "button" at bounding box center [763, 132] width 19 height 18
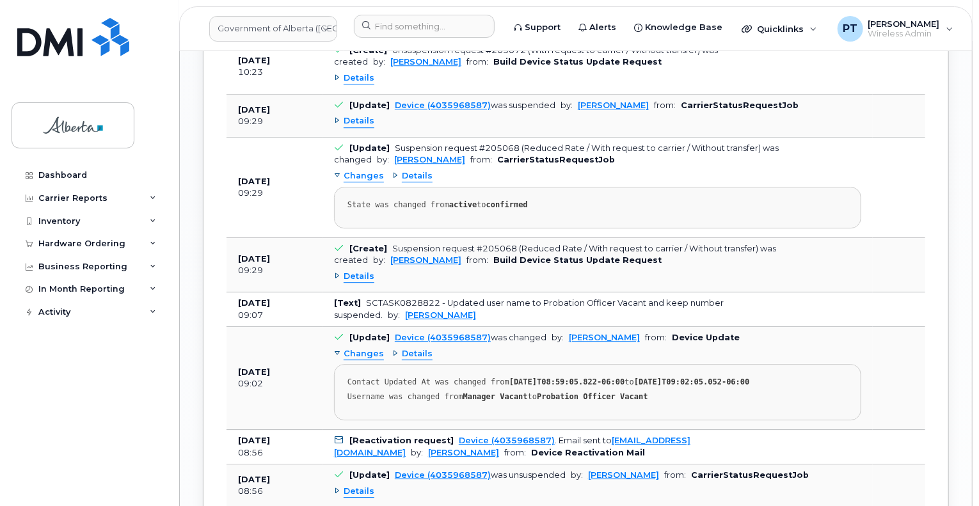
scroll to position [1727, 0]
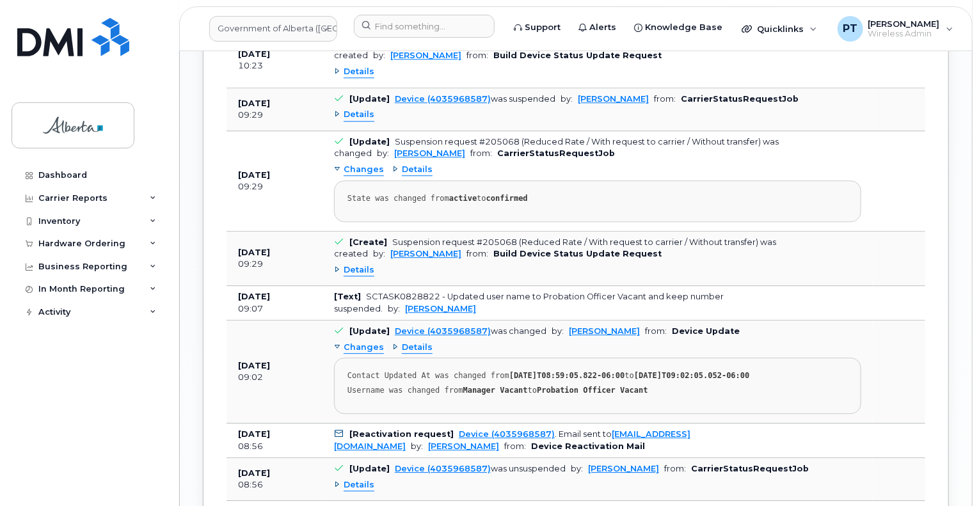
click at [363, 265] on span "Details" at bounding box center [359, 270] width 31 height 12
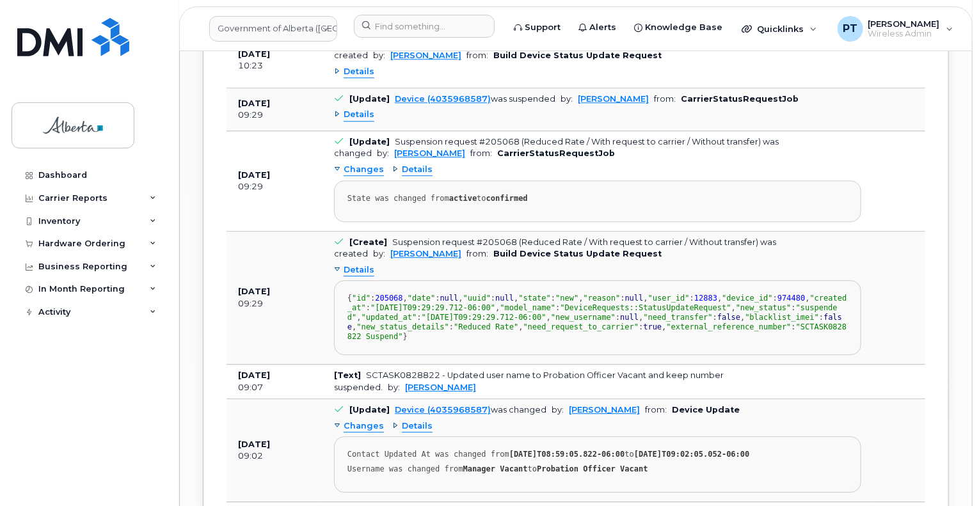
click at [363, 265] on span "Details" at bounding box center [359, 270] width 31 height 12
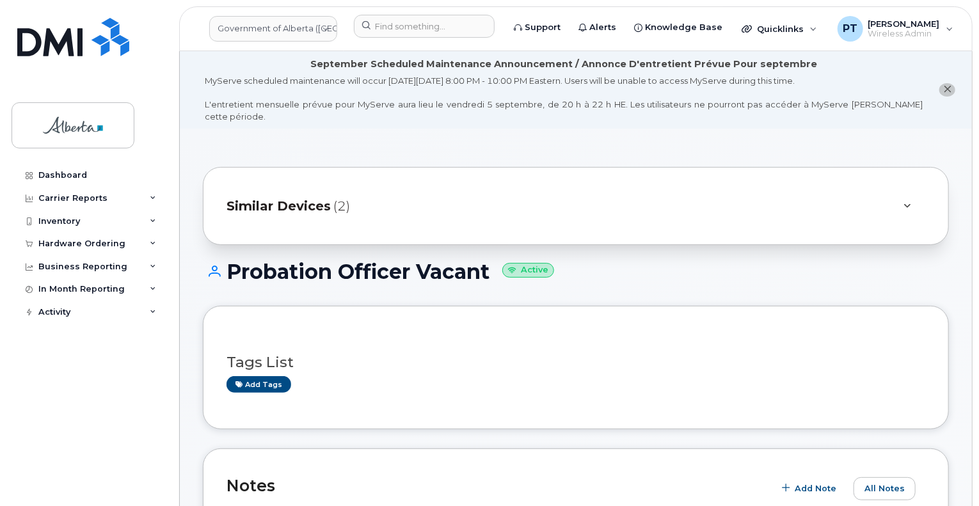
scroll to position [320, 0]
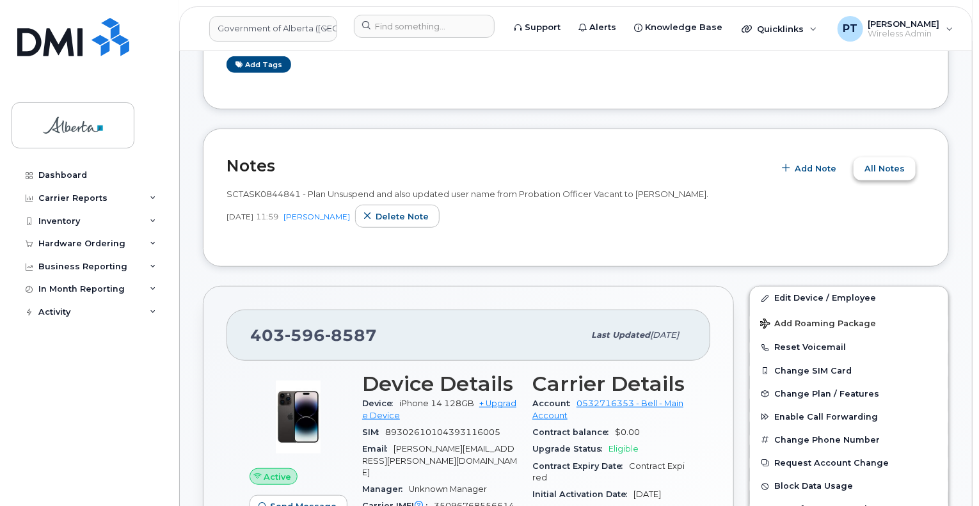
click at [880, 162] on span "All Notes" at bounding box center [884, 168] width 40 height 12
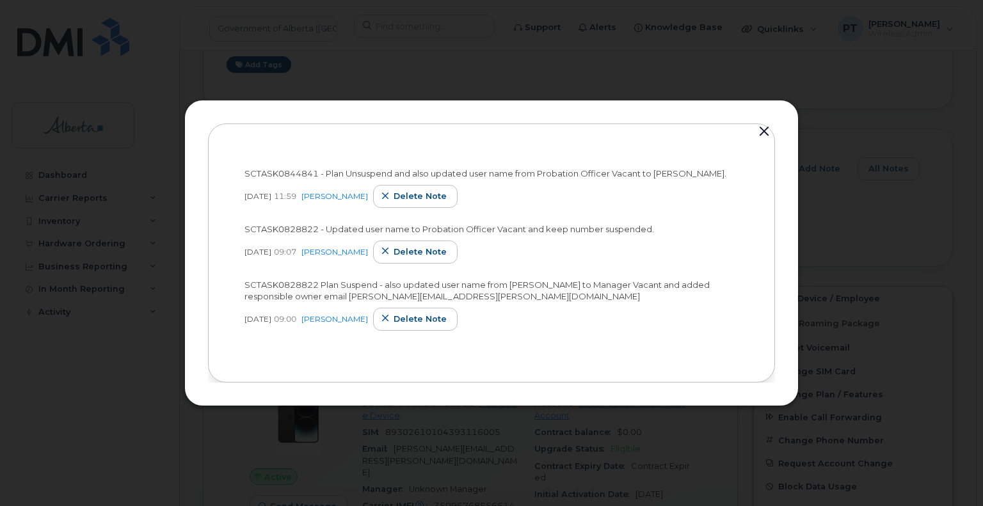
click at [760, 132] on button "button" at bounding box center [763, 132] width 19 height 18
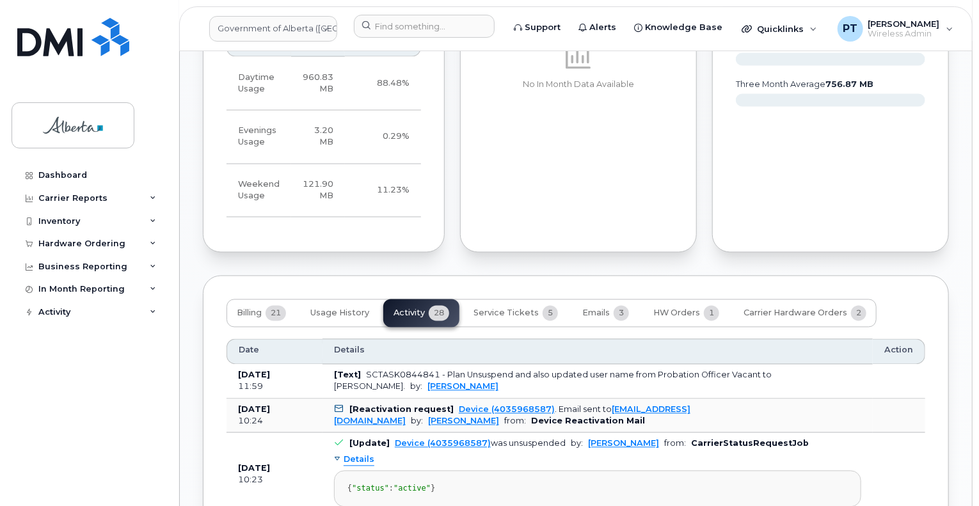
scroll to position [1279, 0]
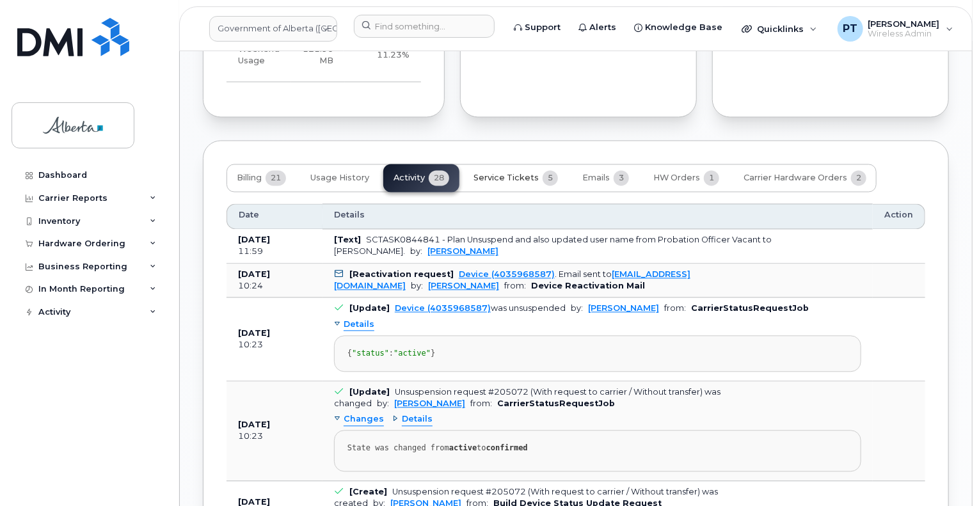
click at [512, 173] on span "Service Tickets" at bounding box center [505, 178] width 65 height 10
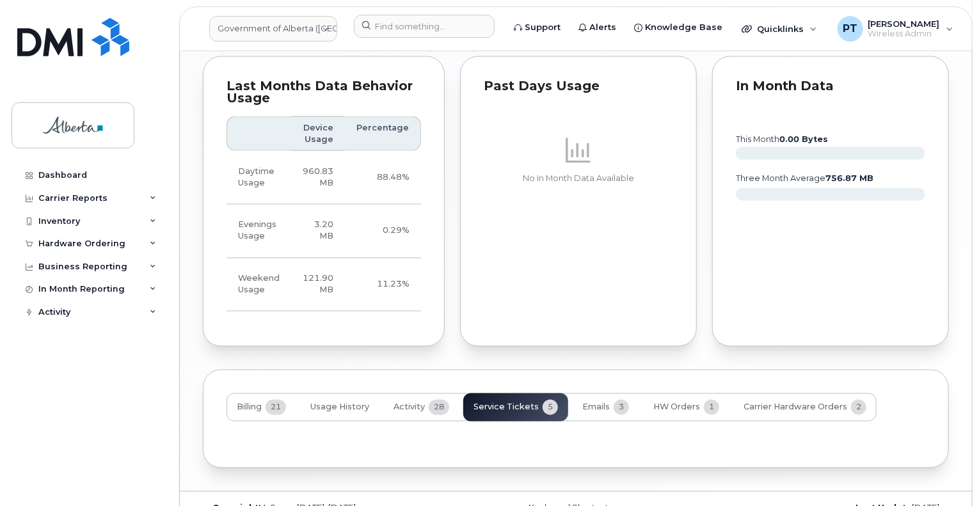
scroll to position [1196, 0]
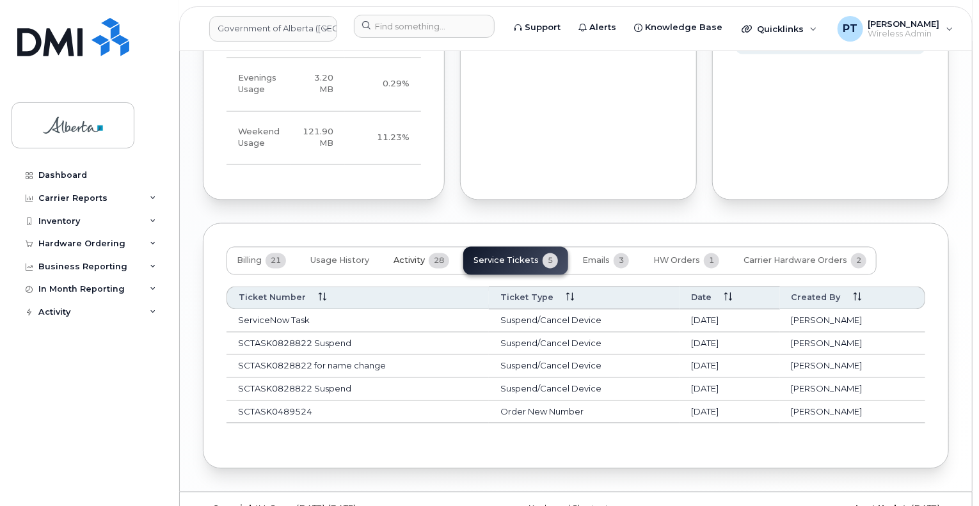
click at [413, 256] on span "Activity" at bounding box center [408, 261] width 31 height 10
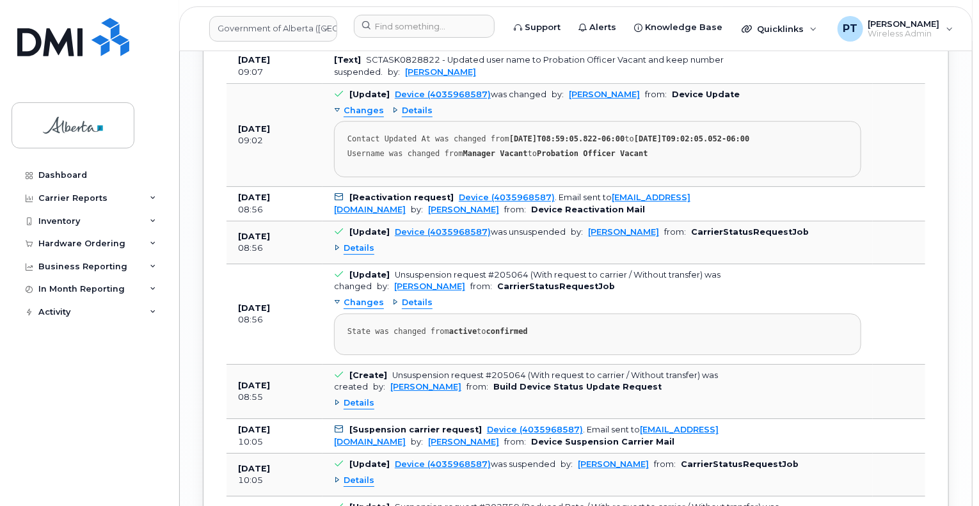
scroll to position [1900, 0]
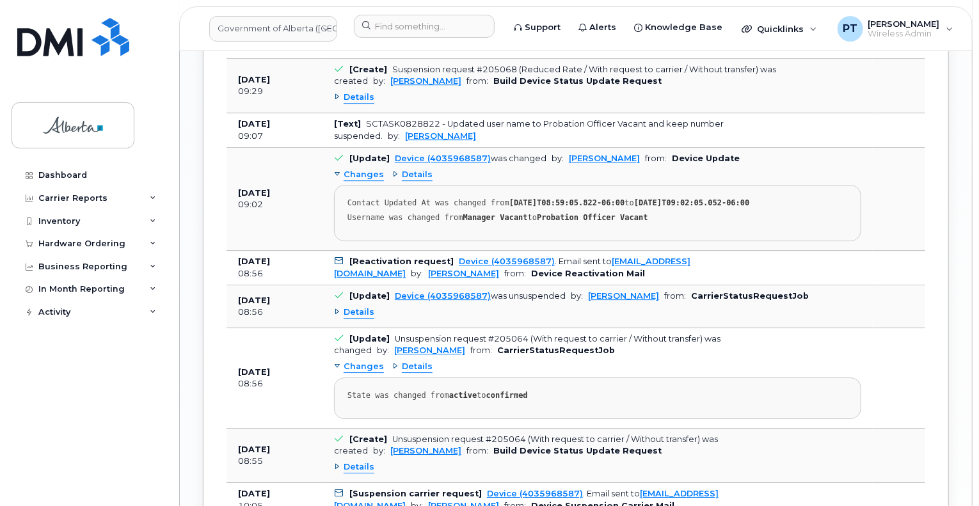
click at [356, 306] on span "Details" at bounding box center [359, 312] width 31 height 12
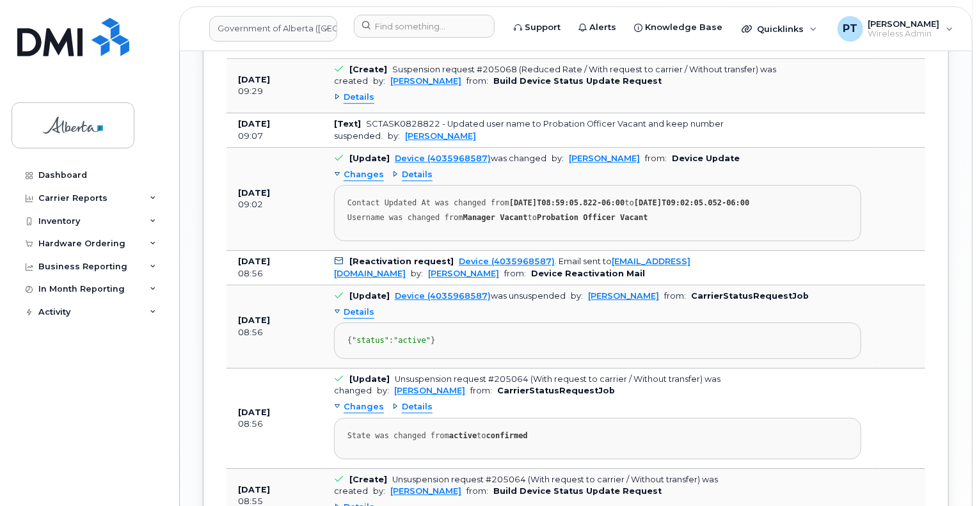
click at [359, 306] on span "Details" at bounding box center [359, 312] width 31 height 12
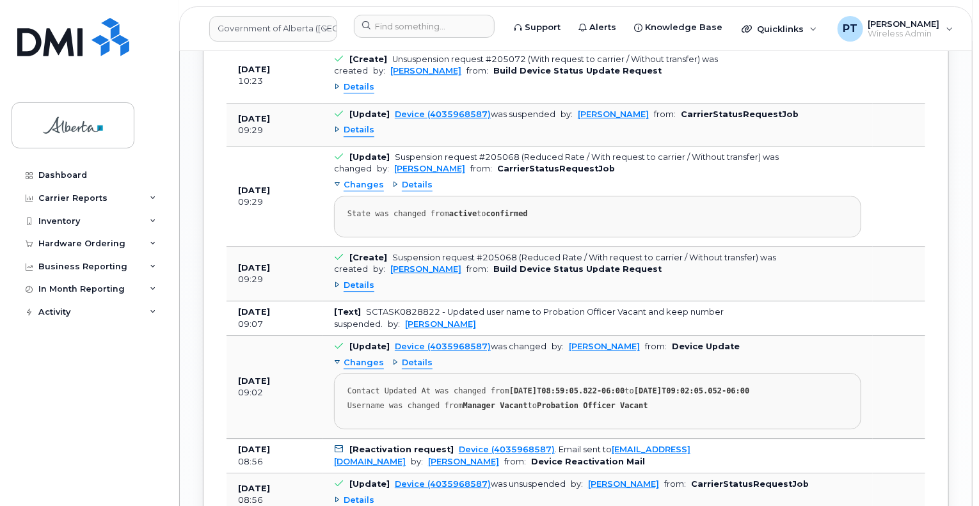
scroll to position [1644, 0]
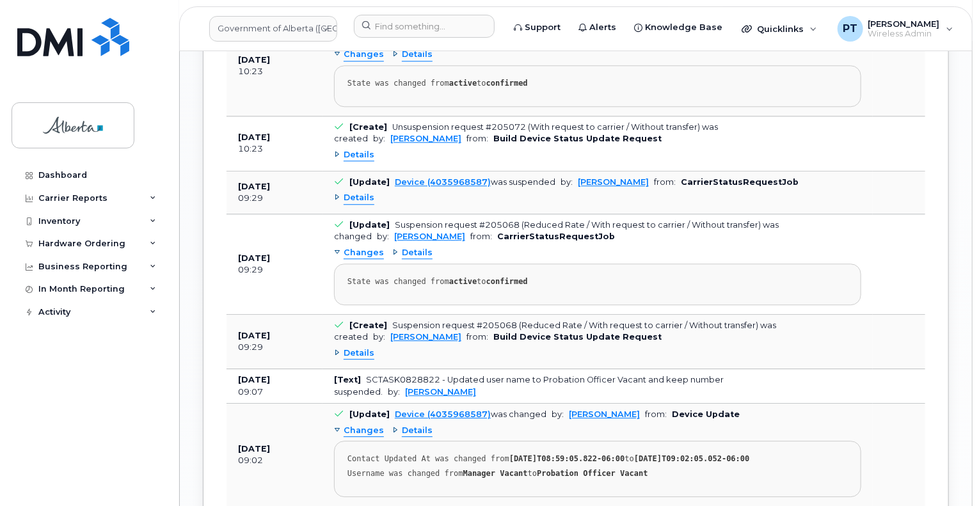
click at [358, 350] on span "Details" at bounding box center [359, 353] width 31 height 12
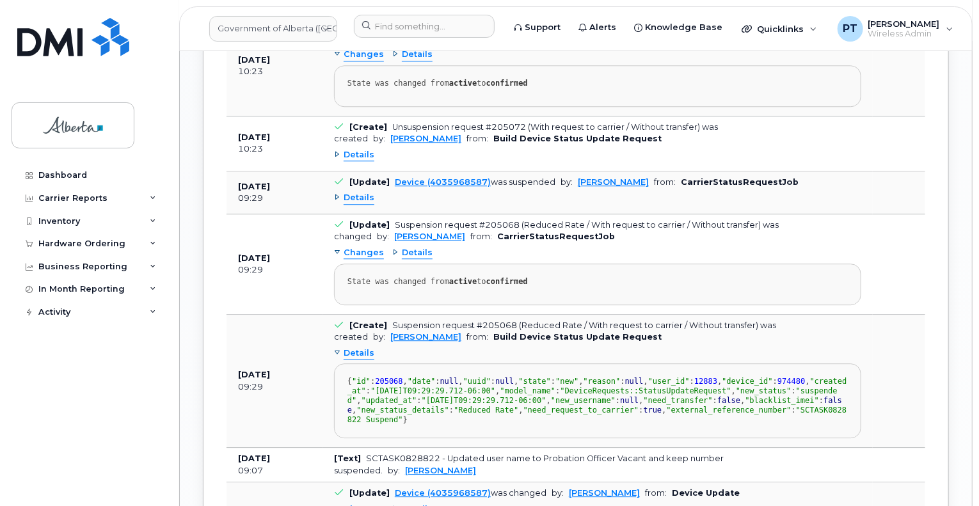
click at [358, 350] on span "Details" at bounding box center [359, 353] width 31 height 12
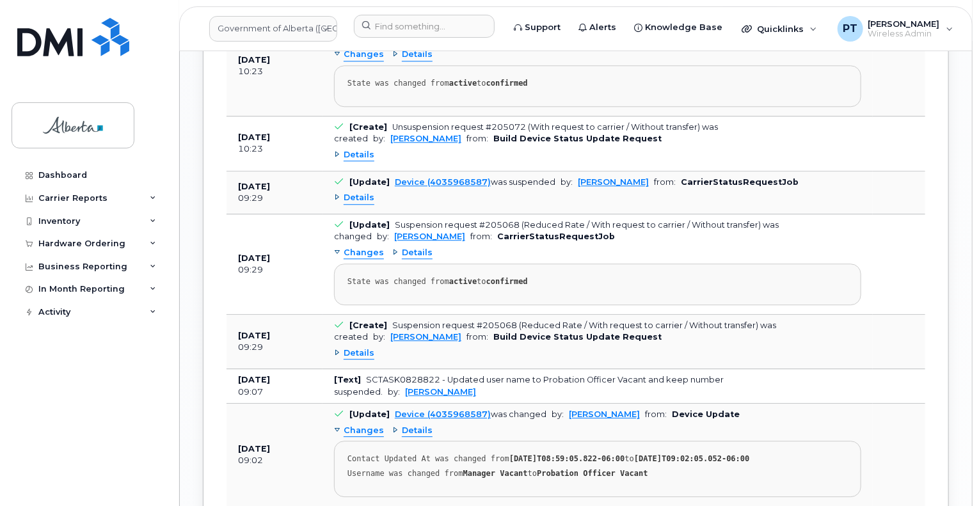
scroll to position [1580, 0]
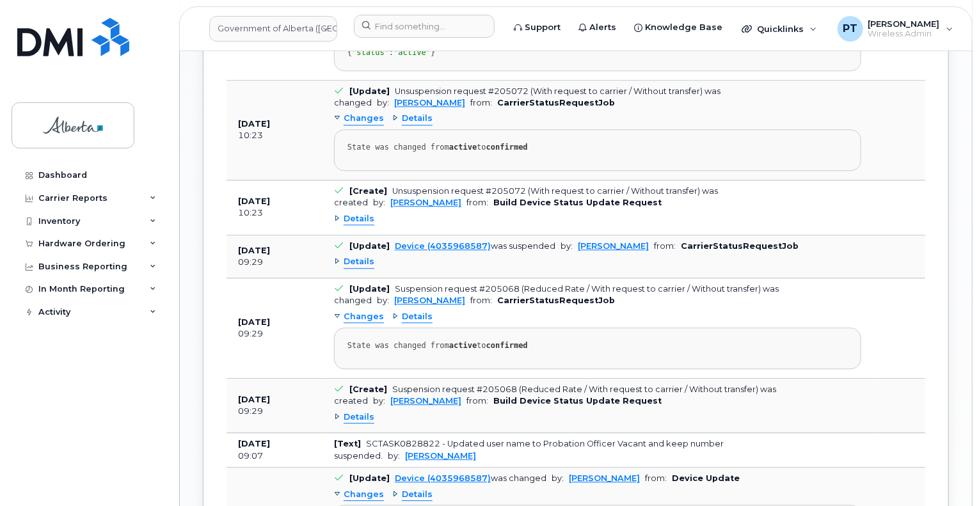
click at [361, 260] on span "Details" at bounding box center [359, 262] width 31 height 12
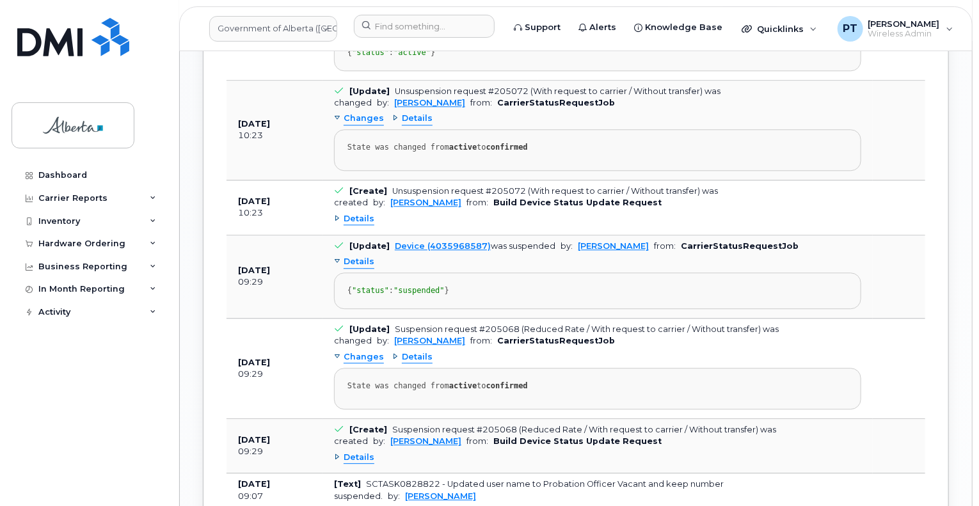
click at [361, 260] on span "Details" at bounding box center [359, 262] width 31 height 12
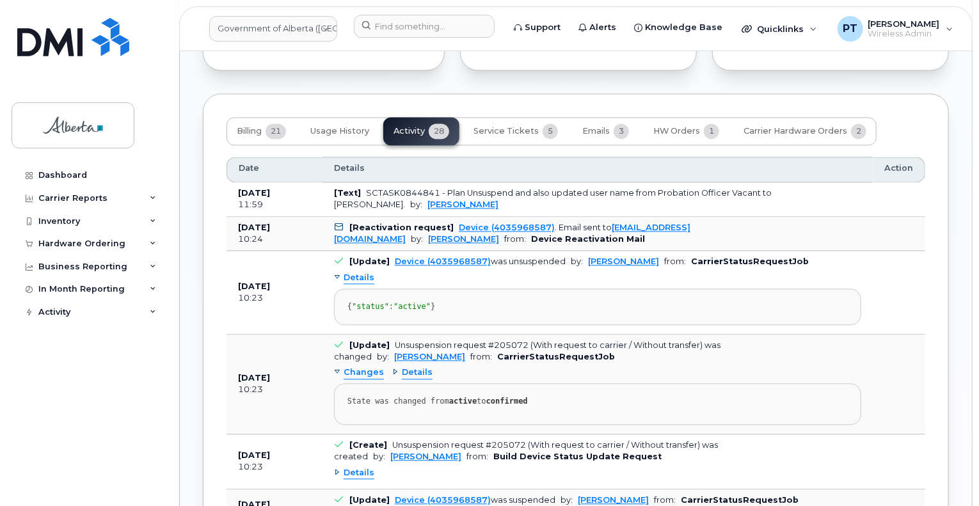
scroll to position [1324, 0]
